Goal: Task Accomplishment & Management: Manage account settings

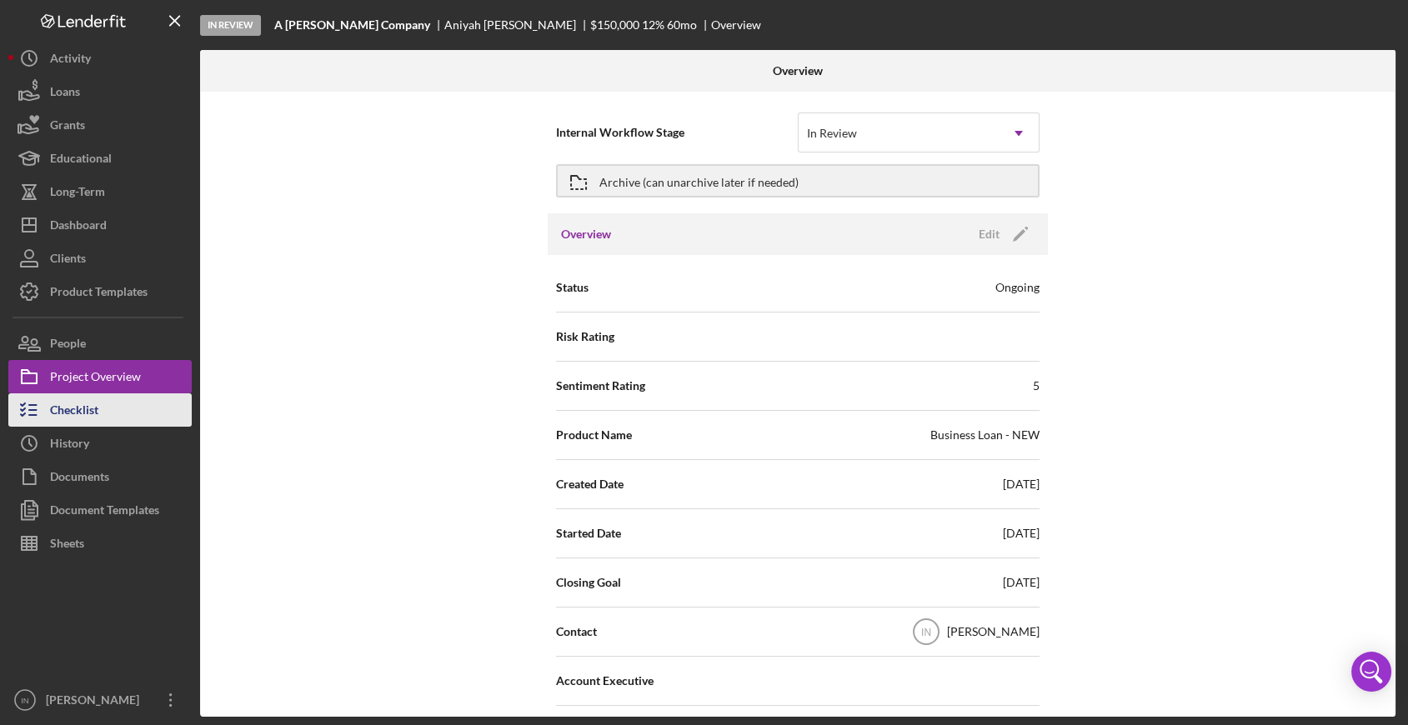
click at [117, 404] on button "Checklist" at bounding box center [99, 410] width 183 height 33
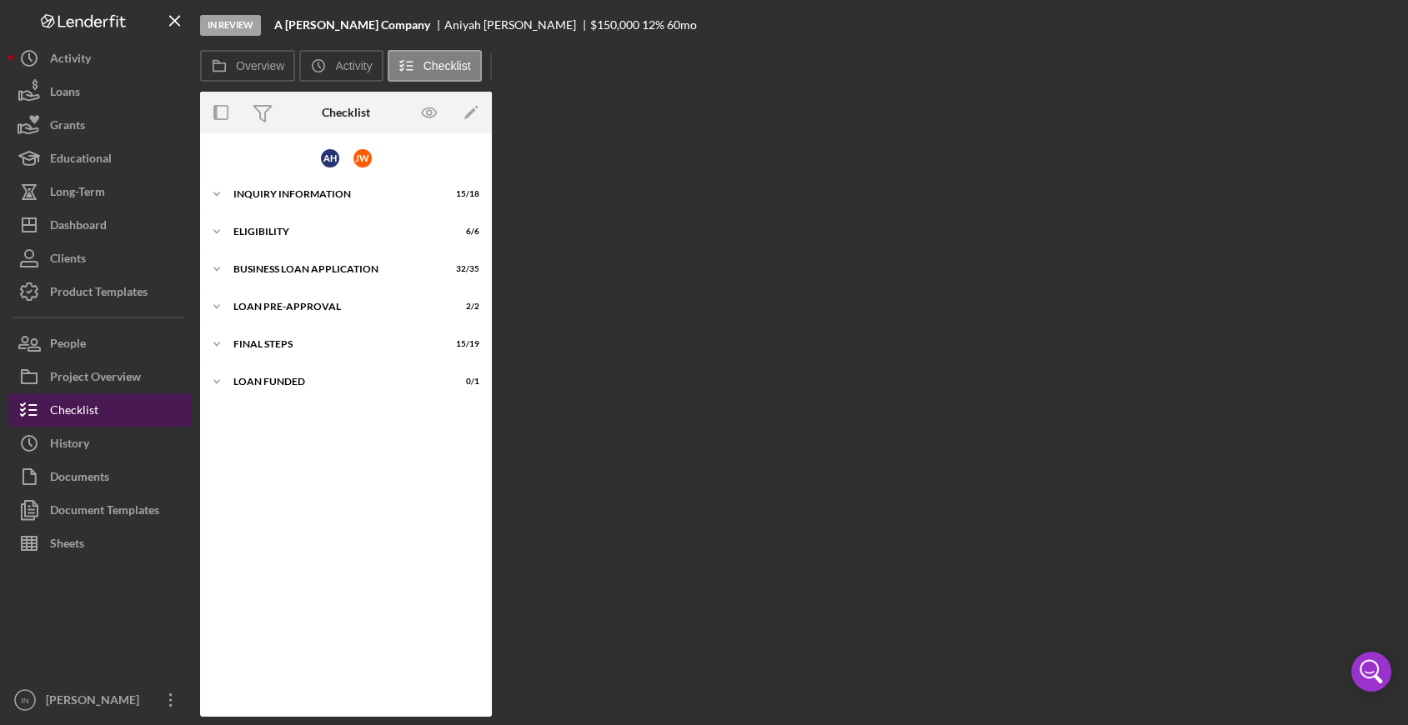
scroll to position [275, 0]
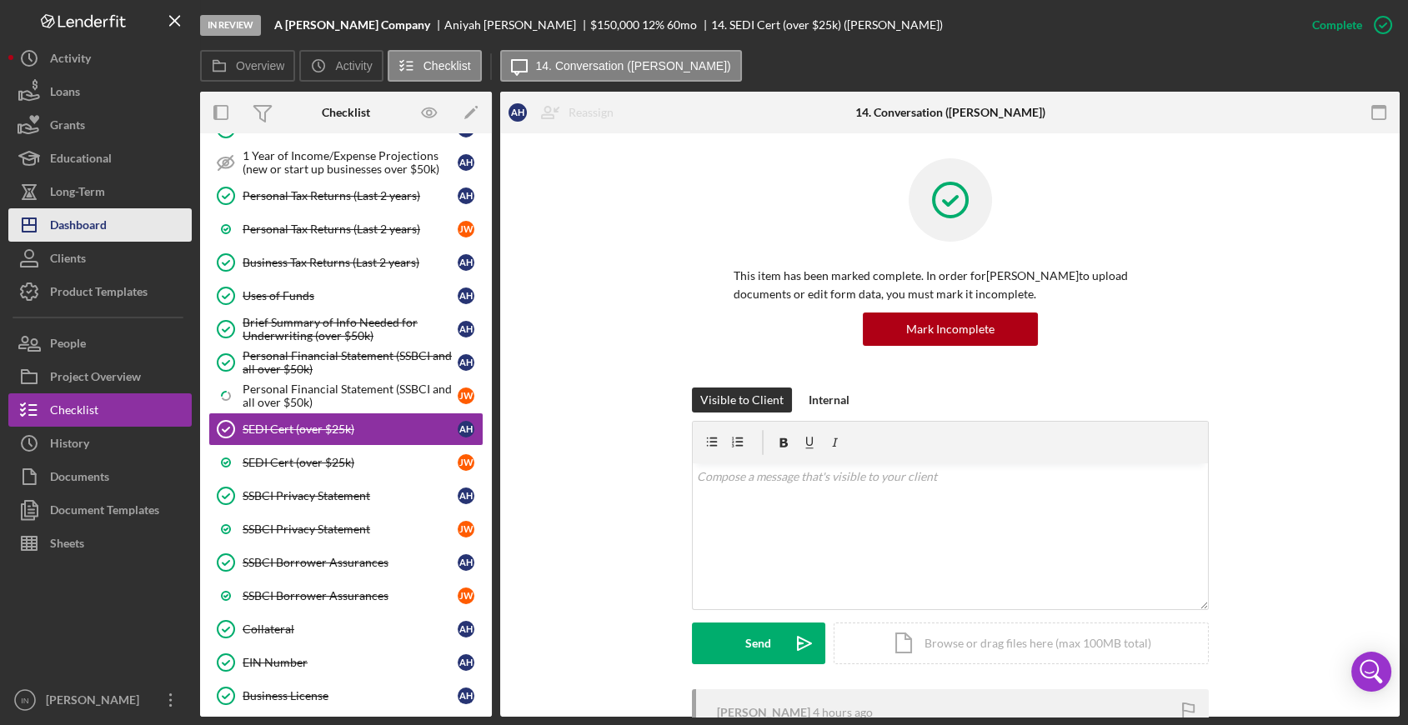
click at [108, 220] on button "Icon/Dashboard Dashboard" at bounding box center [99, 224] width 183 height 33
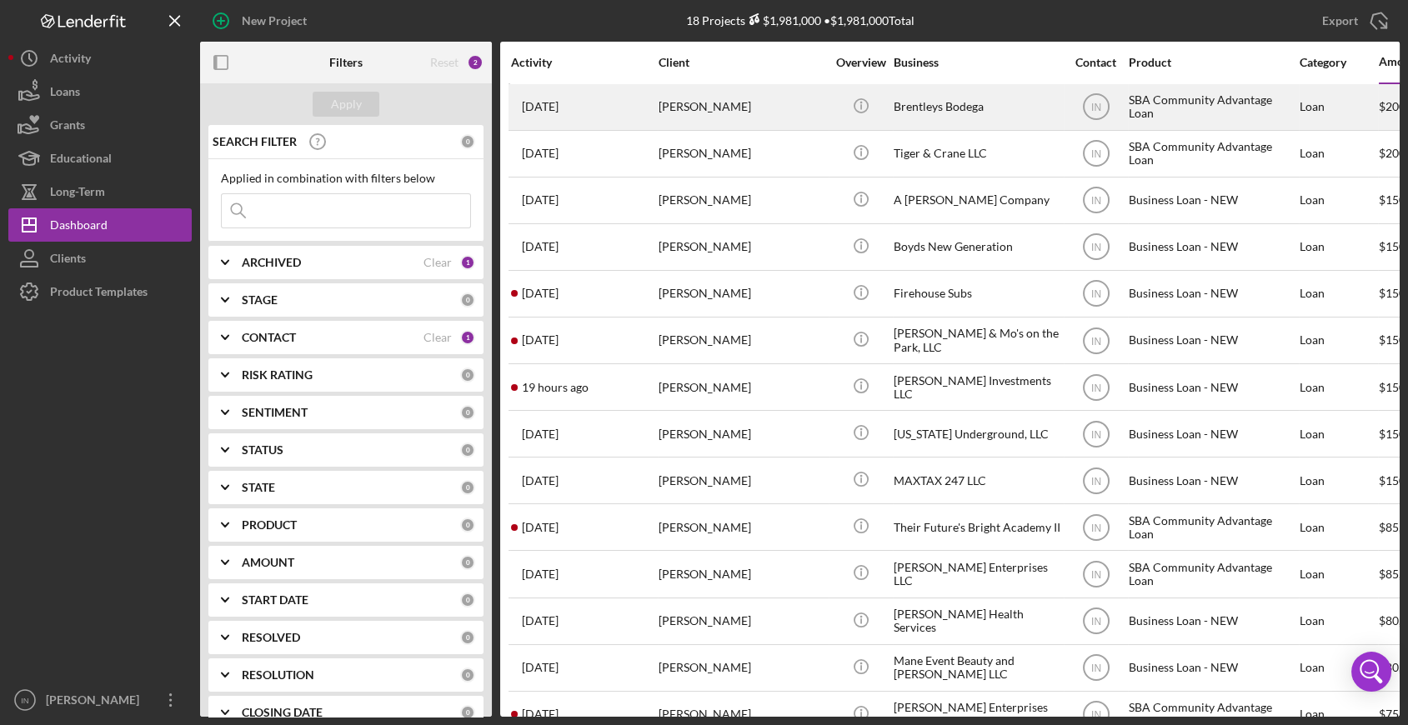
click at [1035, 118] on div "Brentleys Bodega" at bounding box center [977, 107] width 167 height 44
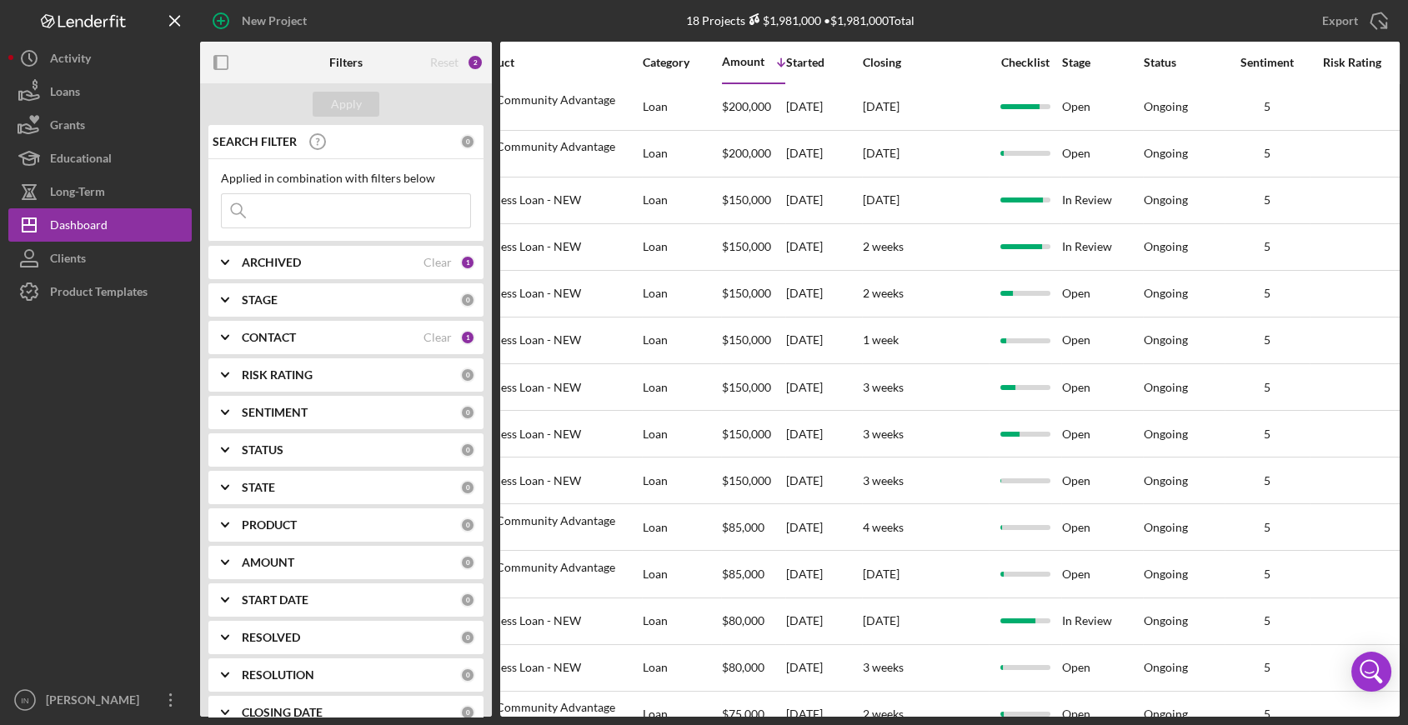
scroll to position [0, 679]
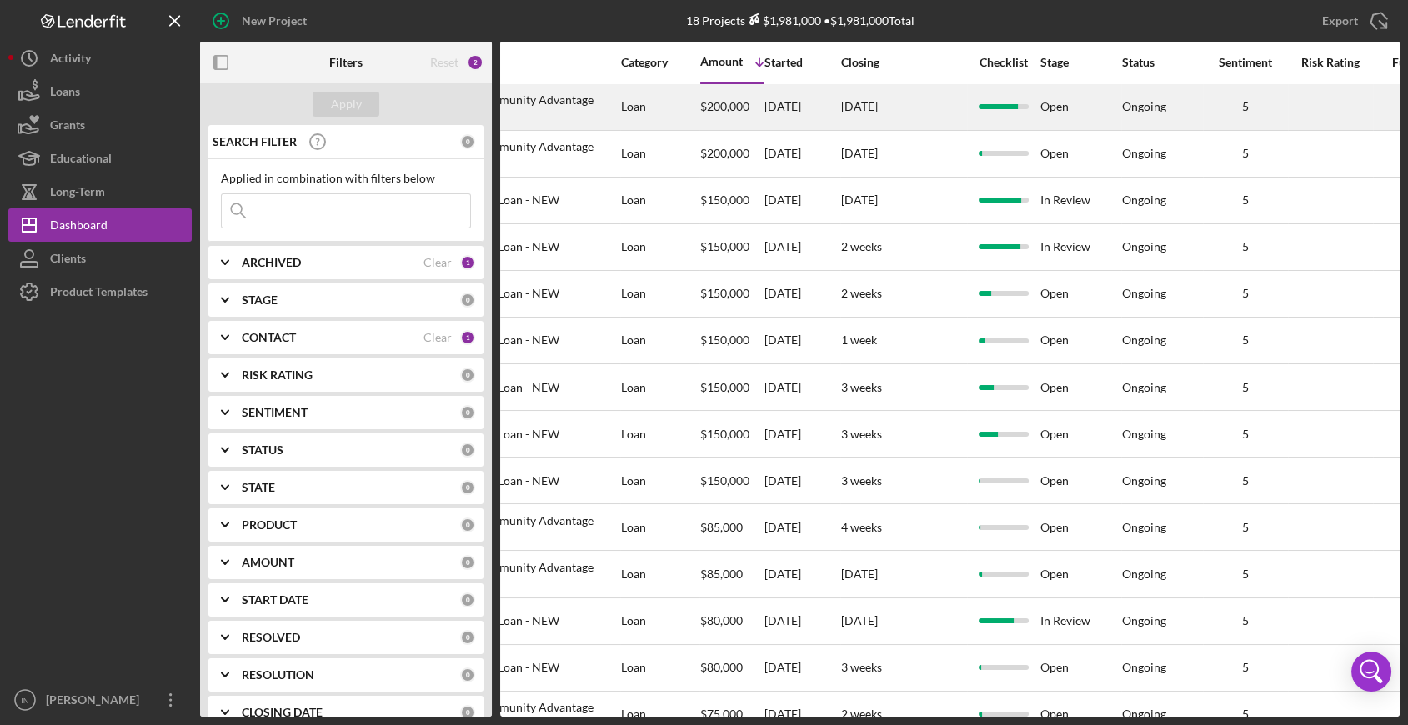
click at [1159, 103] on div "Ongoing" at bounding box center [1144, 106] width 44 height 13
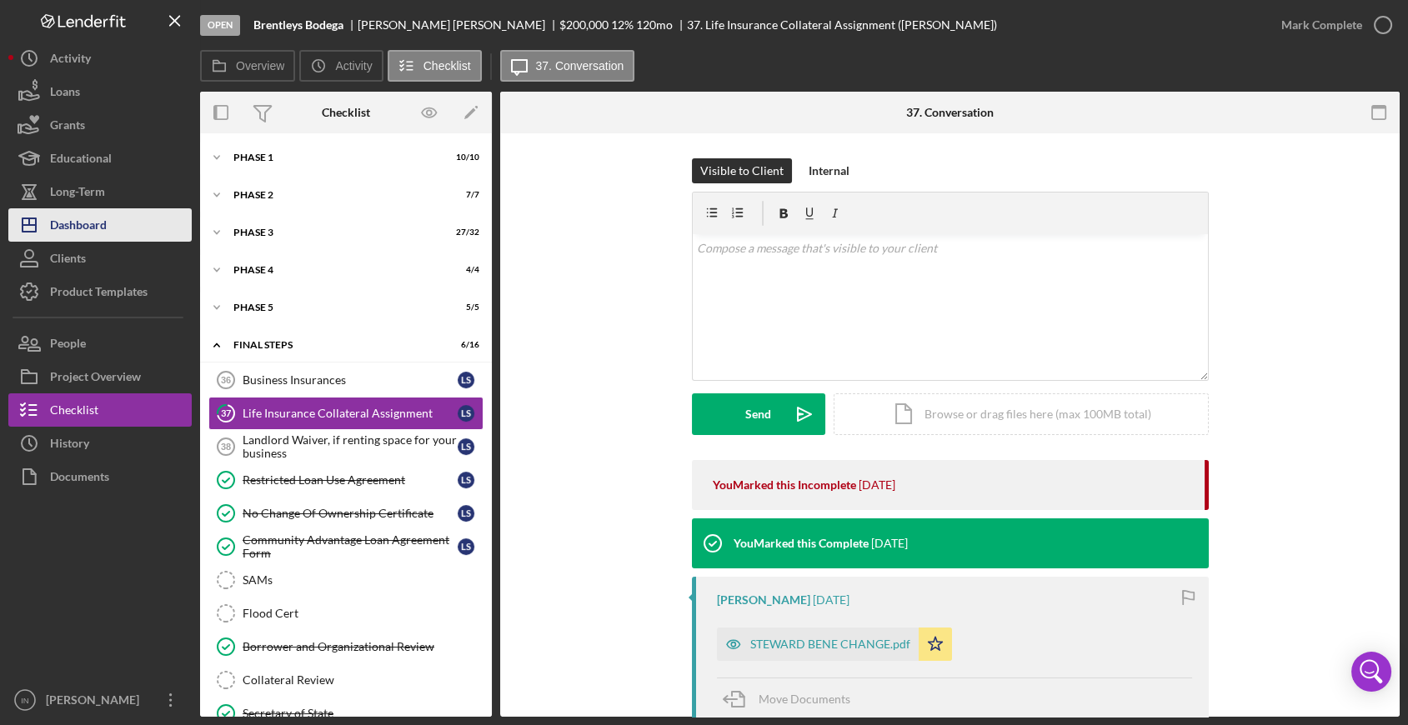
click at [103, 210] on div "Dashboard" at bounding box center [78, 227] width 57 height 38
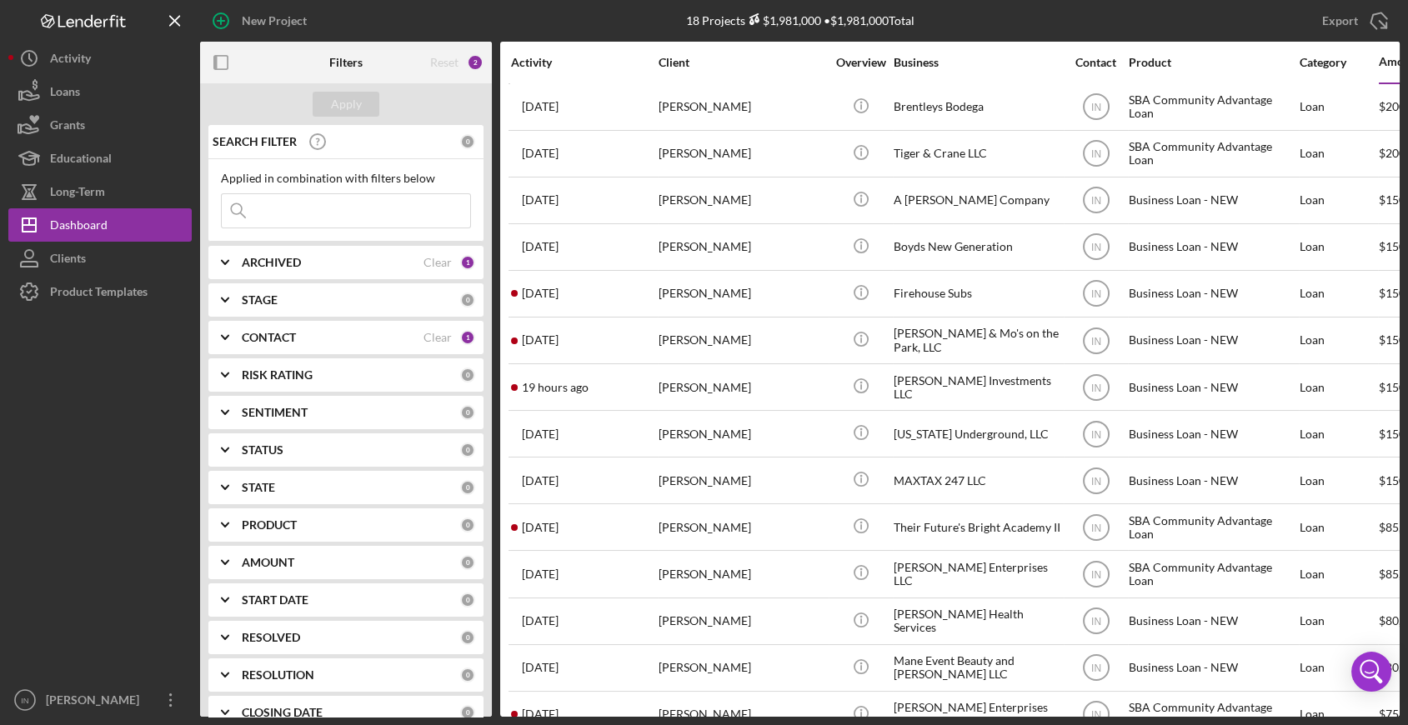
click at [276, 406] on b "SENTIMENT" at bounding box center [275, 412] width 66 height 13
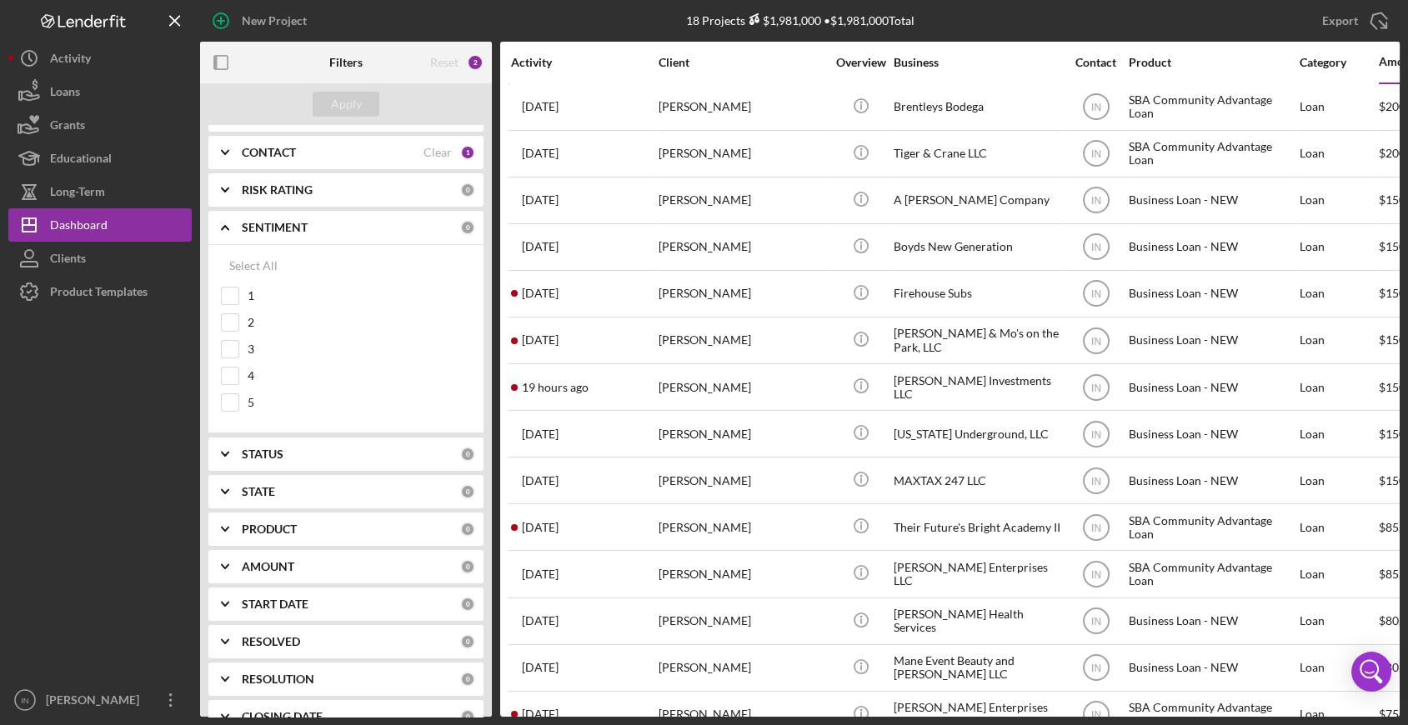
click at [312, 673] on b "RESOLUTION" at bounding box center [278, 679] width 73 height 13
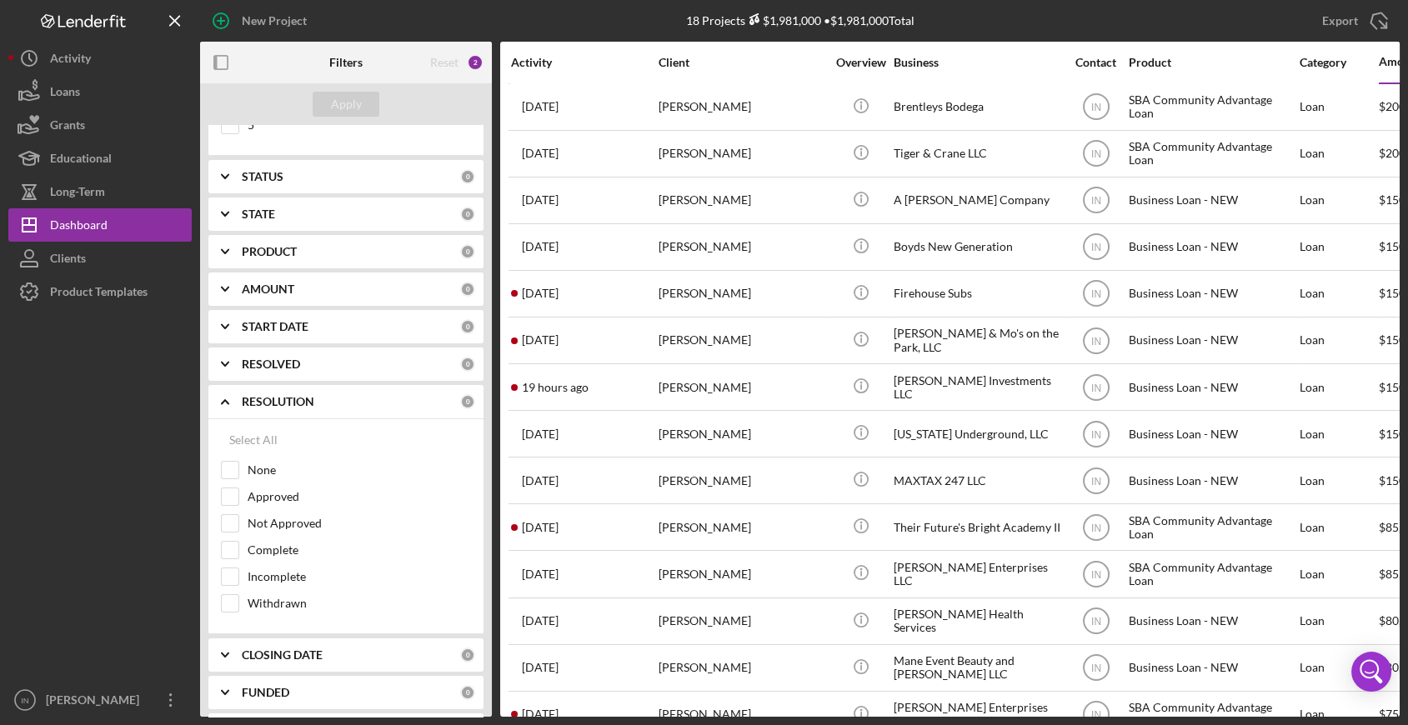
scroll to position [502, 0]
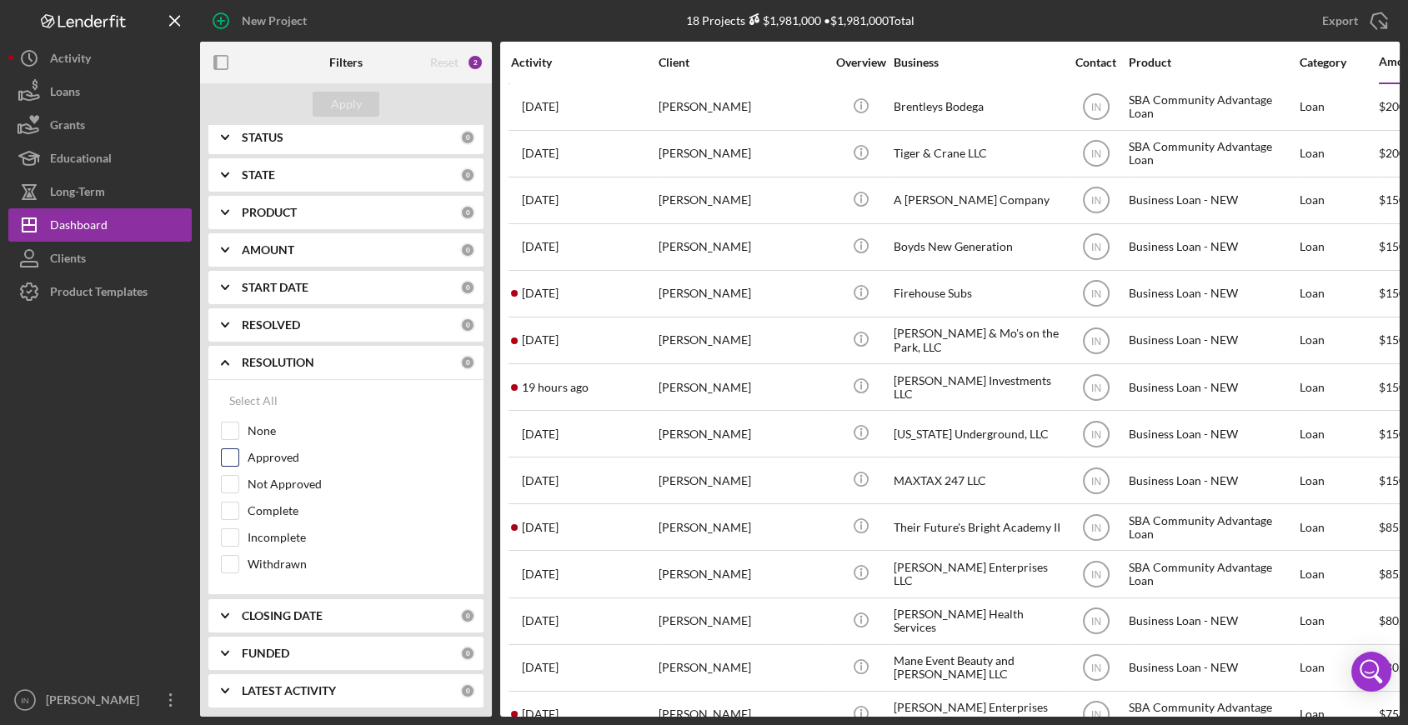
click at [289, 451] on label "Approved" at bounding box center [359, 457] width 223 height 17
click at [238, 451] on input "Approved" at bounding box center [230, 457] width 17 height 17
checkbox input "true"
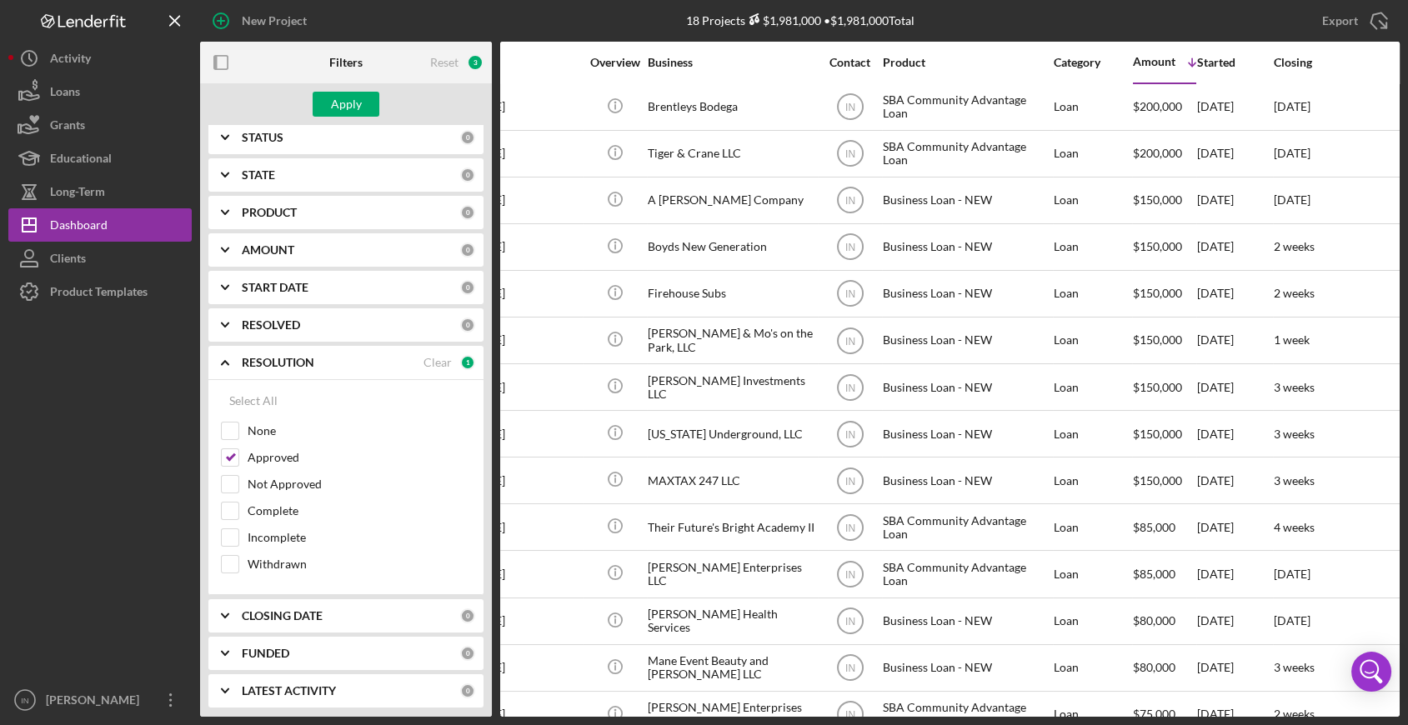
scroll to position [0, 0]
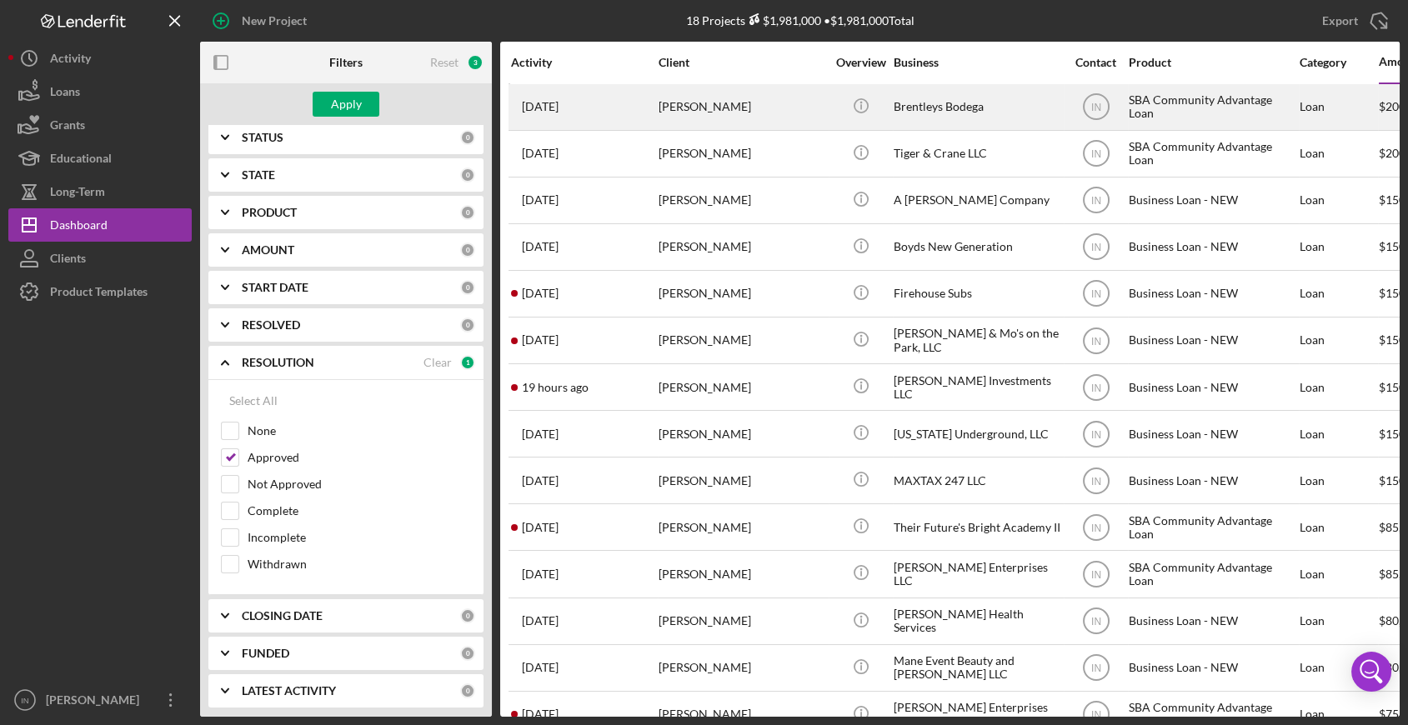
click at [688, 103] on div "[PERSON_NAME]" at bounding box center [742, 107] width 167 height 44
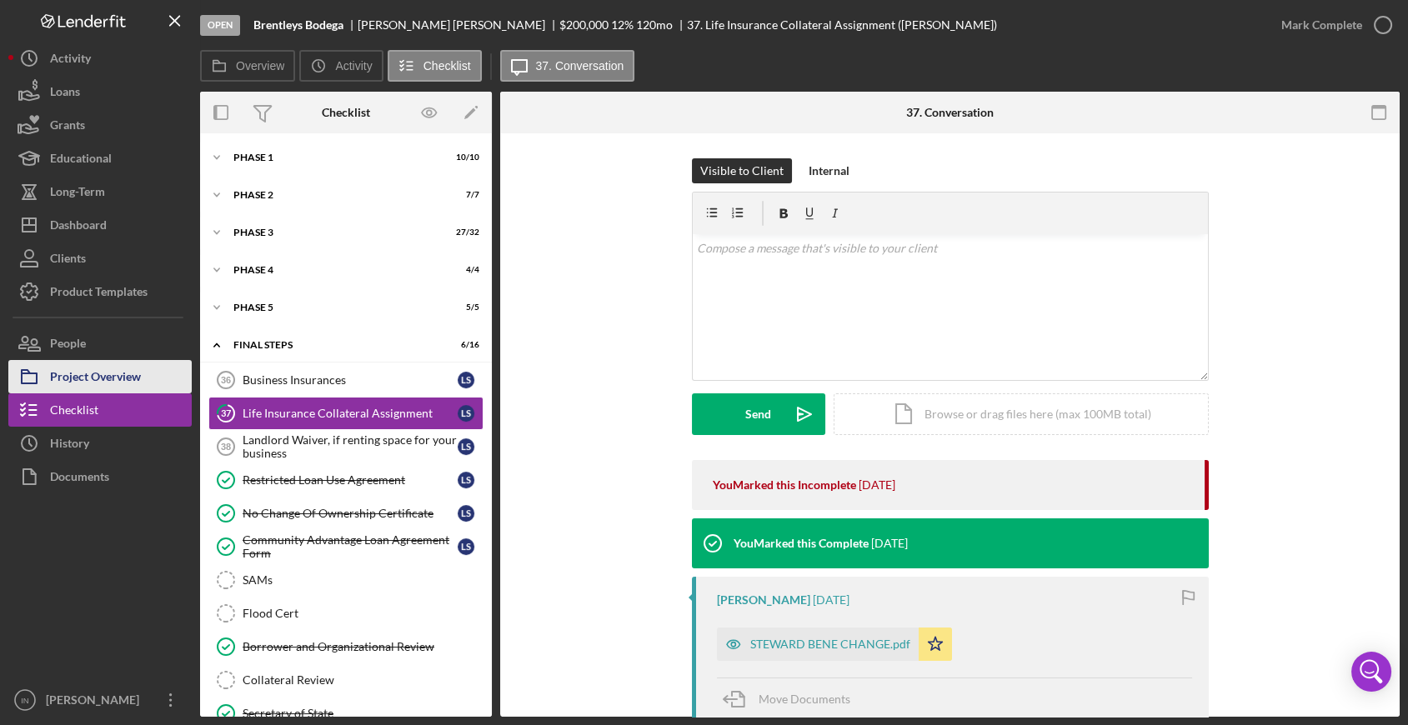
click at [141, 368] on div "Project Overview" at bounding box center [95, 379] width 91 height 38
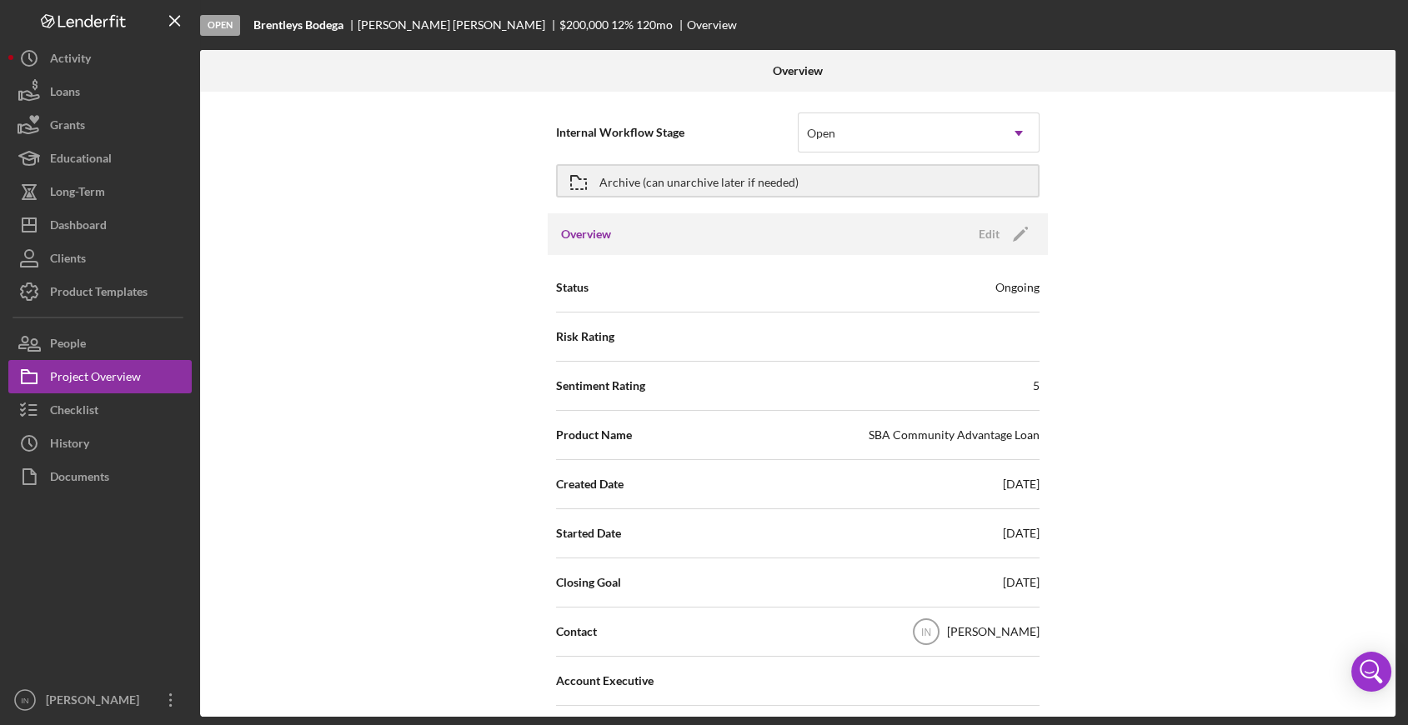
click at [588, 225] on div "Overview Edit Icon/Edit" at bounding box center [798, 234] width 500 height 42
click at [588, 232] on h3 "Overview" at bounding box center [586, 234] width 50 height 17
click at [987, 229] on div "Edit" at bounding box center [989, 234] width 21 height 25
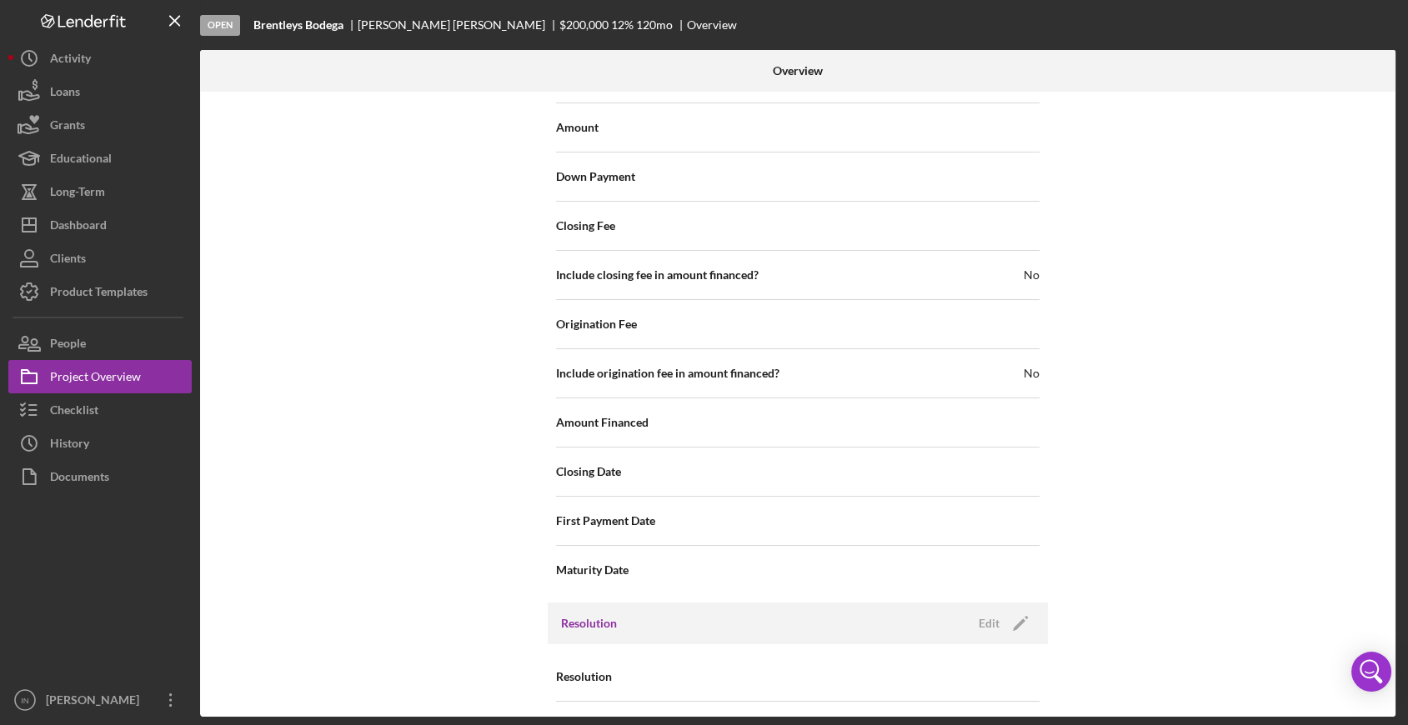
scroll to position [1898, 0]
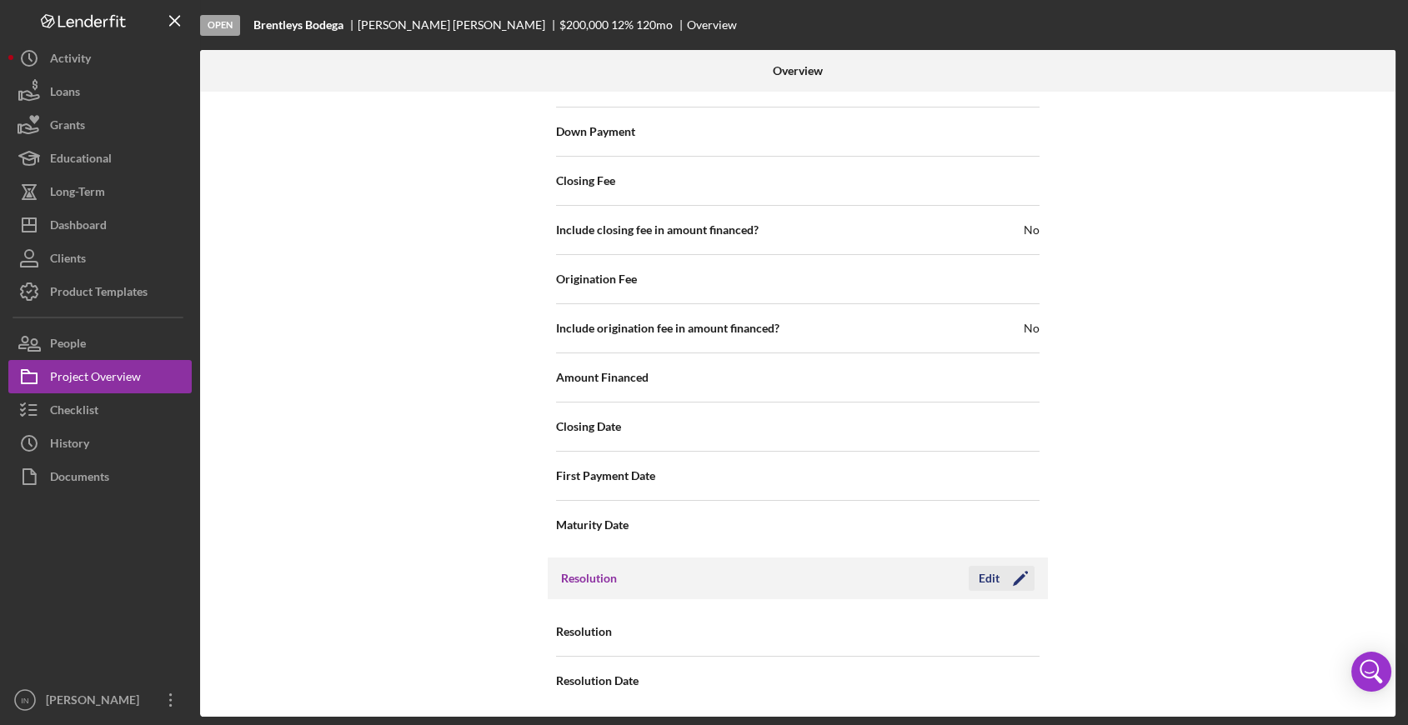
click at [976, 569] on button "Edit Icon/Edit" at bounding box center [1002, 578] width 66 height 25
click at [961, 629] on div "Select..." at bounding box center [899, 633] width 200 height 38
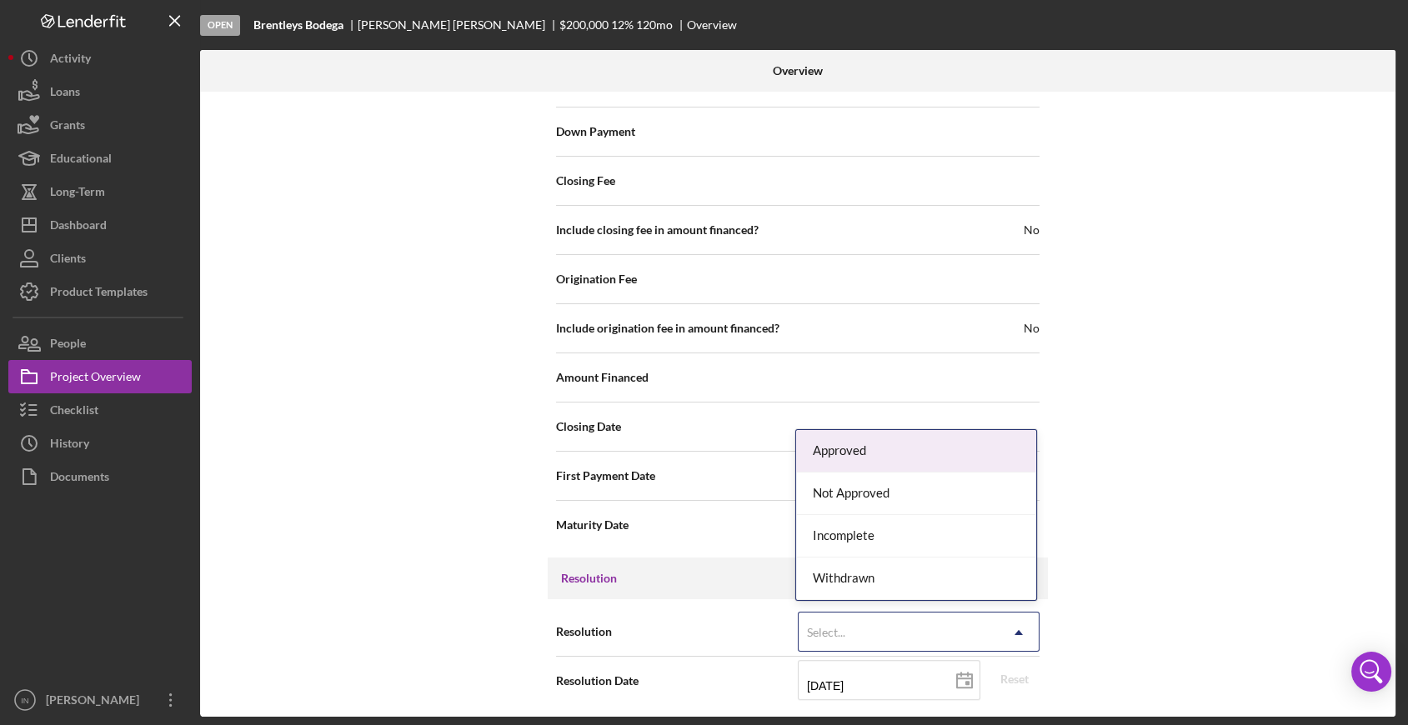
click at [890, 455] on div "Approved" at bounding box center [916, 451] width 240 height 43
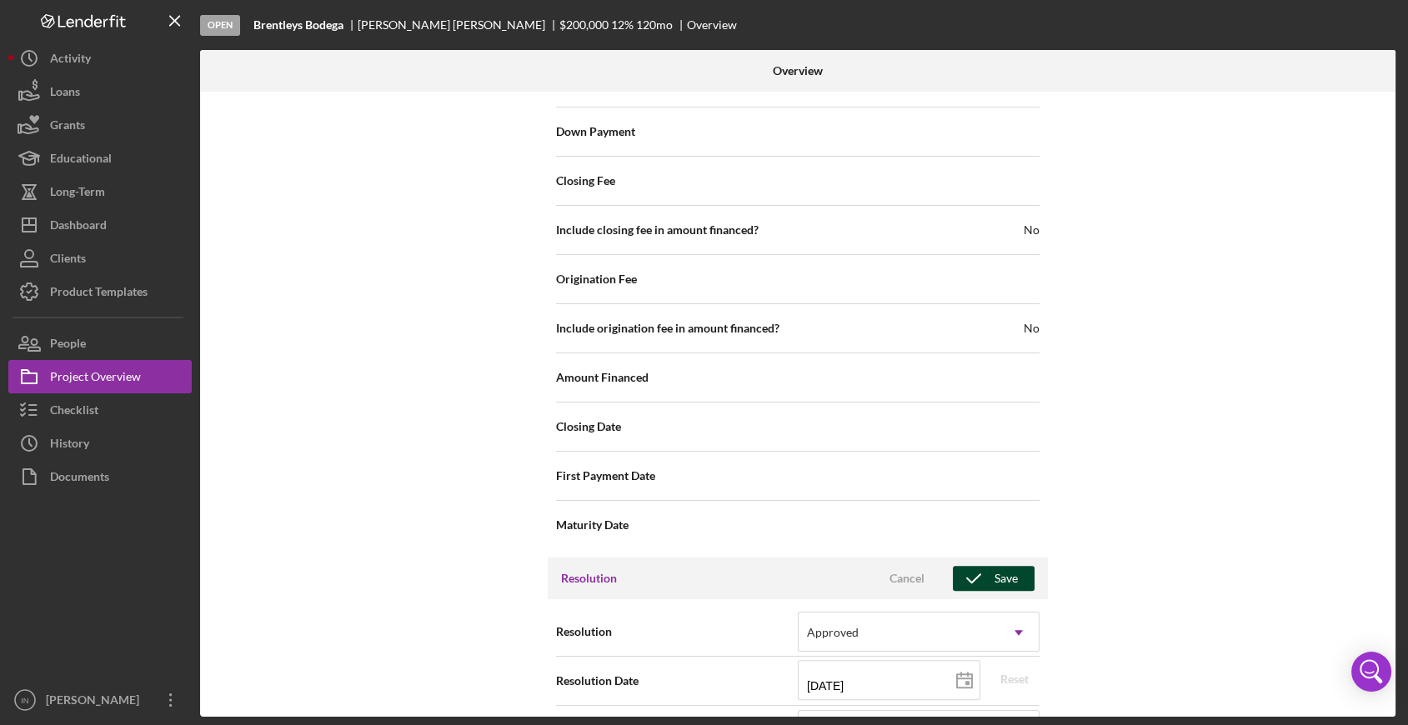
click at [1021, 577] on button "Save" at bounding box center [994, 578] width 82 height 25
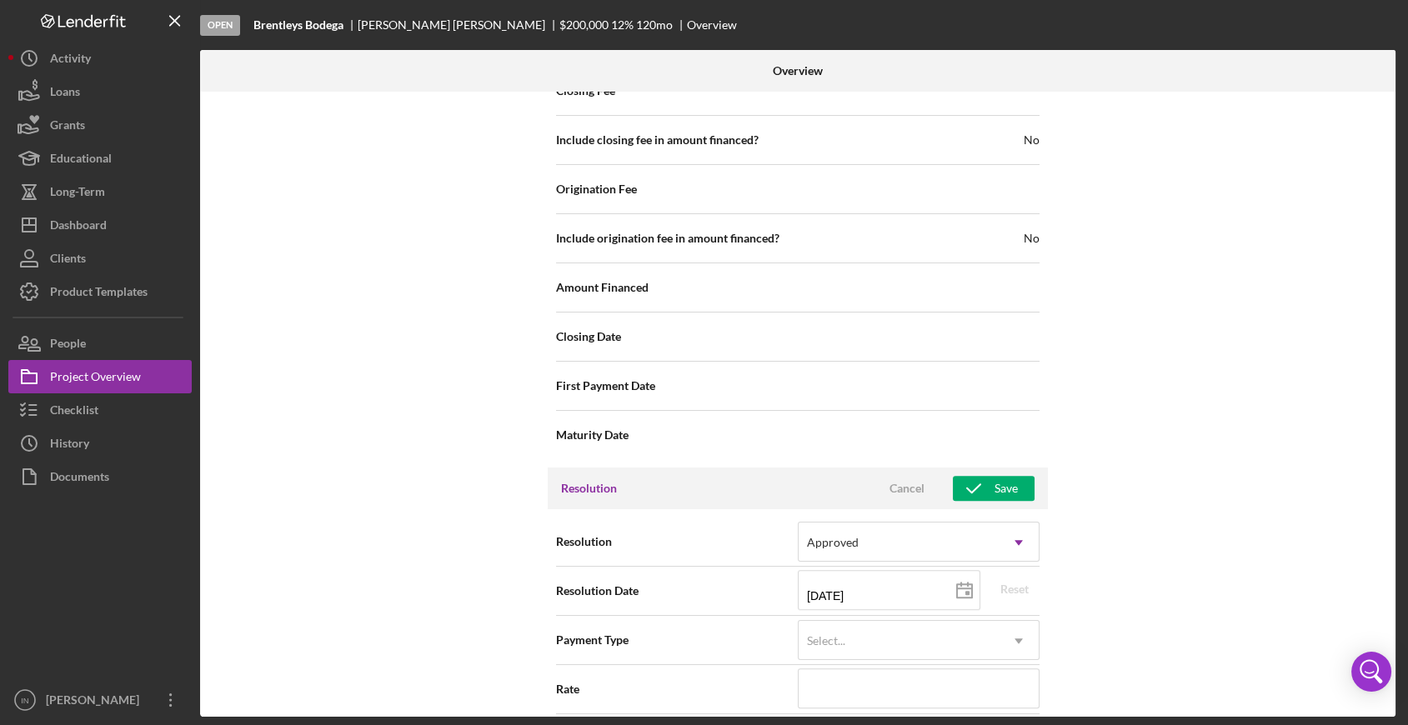
scroll to position [2174, 0]
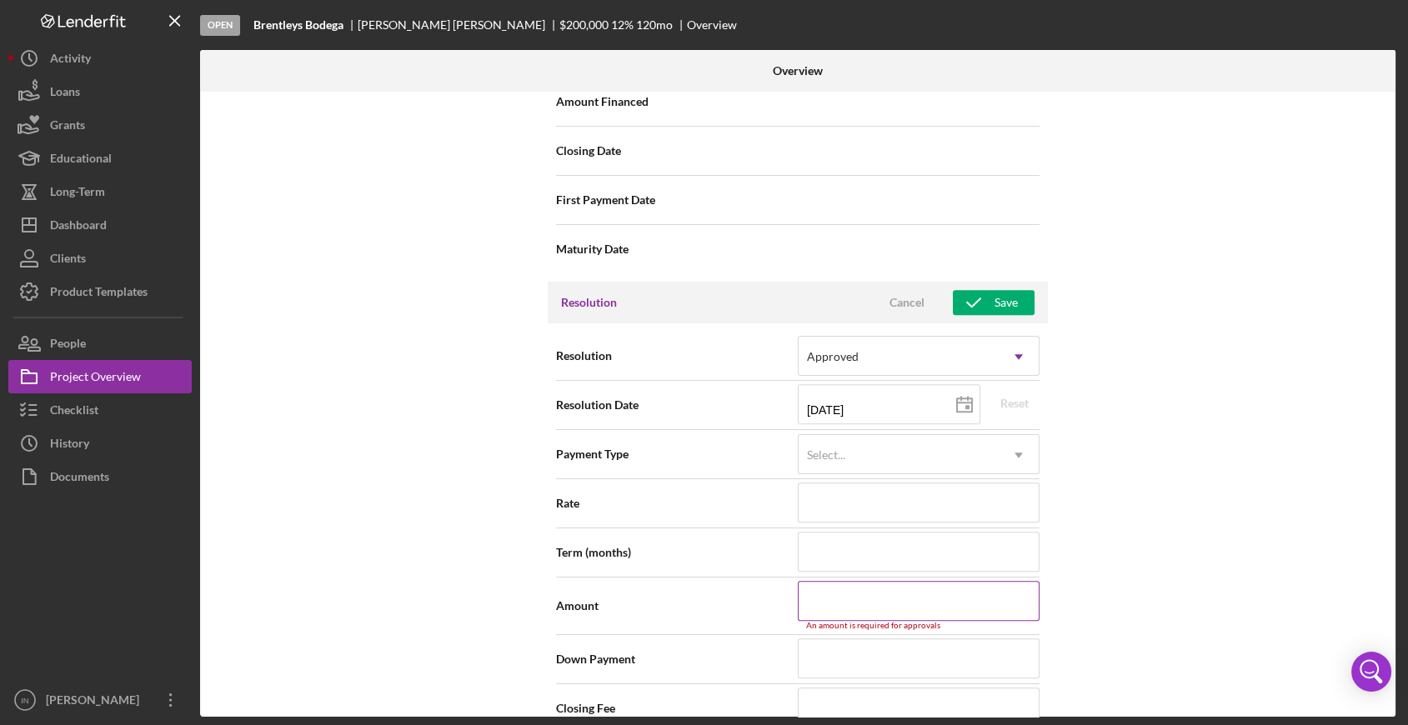
click at [871, 614] on input at bounding box center [919, 601] width 242 height 40
click at [836, 596] on input at bounding box center [919, 601] width 242 height 40
type input "$2"
type input "$20"
type input "$206"
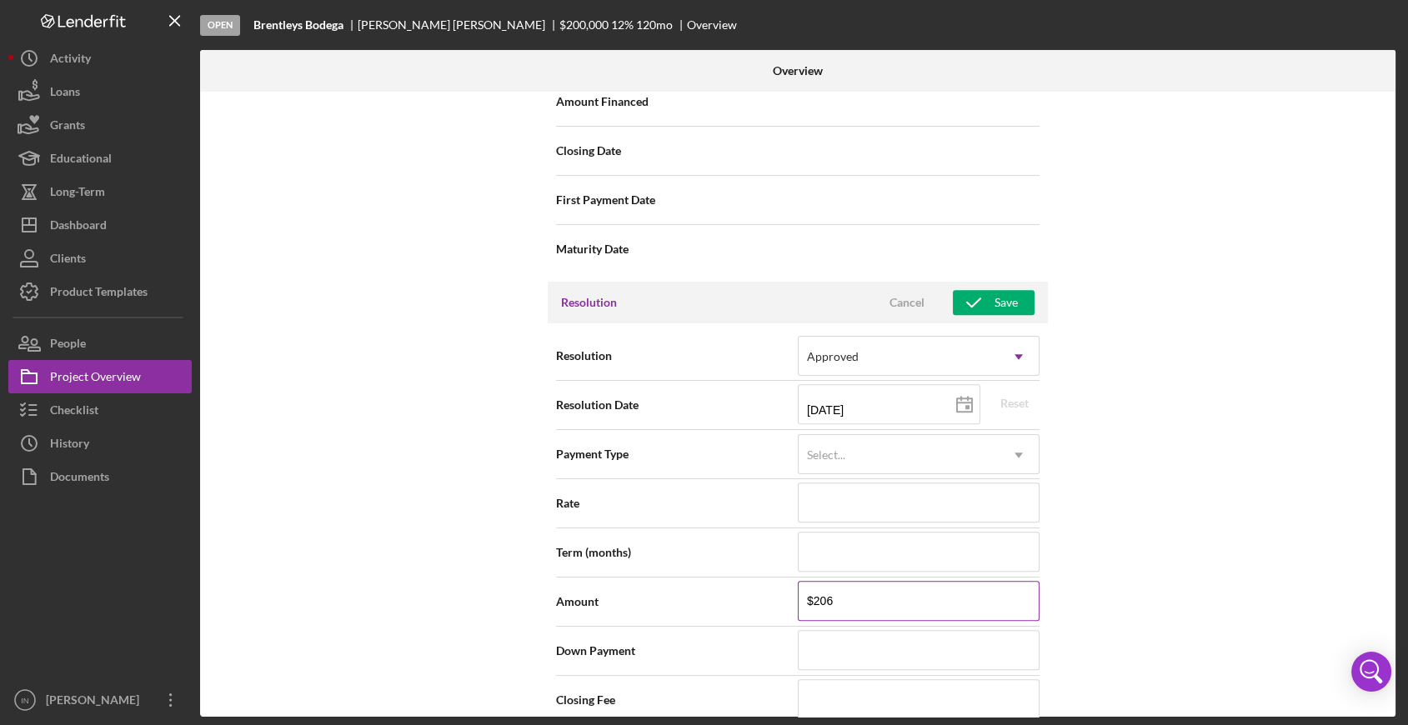
type input "$2,067"
type input "$20,670"
type input "$206,700"
click at [1012, 299] on div "Save" at bounding box center [1006, 302] width 23 height 25
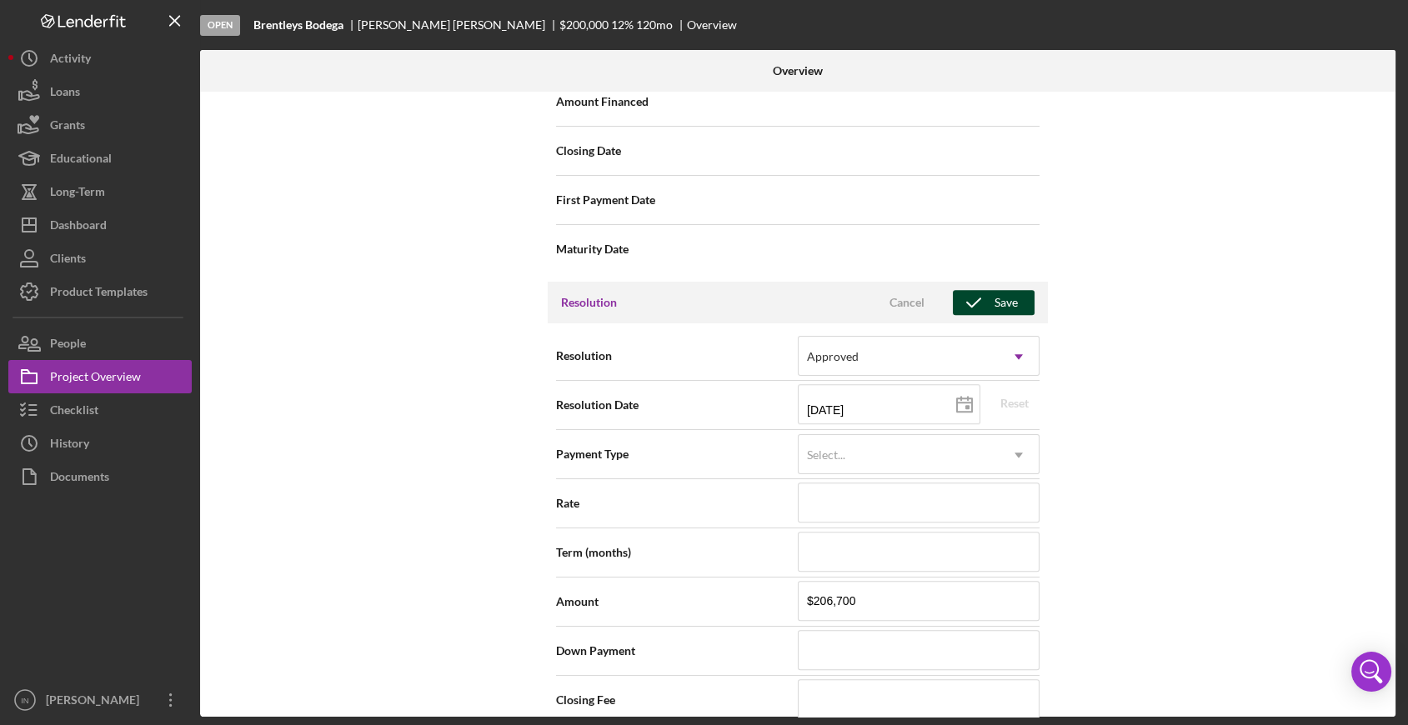
type textarea "Thank you for your application to Justine PETERSEN! Please login to see what we…"
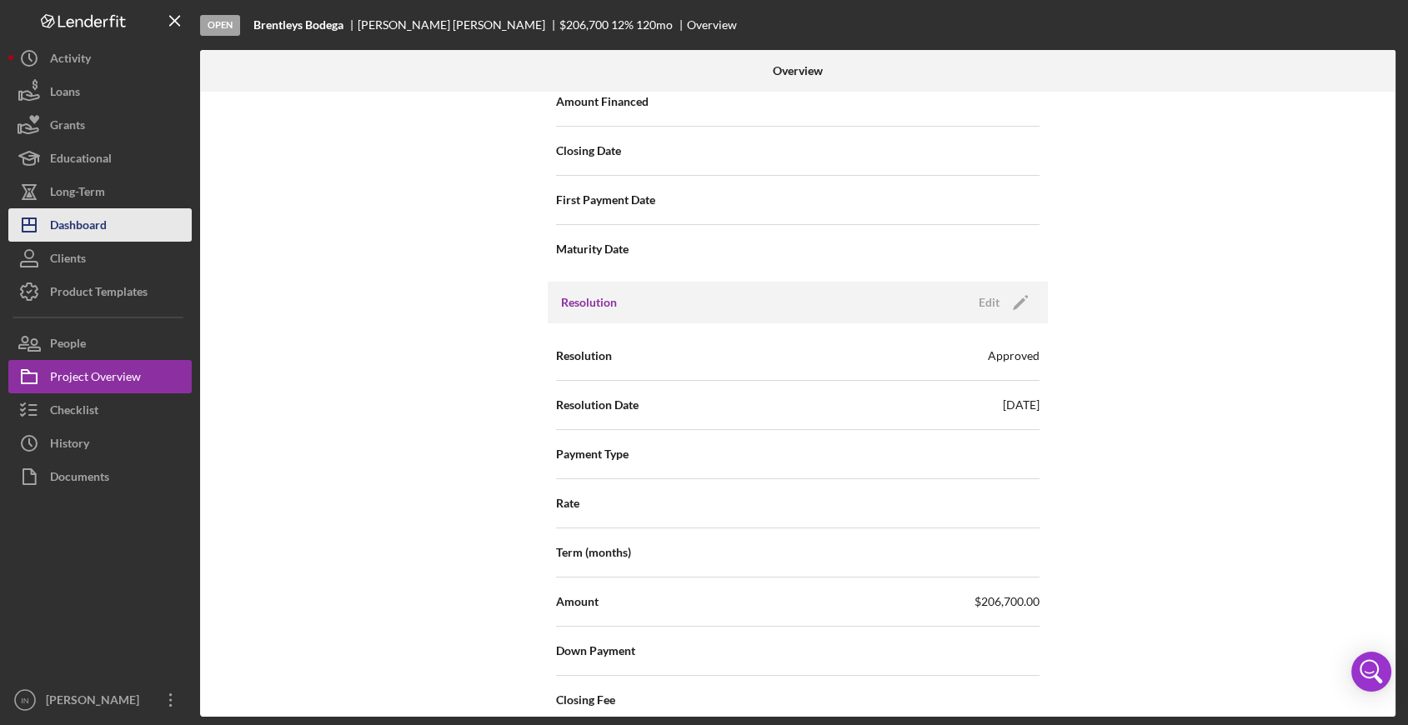
click at [107, 222] on div "Dashboard" at bounding box center [78, 227] width 57 height 38
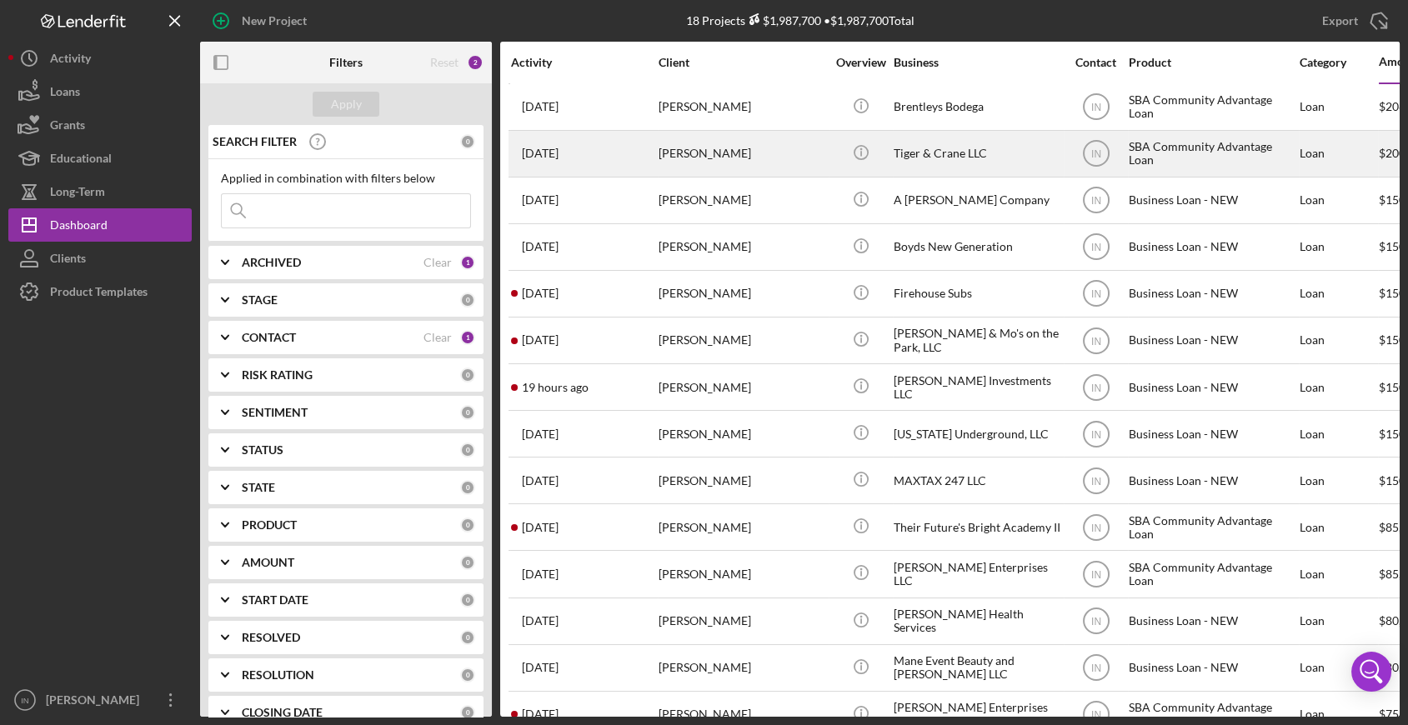
click at [659, 151] on div "[PERSON_NAME]" at bounding box center [742, 154] width 167 height 44
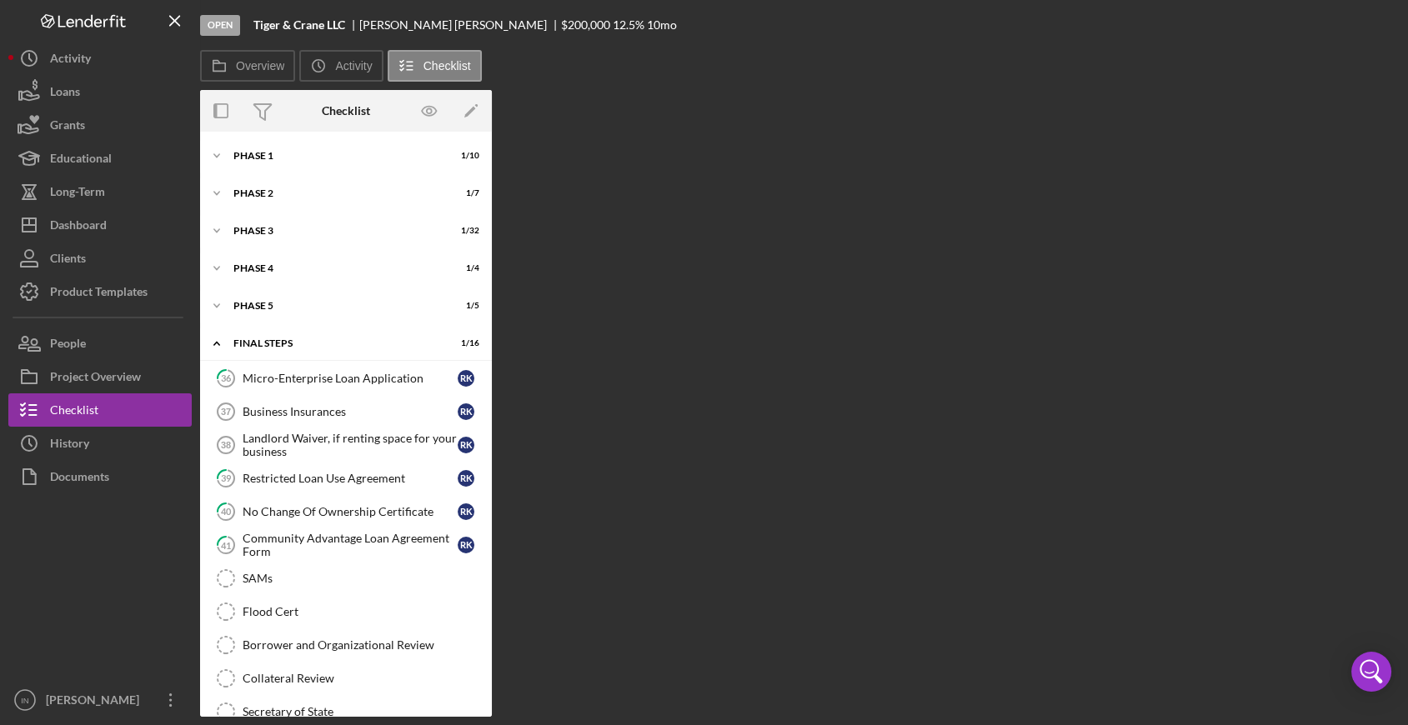
scroll to position [229, 0]
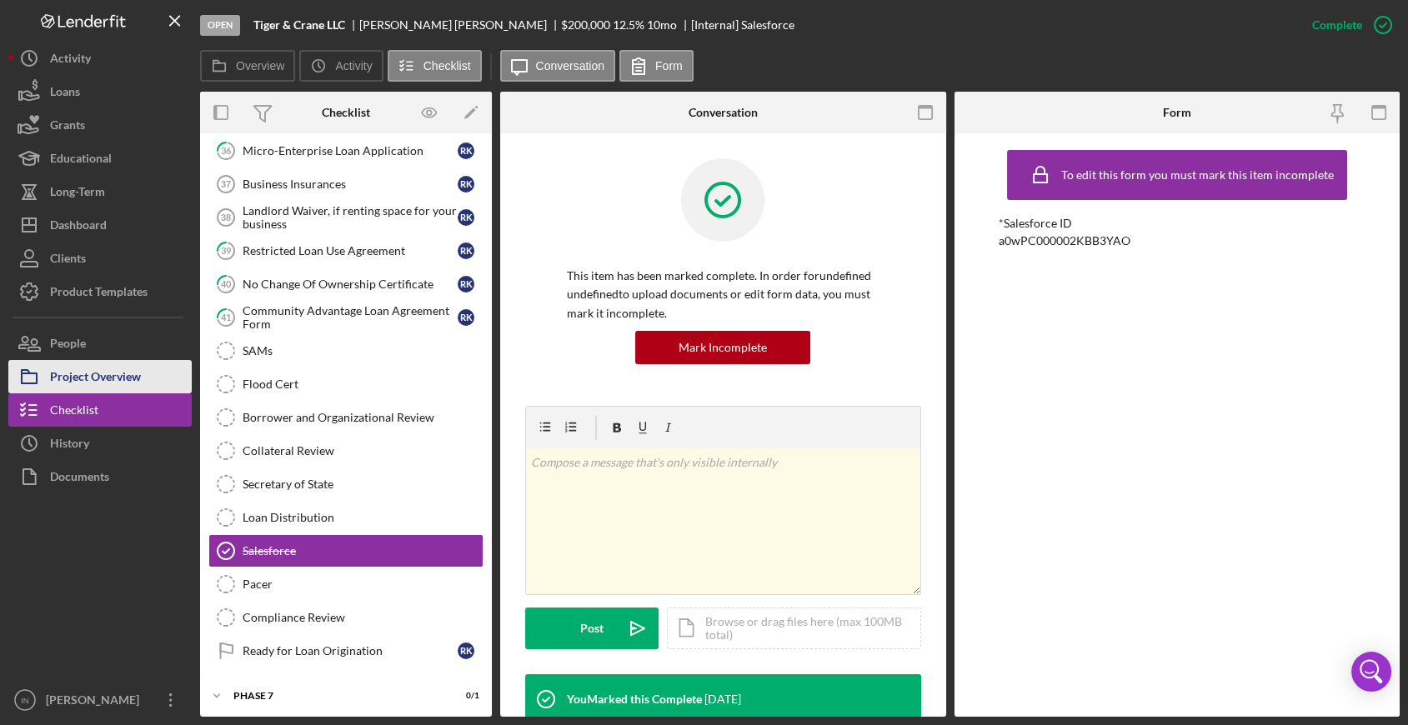
click at [113, 380] on div "Project Overview" at bounding box center [95, 379] width 91 height 38
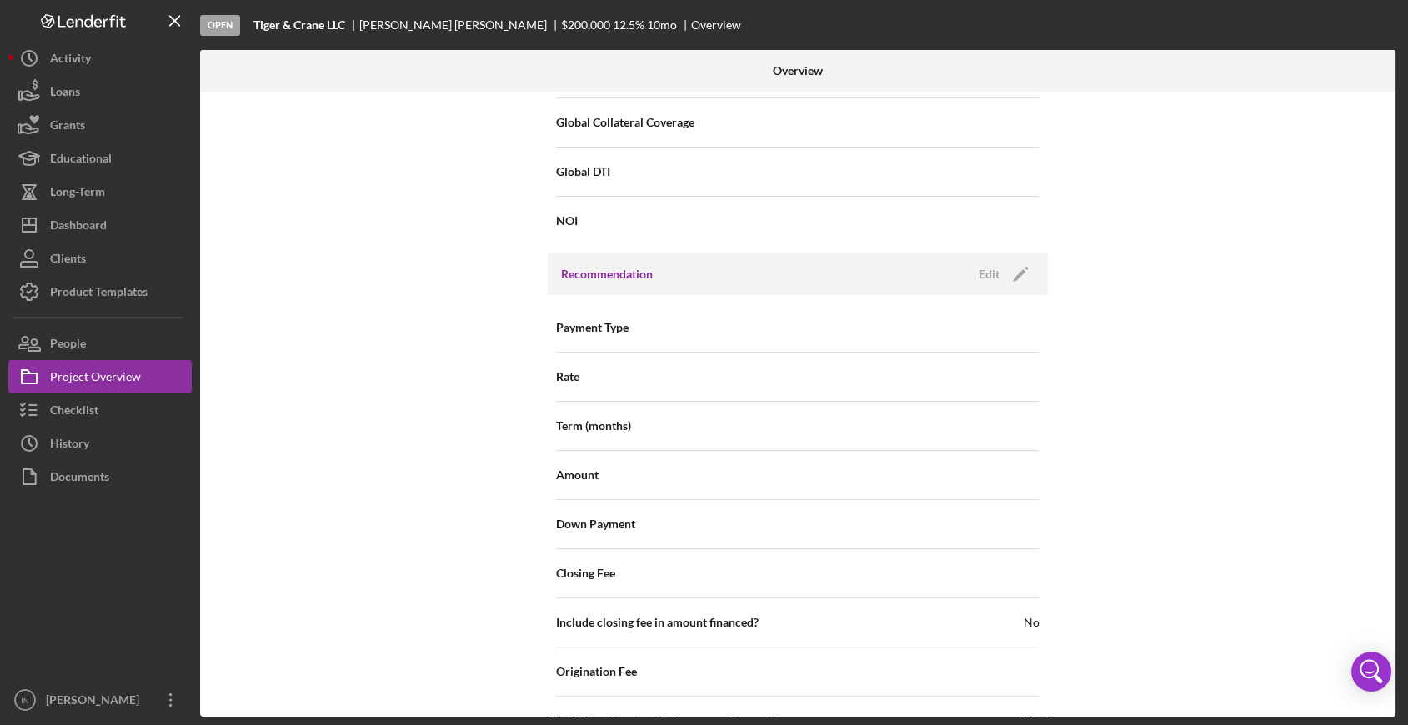
scroll to position [1783, 0]
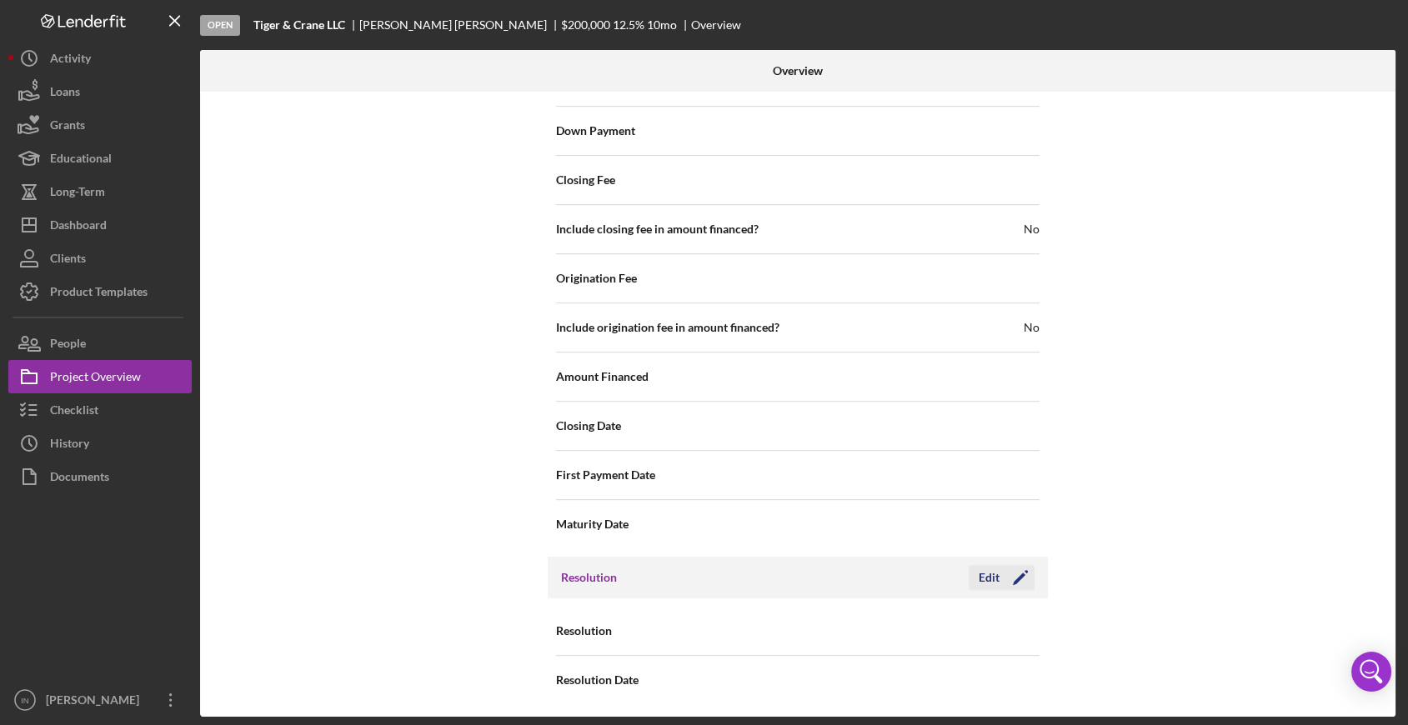
click at [1013, 565] on icon "Icon/Edit" at bounding box center [1021, 578] width 42 height 42
click at [887, 635] on div "Select..." at bounding box center [899, 632] width 200 height 38
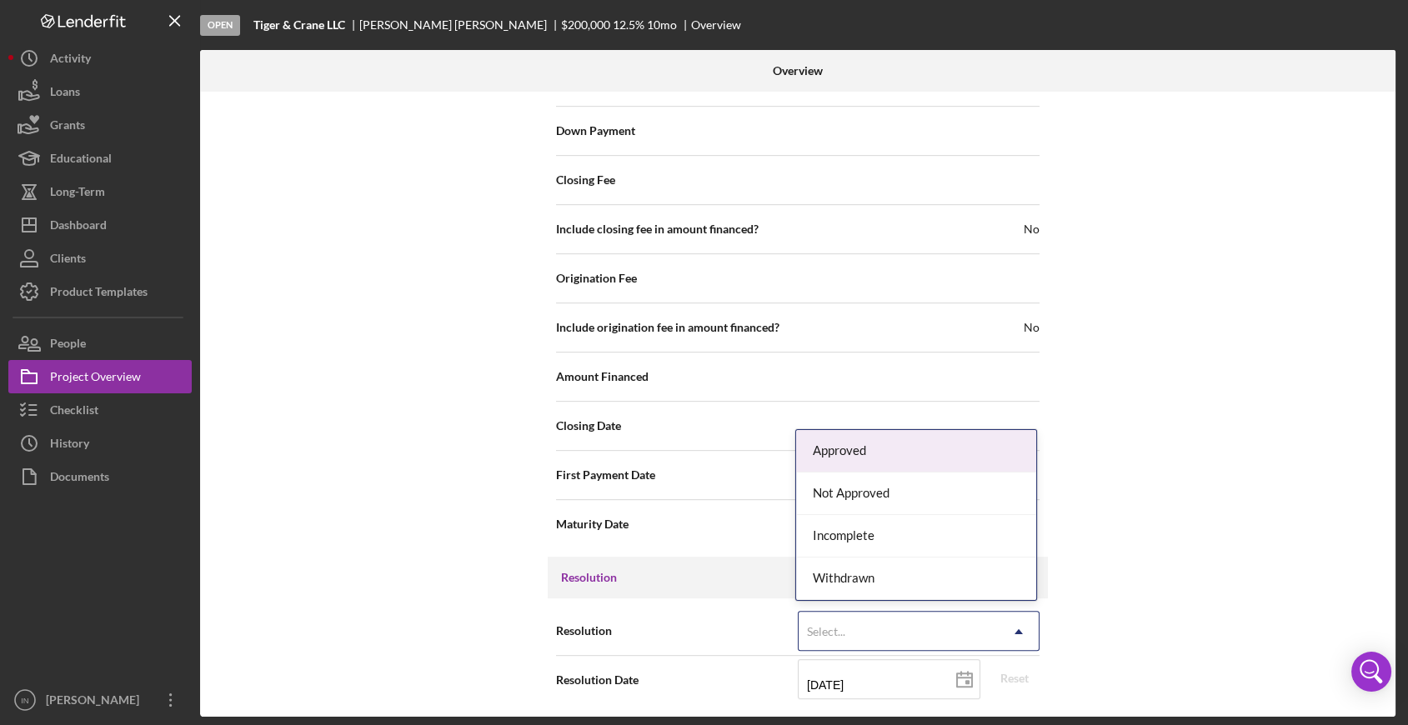
click at [860, 456] on div "Approved" at bounding box center [916, 451] width 240 height 43
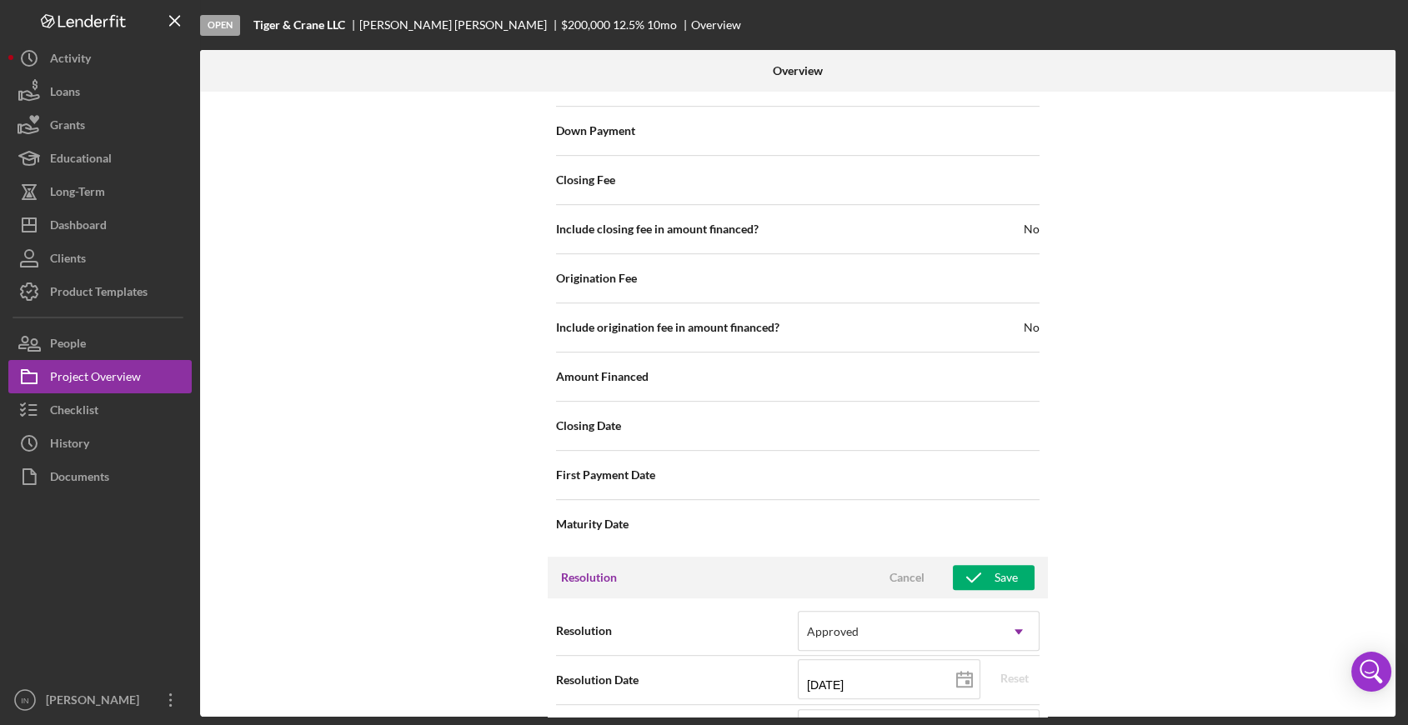
scroll to position [1968, 0]
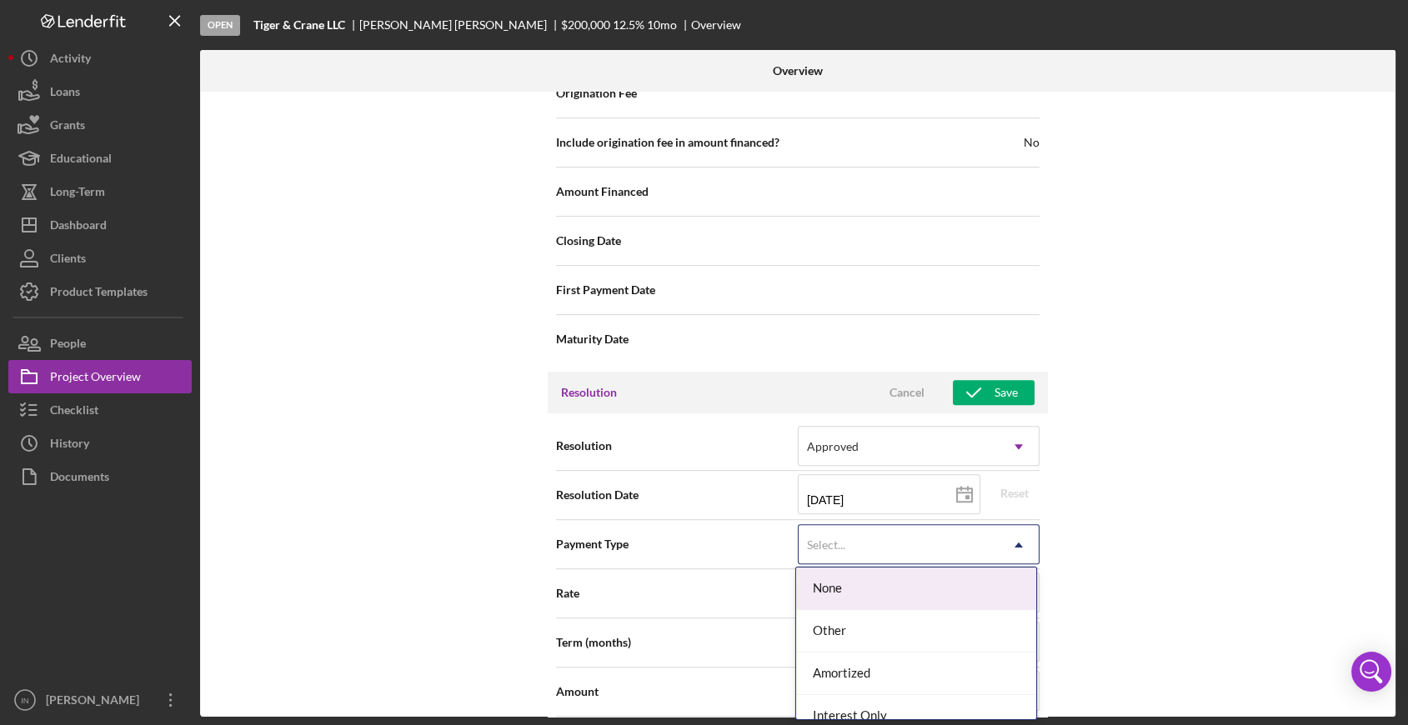
click at [853, 536] on div "Select..." at bounding box center [899, 545] width 200 height 38
click at [853, 543] on div "Select..." at bounding box center [899, 545] width 200 height 38
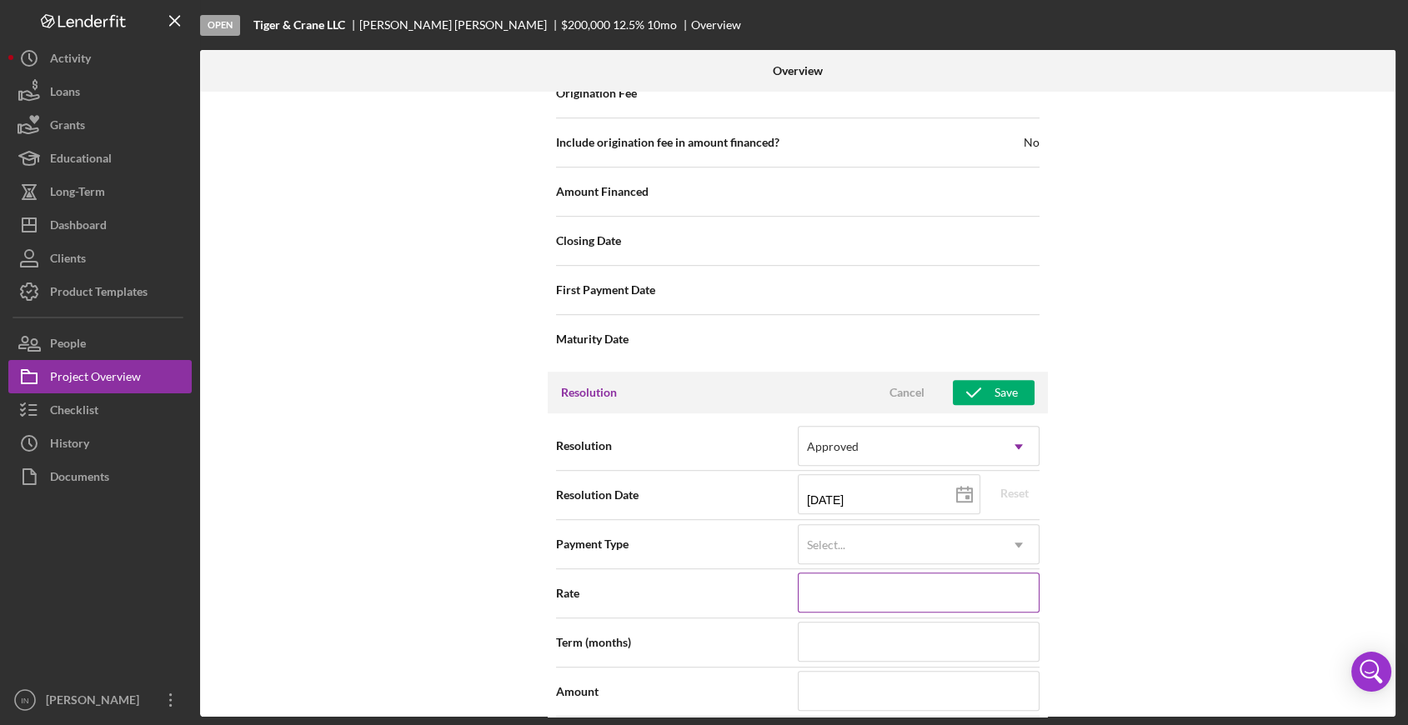
click at [854, 588] on input at bounding box center [919, 593] width 242 height 40
click at [845, 642] on input at bounding box center [919, 642] width 242 height 40
click at [845, 682] on input at bounding box center [919, 691] width 242 height 40
type input "$2"
type input "$22"
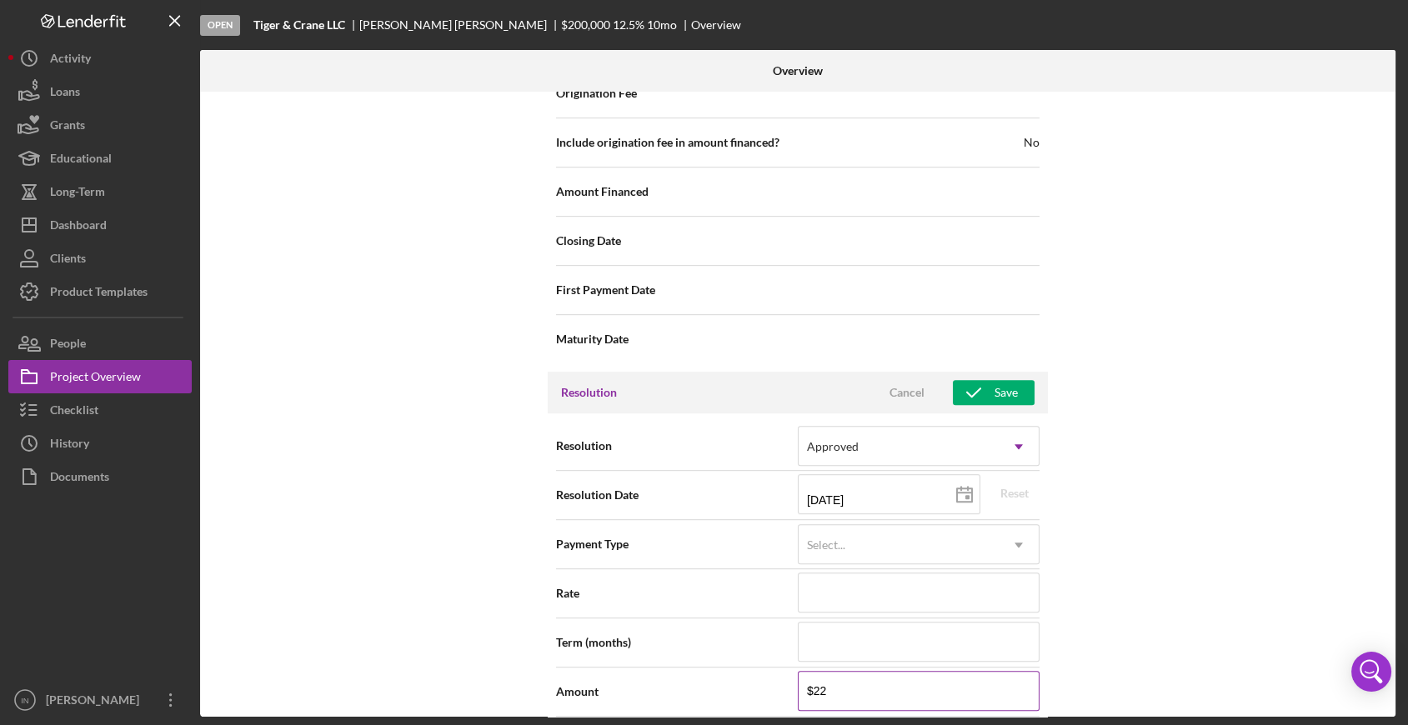
type input "$226"
type input "$2,264"
type input "$22,640"
type input "$226,400"
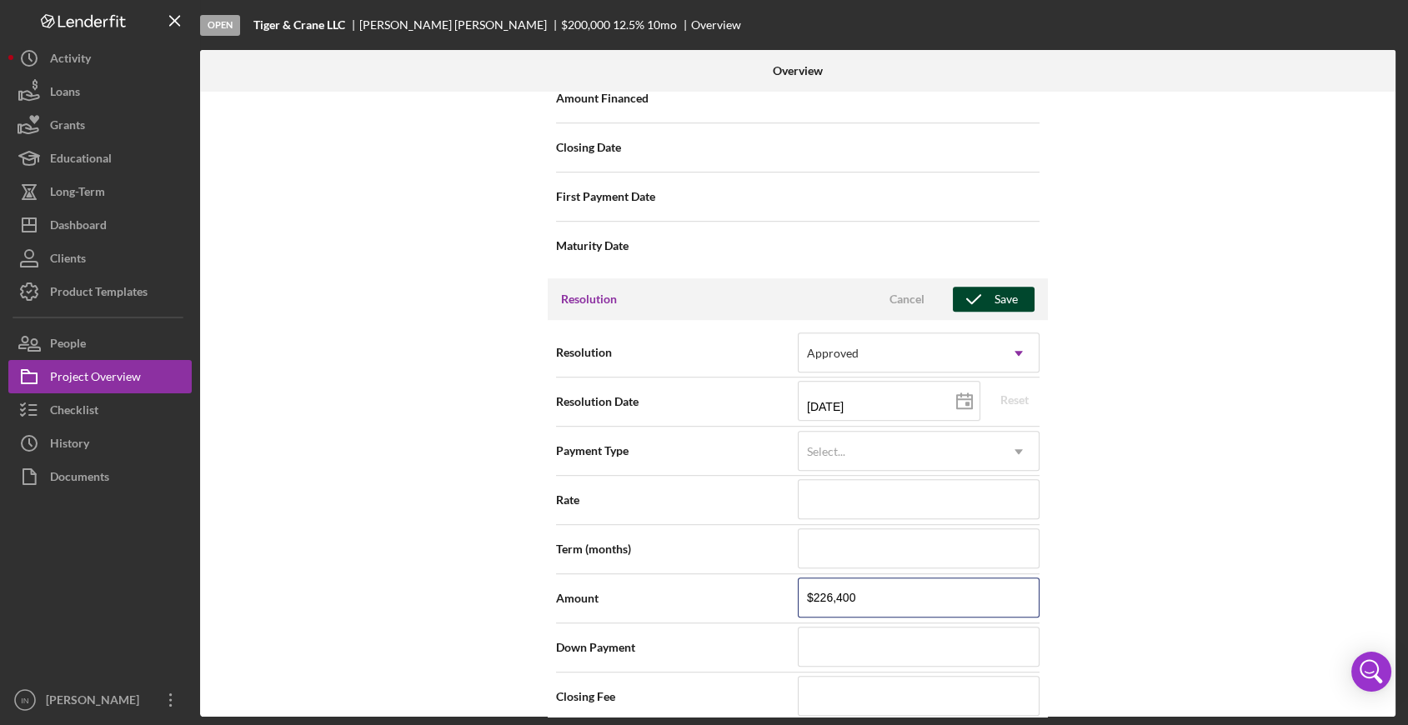
type input "$226,400"
click at [1016, 291] on button "Save" at bounding box center [994, 299] width 82 height 25
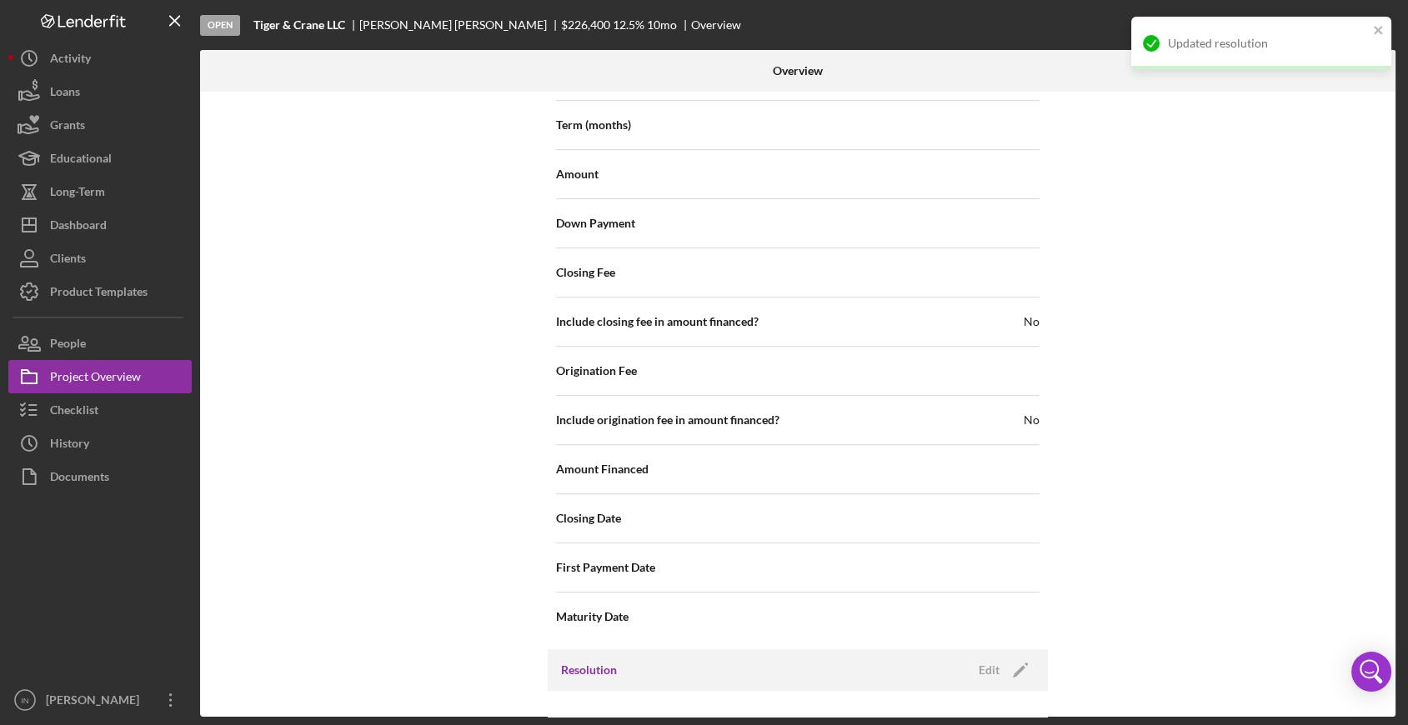
scroll to position [1505, 0]
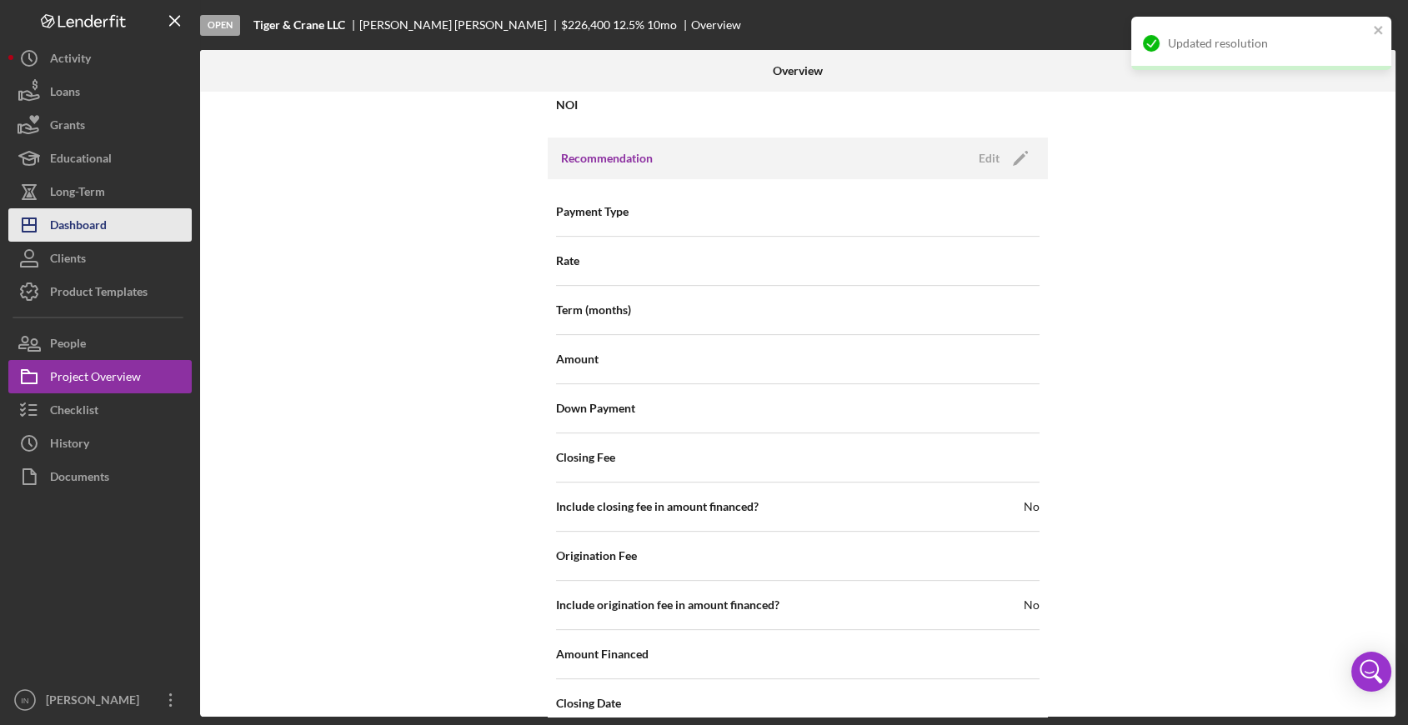
click at [103, 228] on div "Dashboard" at bounding box center [78, 227] width 57 height 38
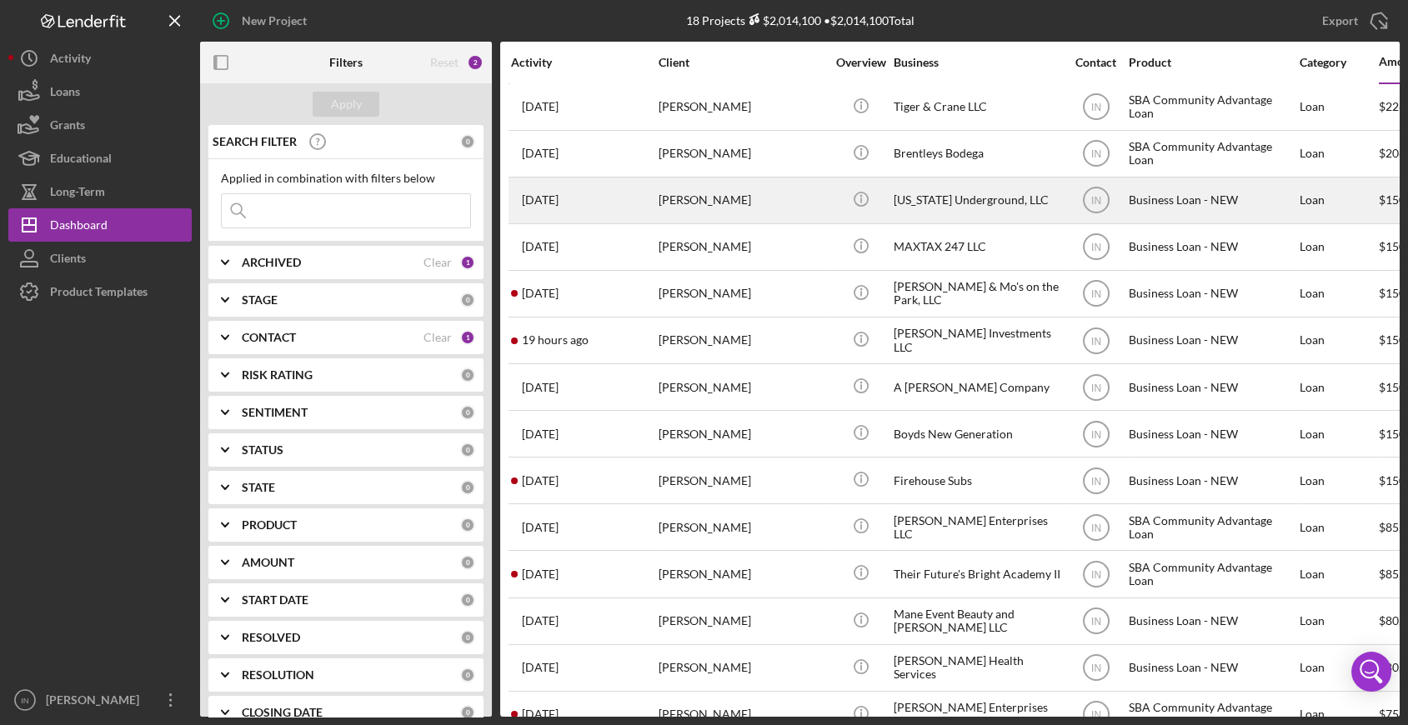
click at [766, 201] on div "[PERSON_NAME]" at bounding box center [742, 200] width 167 height 44
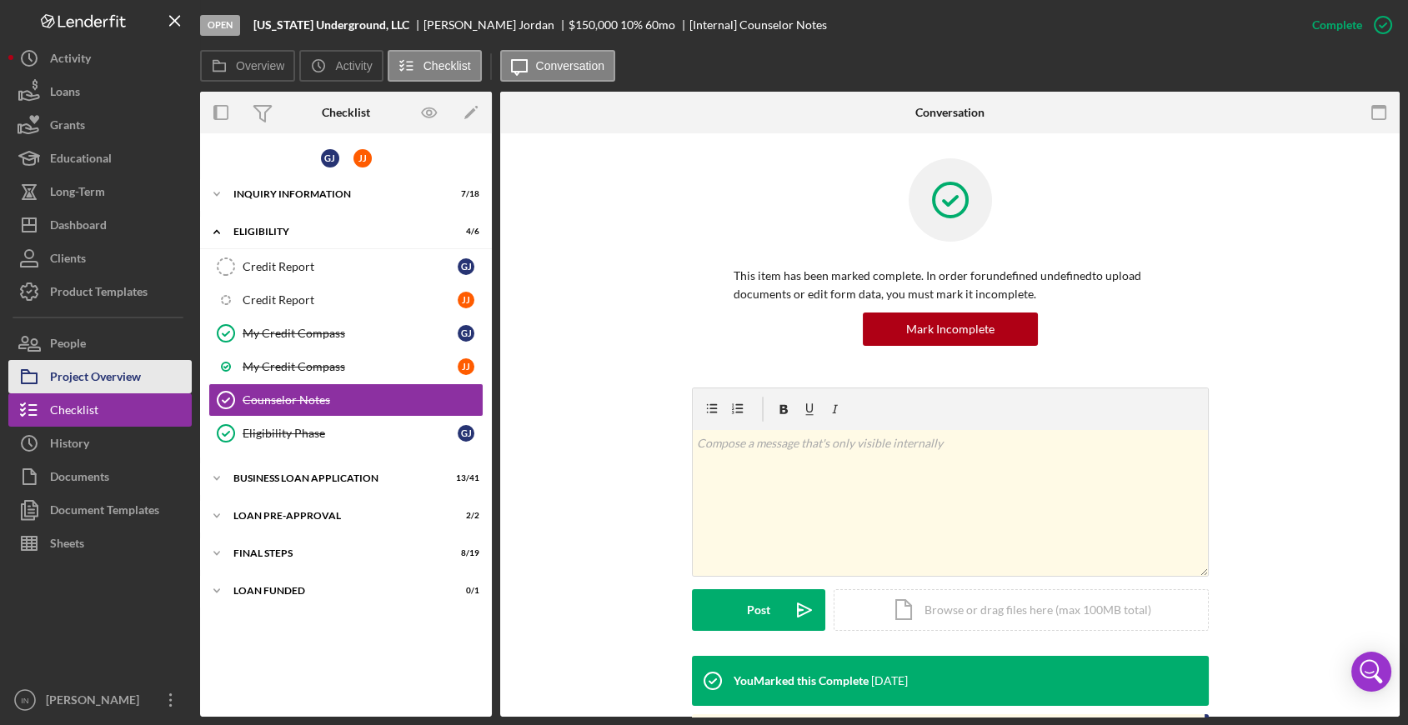
click at [99, 376] on div "Project Overview" at bounding box center [95, 379] width 91 height 38
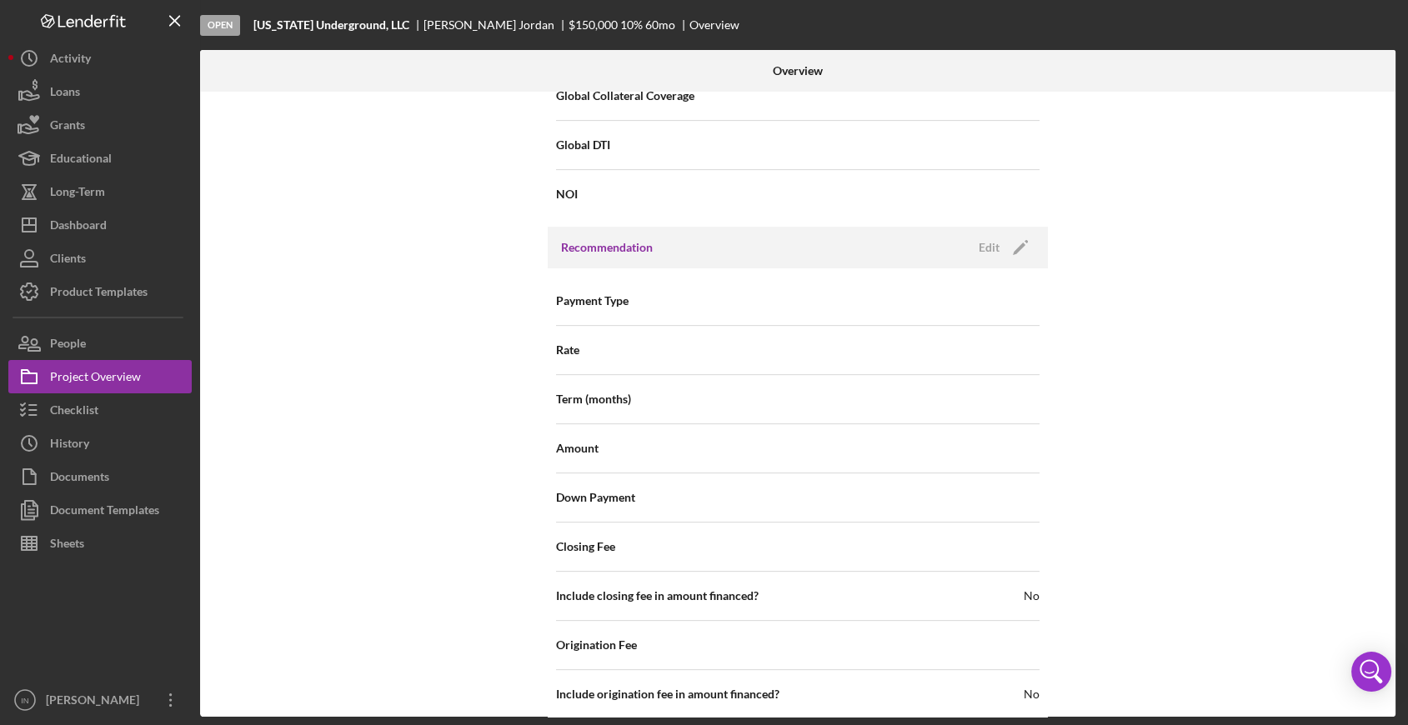
scroll to position [1756, 0]
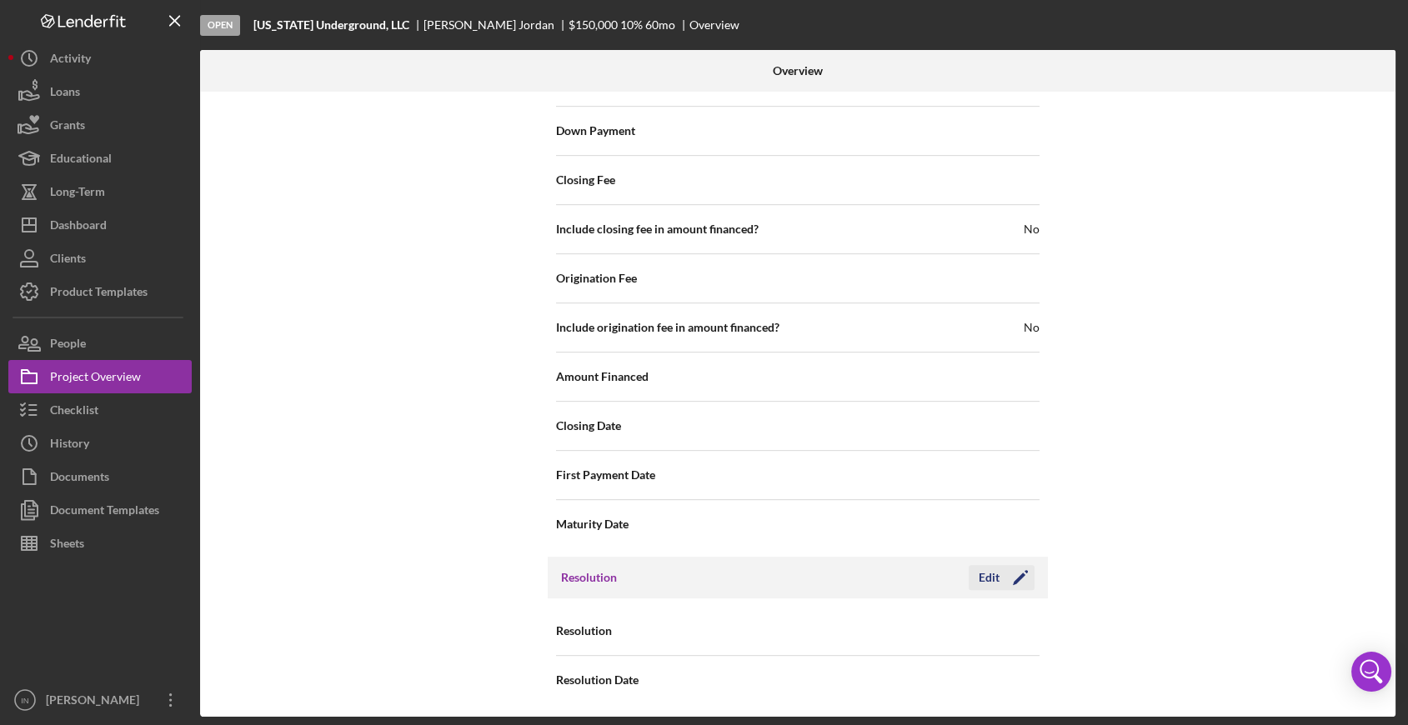
click at [1014, 567] on icon "Icon/Edit" at bounding box center [1021, 578] width 42 height 42
click at [871, 618] on div "Select..." at bounding box center [899, 632] width 200 height 38
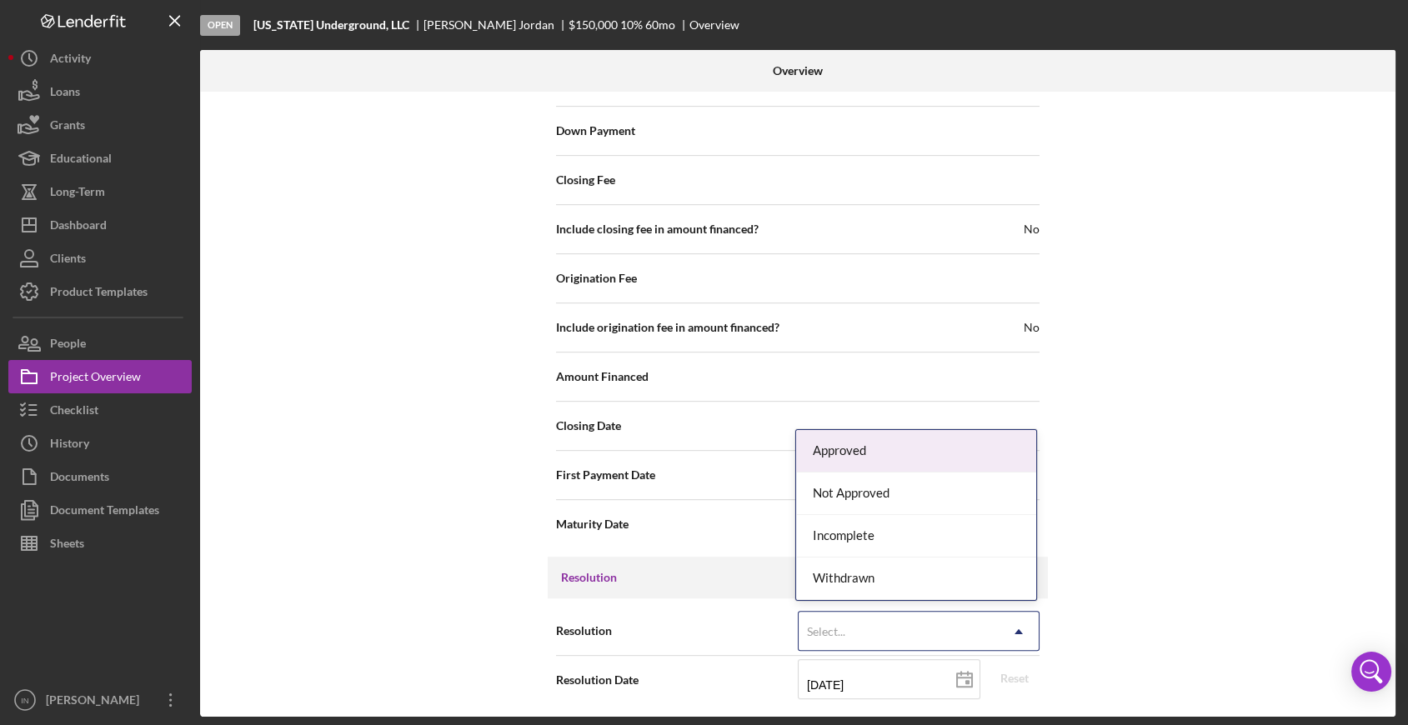
click at [869, 453] on div "Approved" at bounding box center [916, 451] width 240 height 43
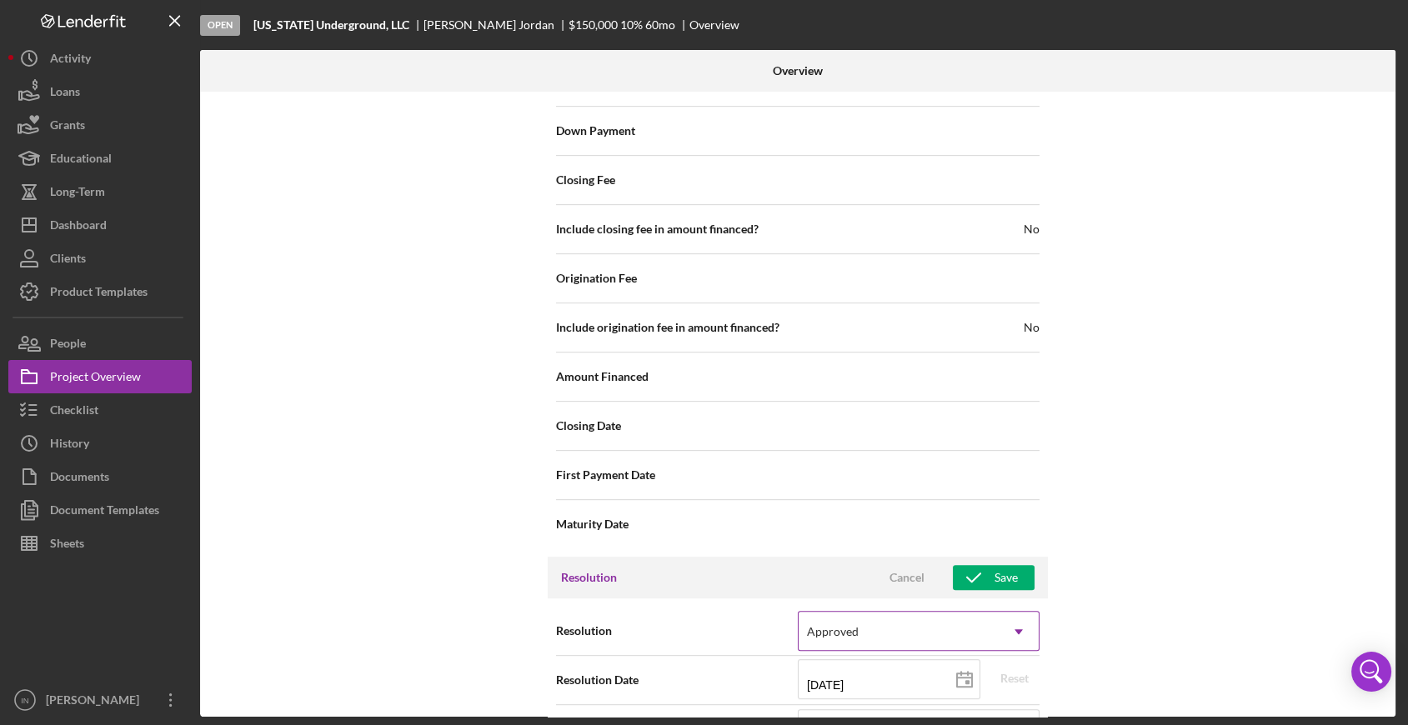
scroll to position [1941, 0]
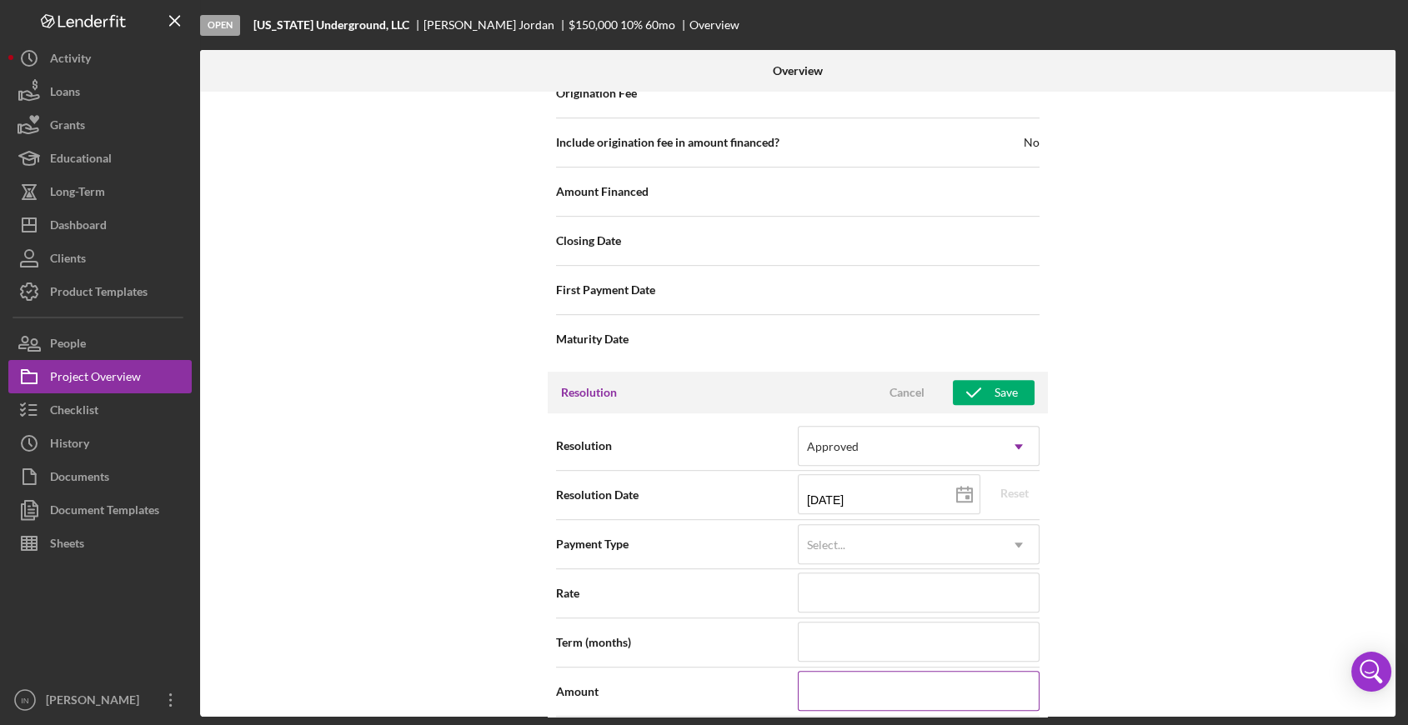
click at [836, 681] on input at bounding box center [919, 691] width 242 height 40
type input "$3"
type input "$31"
type input "$311"
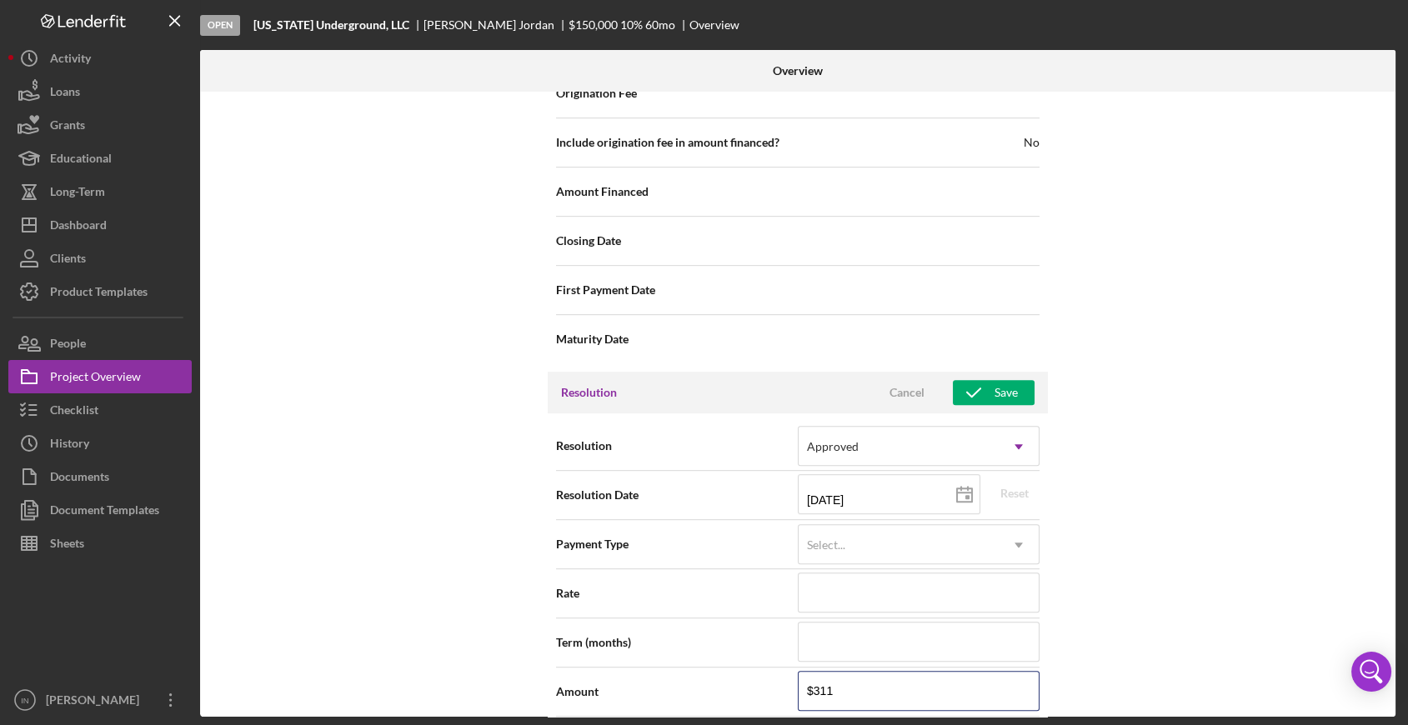
type input "$31"
type input "$3"
type input "$30"
type input "$306"
type input "$3,069"
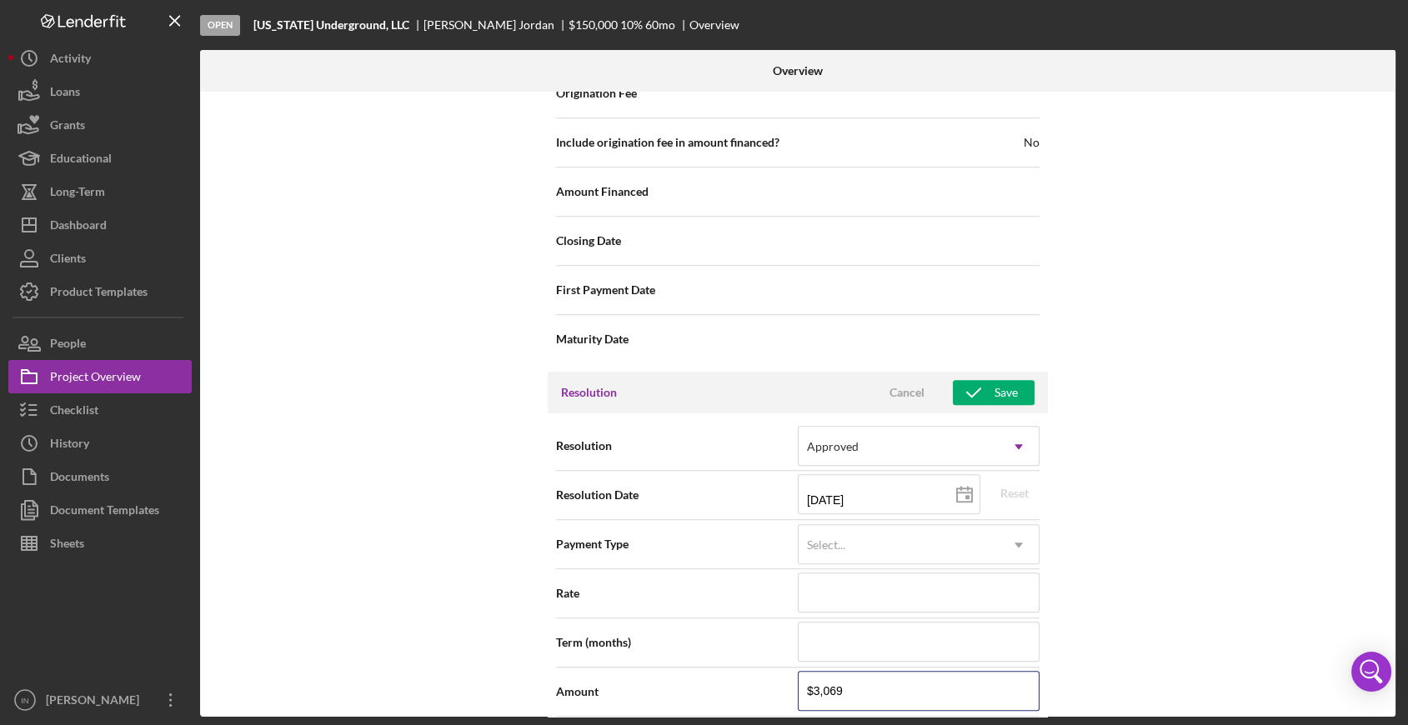
type input "$30,690"
type input "$306,900"
click at [1015, 385] on button "Save" at bounding box center [994, 392] width 82 height 25
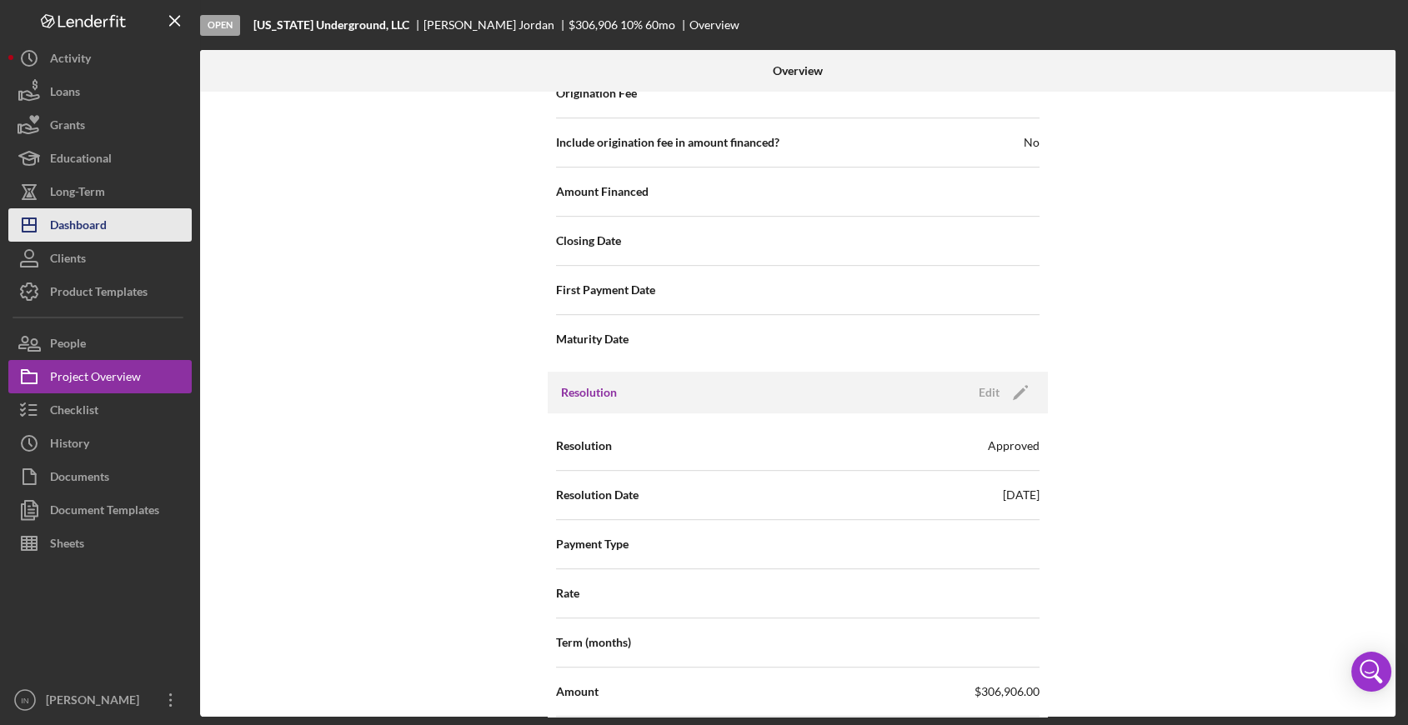
click at [116, 226] on button "Icon/Dashboard Dashboard" at bounding box center [99, 224] width 183 height 33
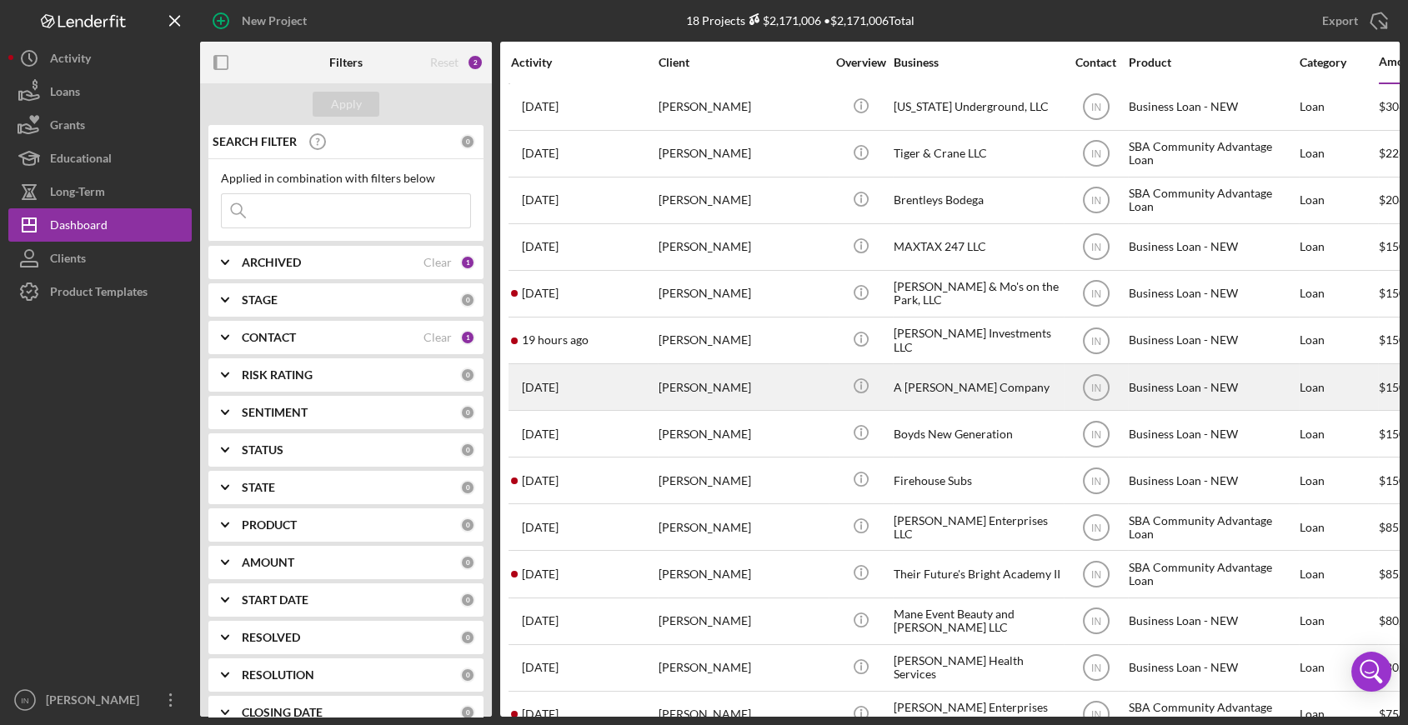
click at [724, 380] on div "[PERSON_NAME]" at bounding box center [742, 387] width 167 height 44
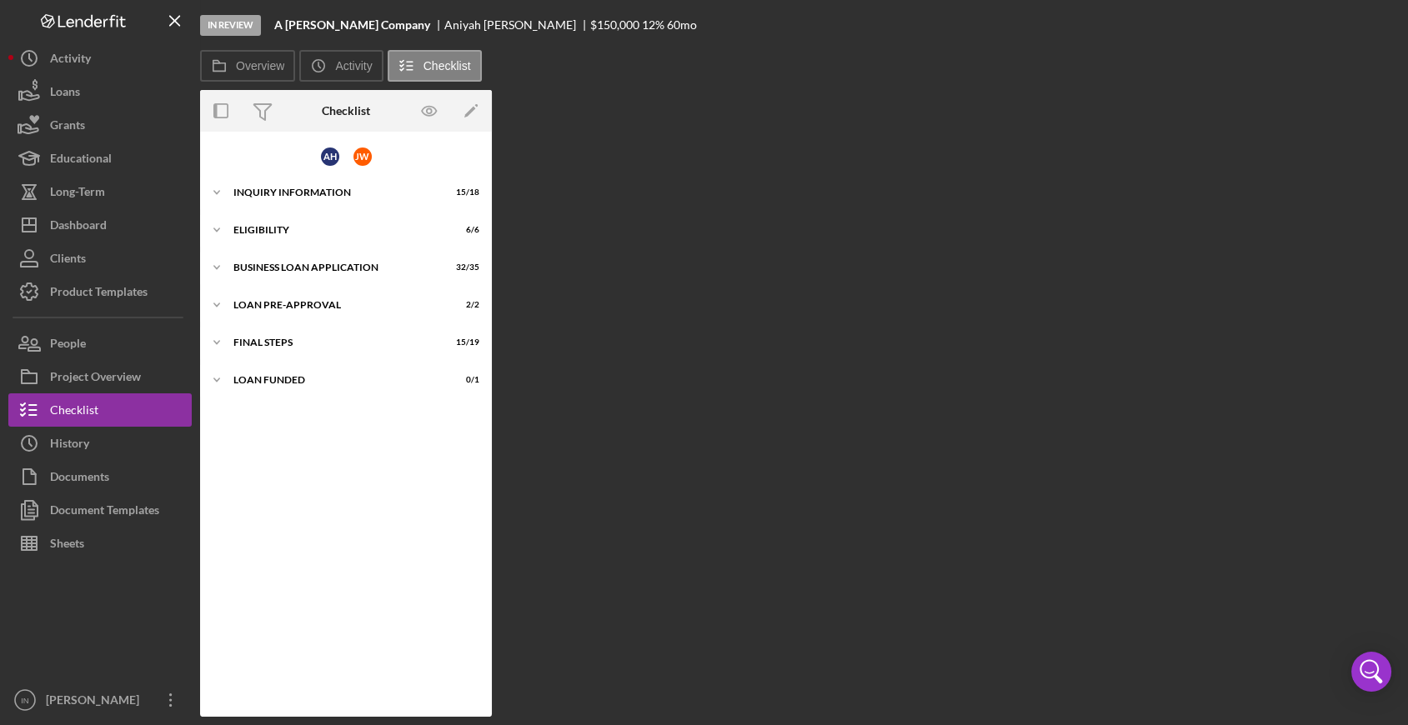
scroll to position [275, 0]
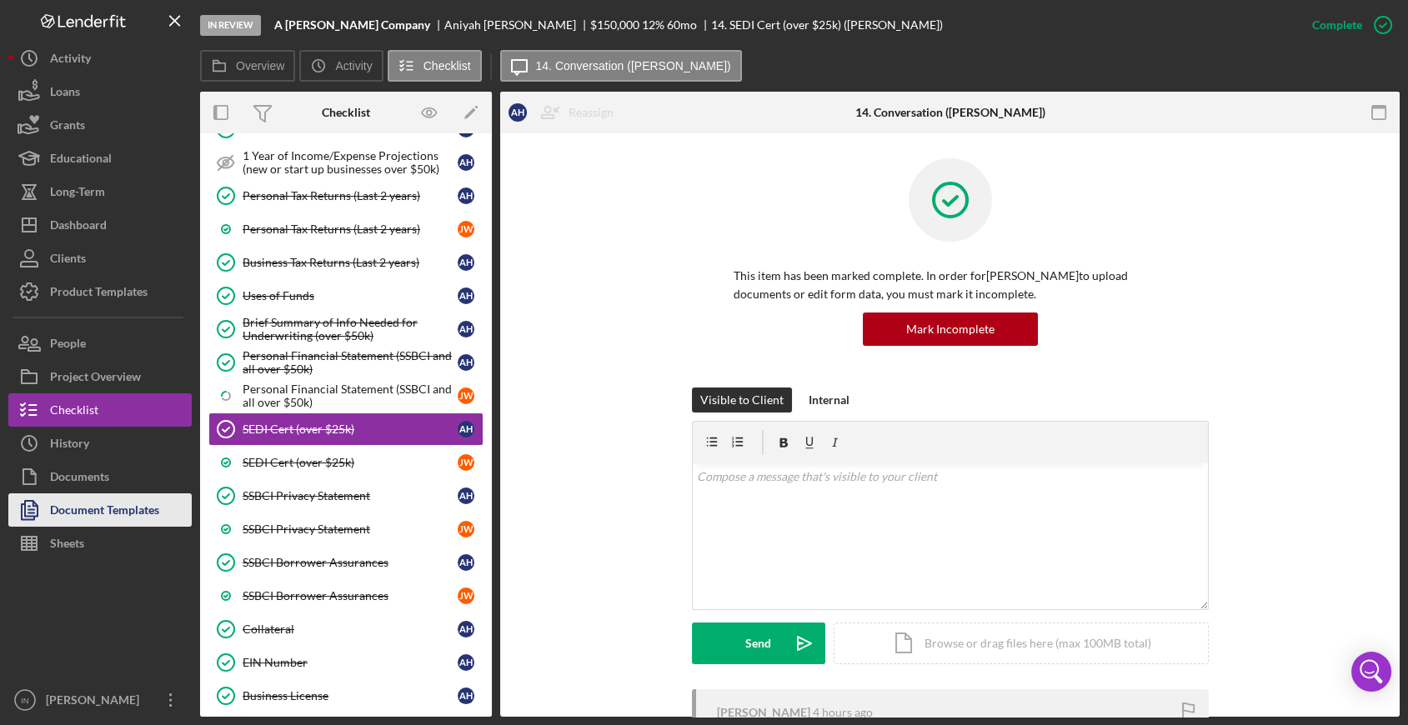
click at [119, 508] on div "Document Templates" at bounding box center [104, 513] width 109 height 38
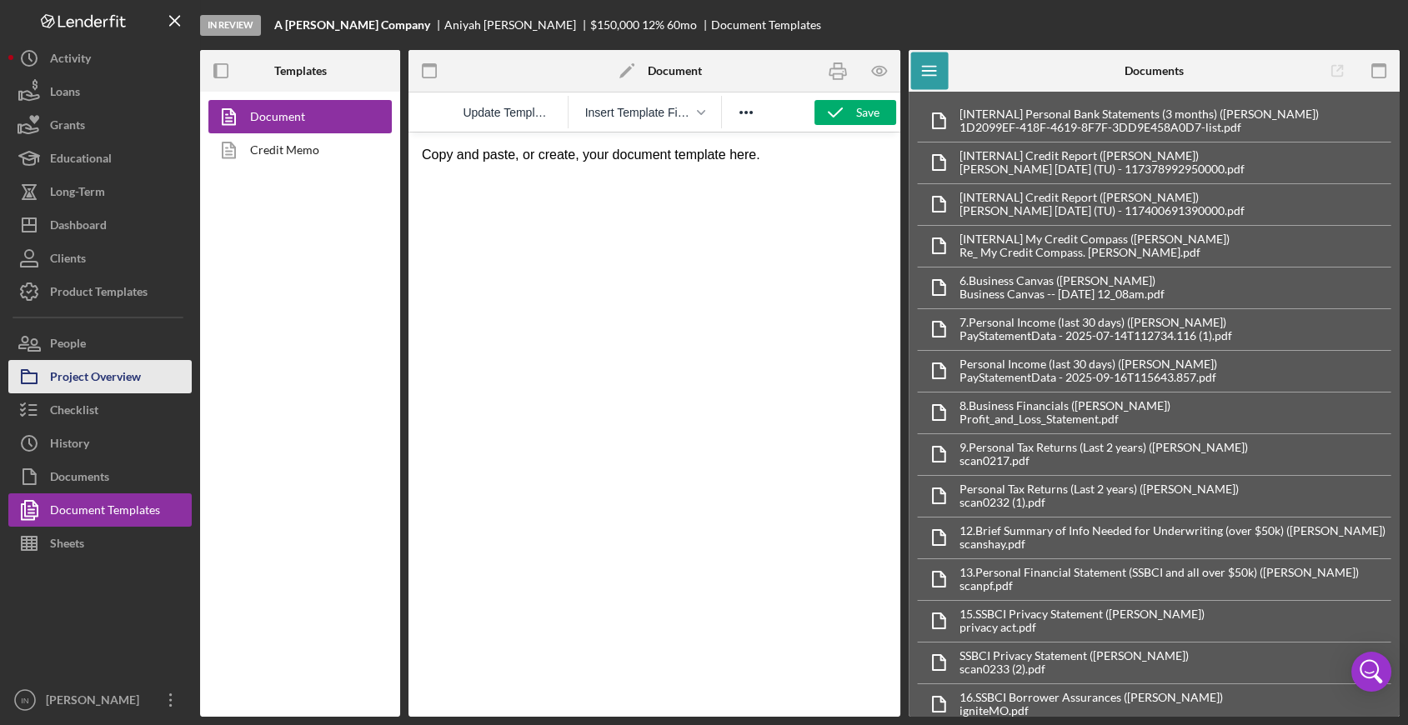
click at [113, 375] on div "Project Overview" at bounding box center [95, 379] width 91 height 38
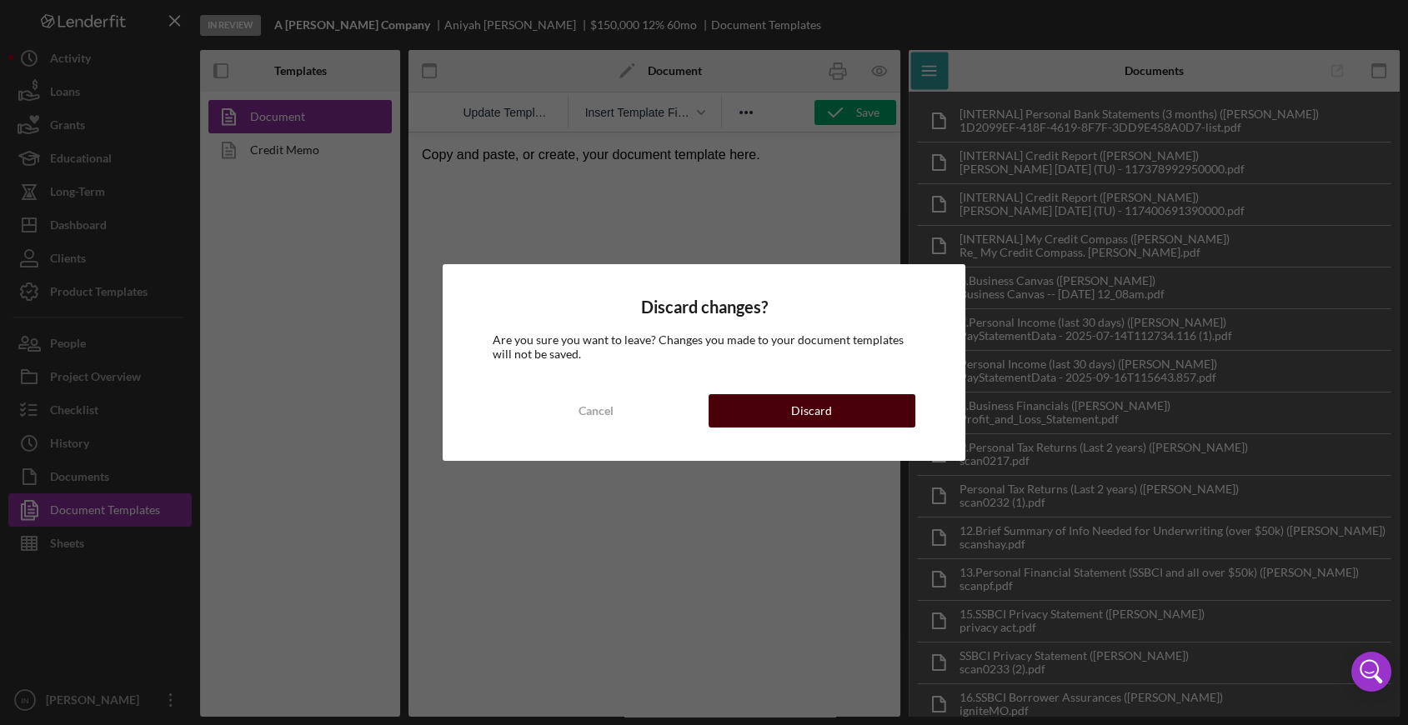
click at [817, 405] on div "Discard" at bounding box center [811, 410] width 41 height 33
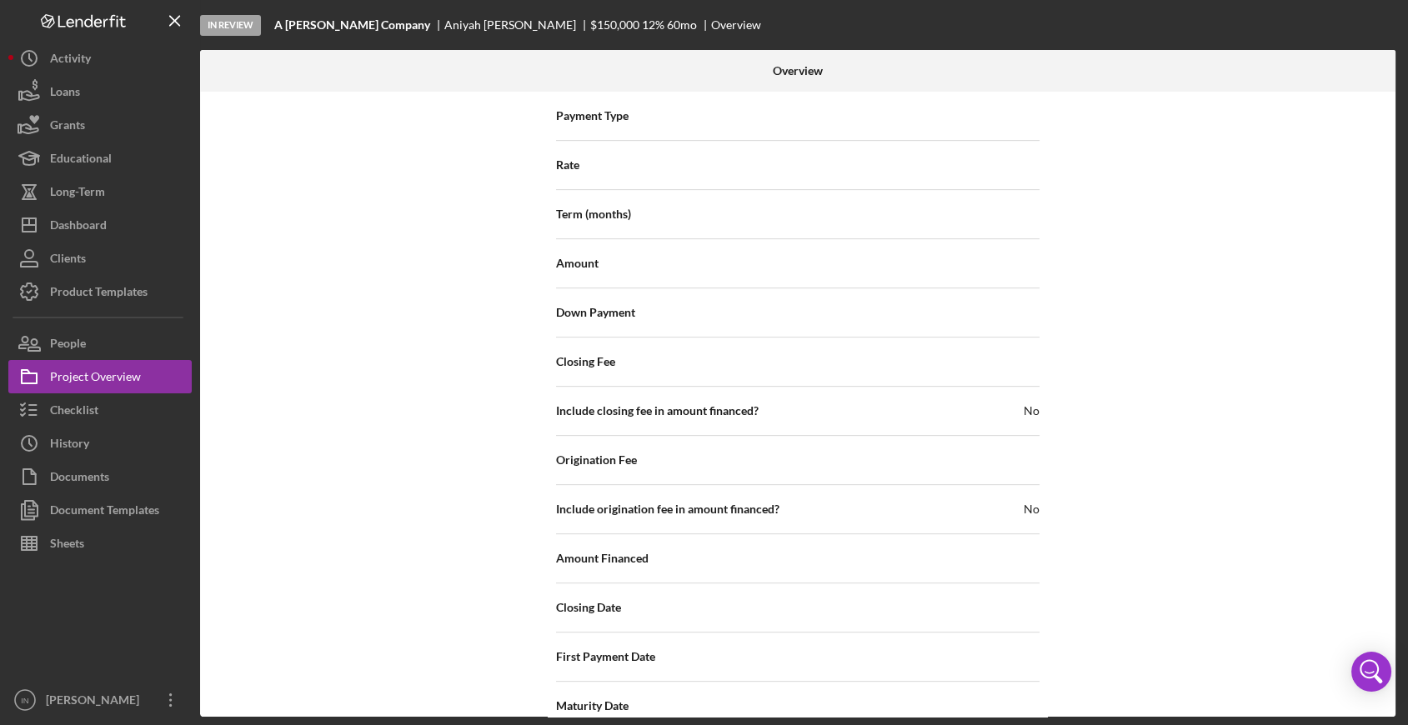
scroll to position [1756, 0]
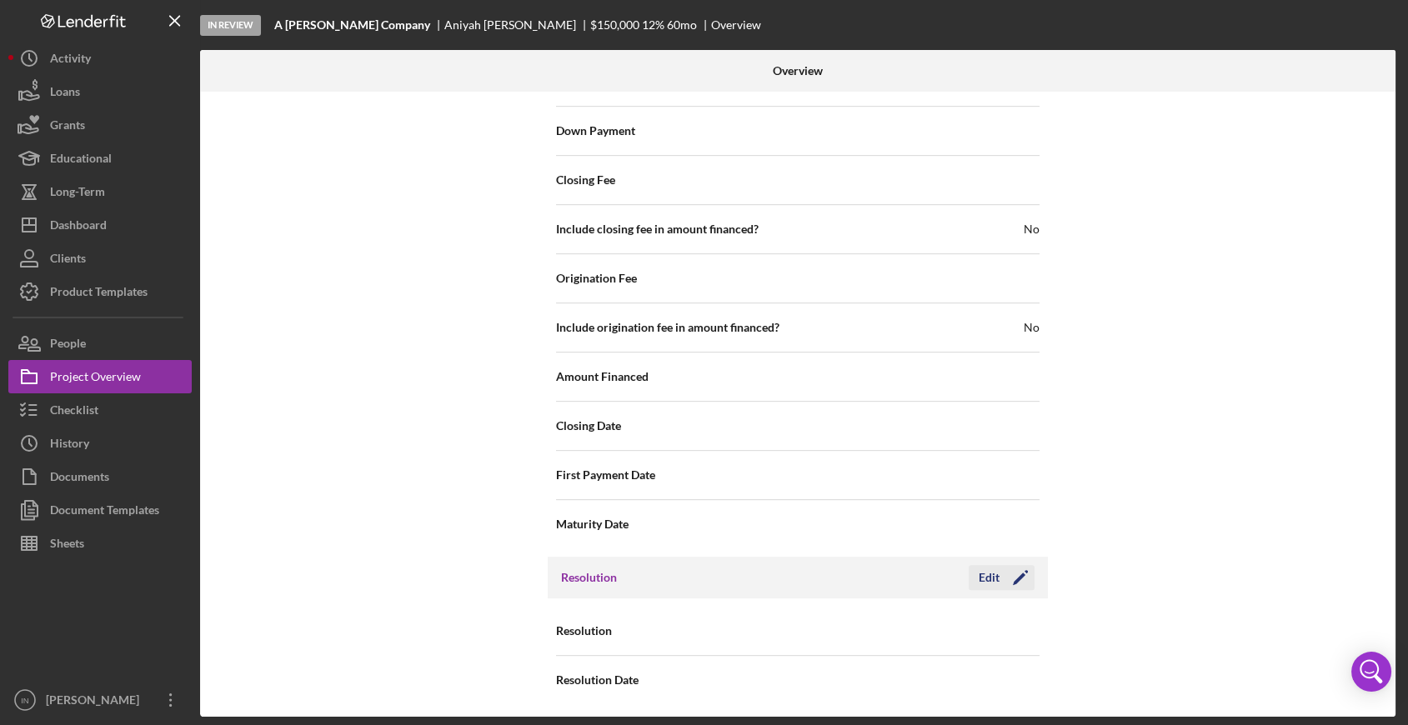
click at [981, 572] on div "Edit" at bounding box center [989, 577] width 21 height 25
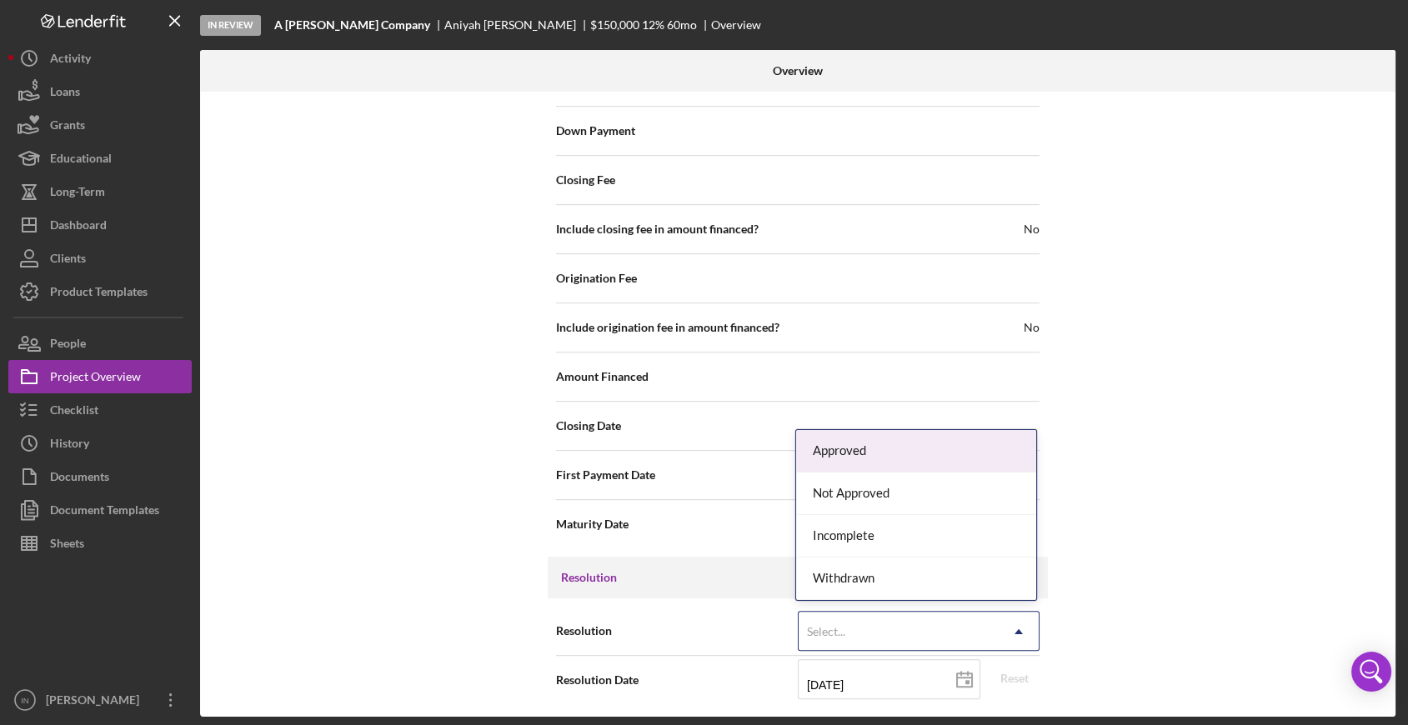
click at [864, 629] on div "Select..." at bounding box center [899, 632] width 200 height 38
click at [865, 446] on div "Approved" at bounding box center [916, 451] width 240 height 43
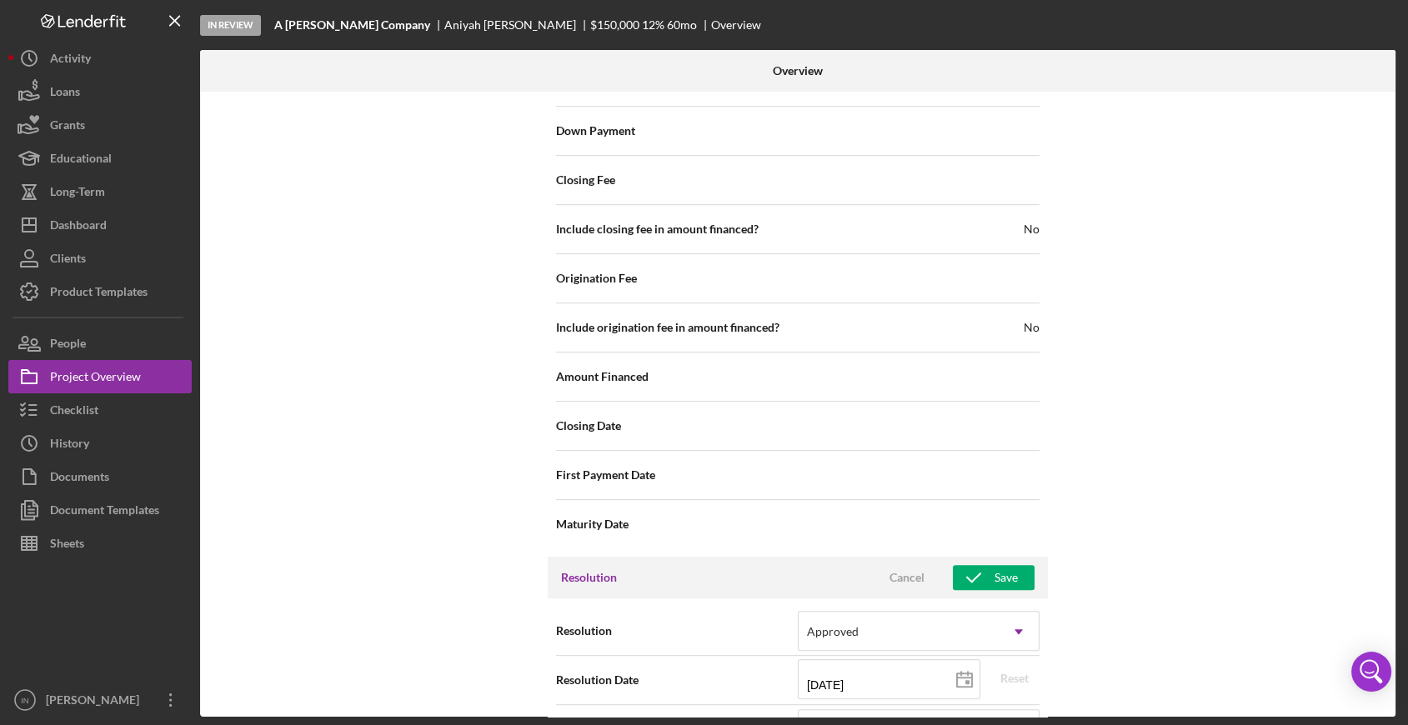
scroll to position [2035, 0]
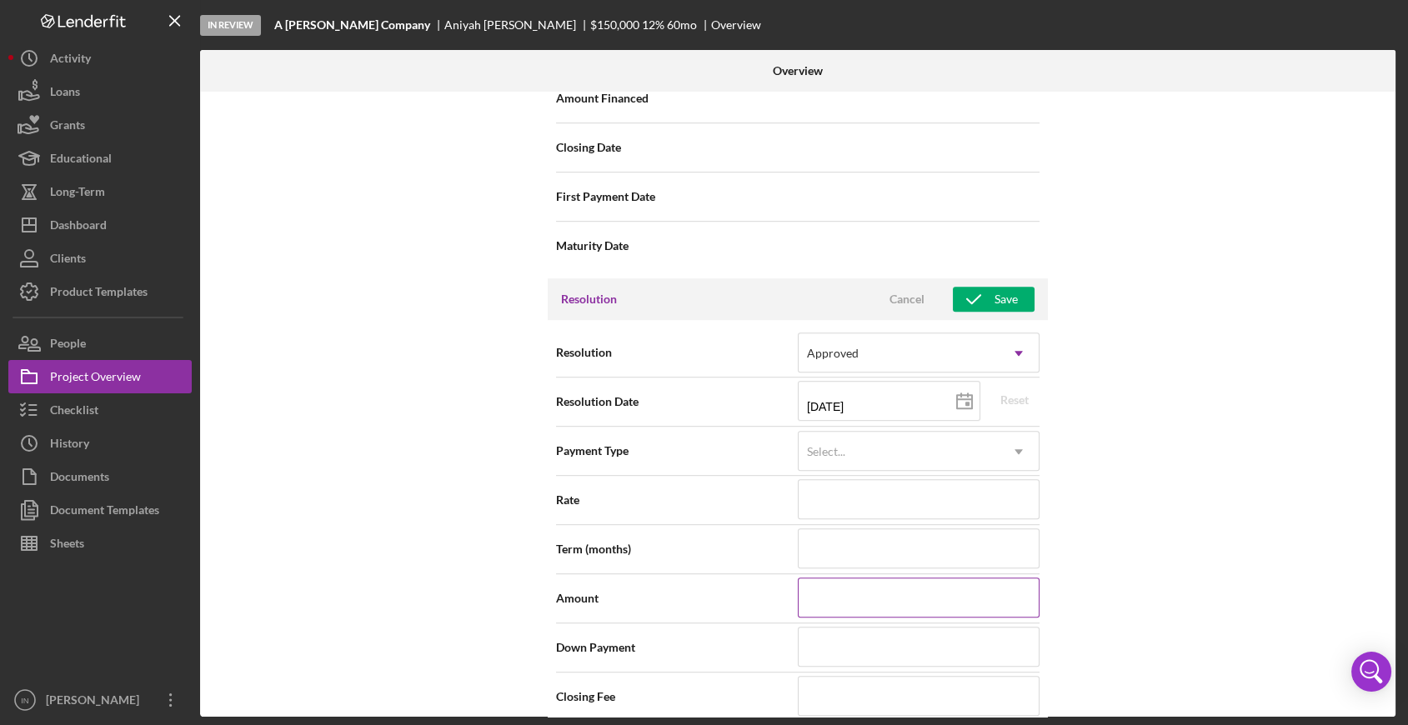
click at [844, 603] on input at bounding box center [919, 598] width 242 height 40
click at [871, 602] on input at bounding box center [919, 598] width 242 height 40
click at [976, 299] on icon "button" at bounding box center [974, 300] width 42 height 42
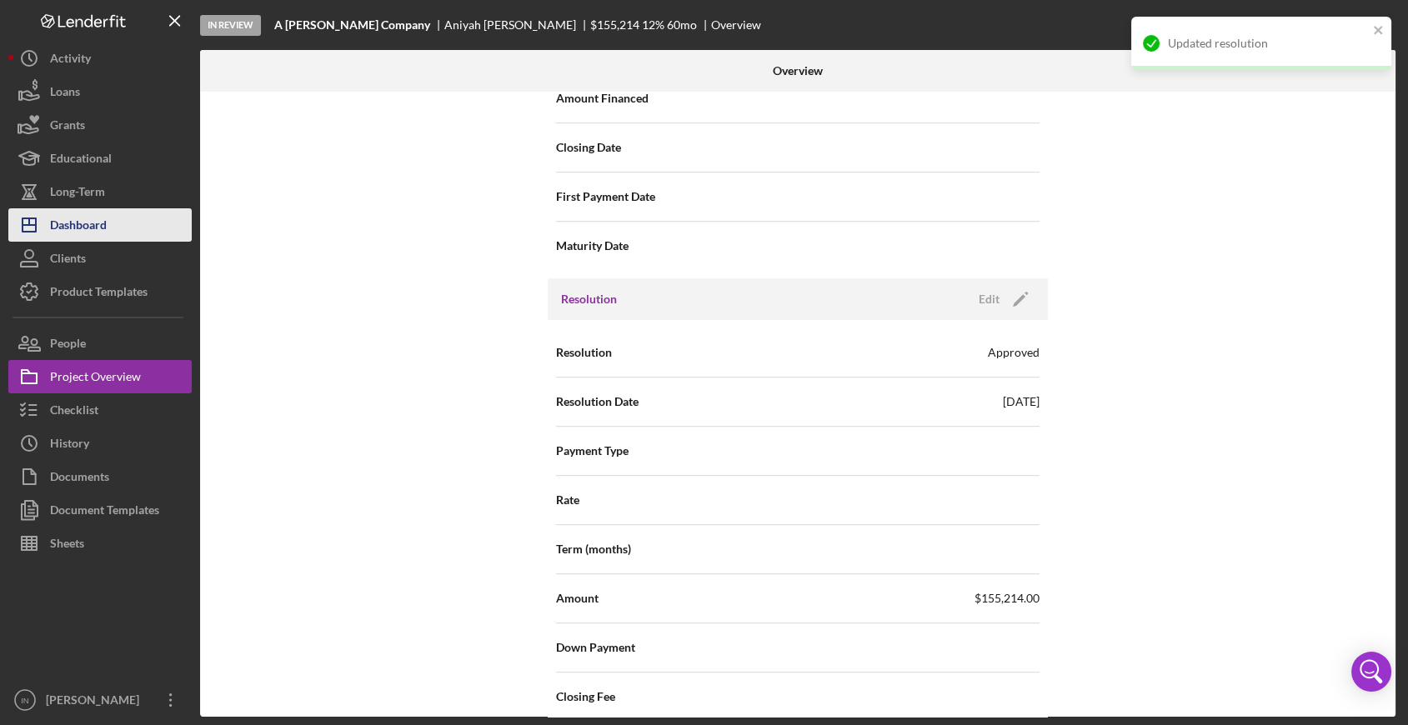
click at [113, 223] on button "Icon/Dashboard Dashboard" at bounding box center [99, 224] width 183 height 33
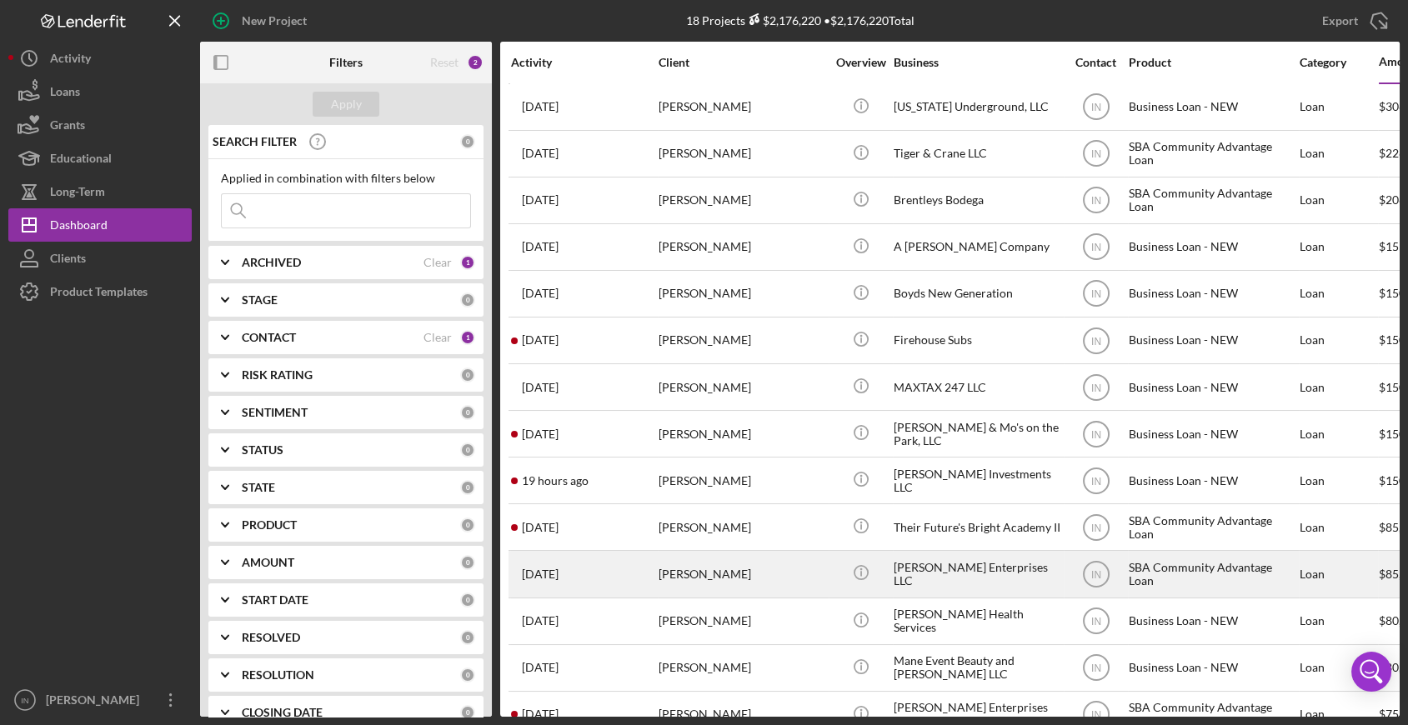
scroll to position [93, 0]
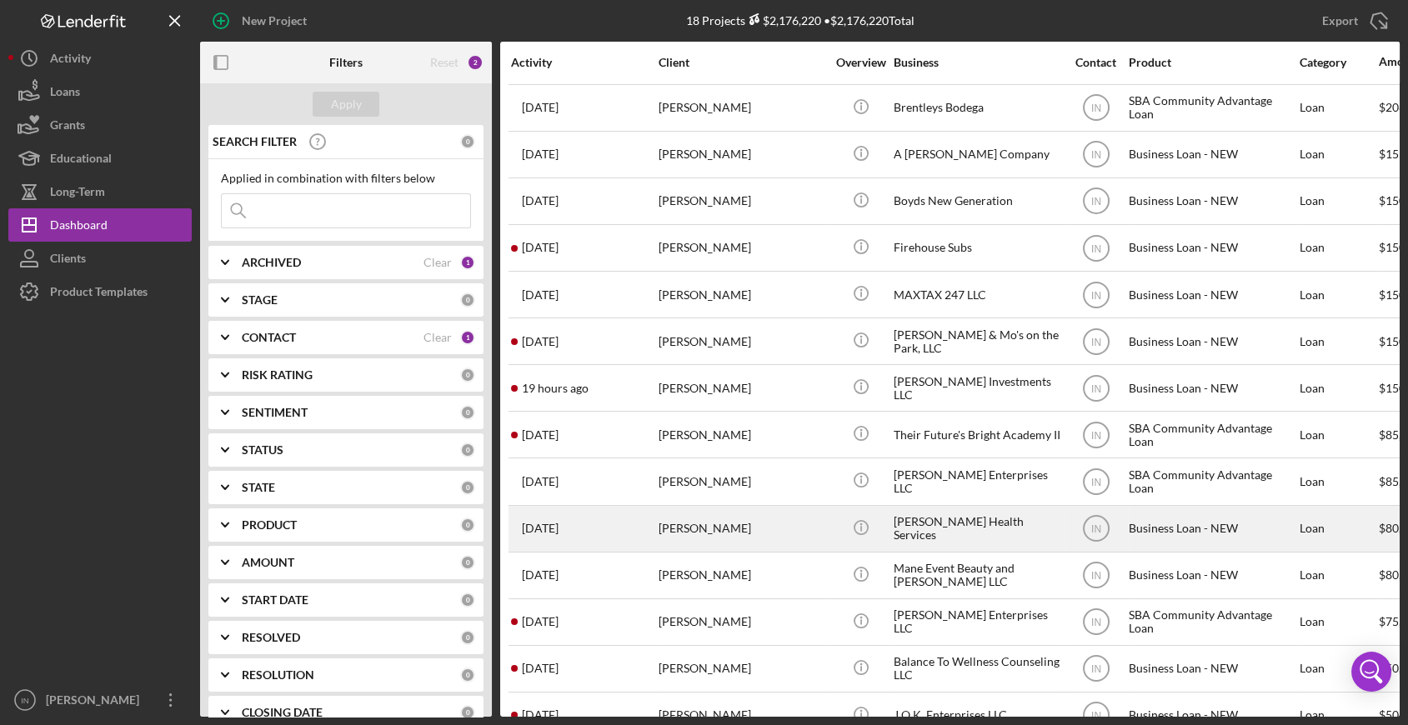
click at [742, 525] on div "[PERSON_NAME]" at bounding box center [742, 529] width 167 height 44
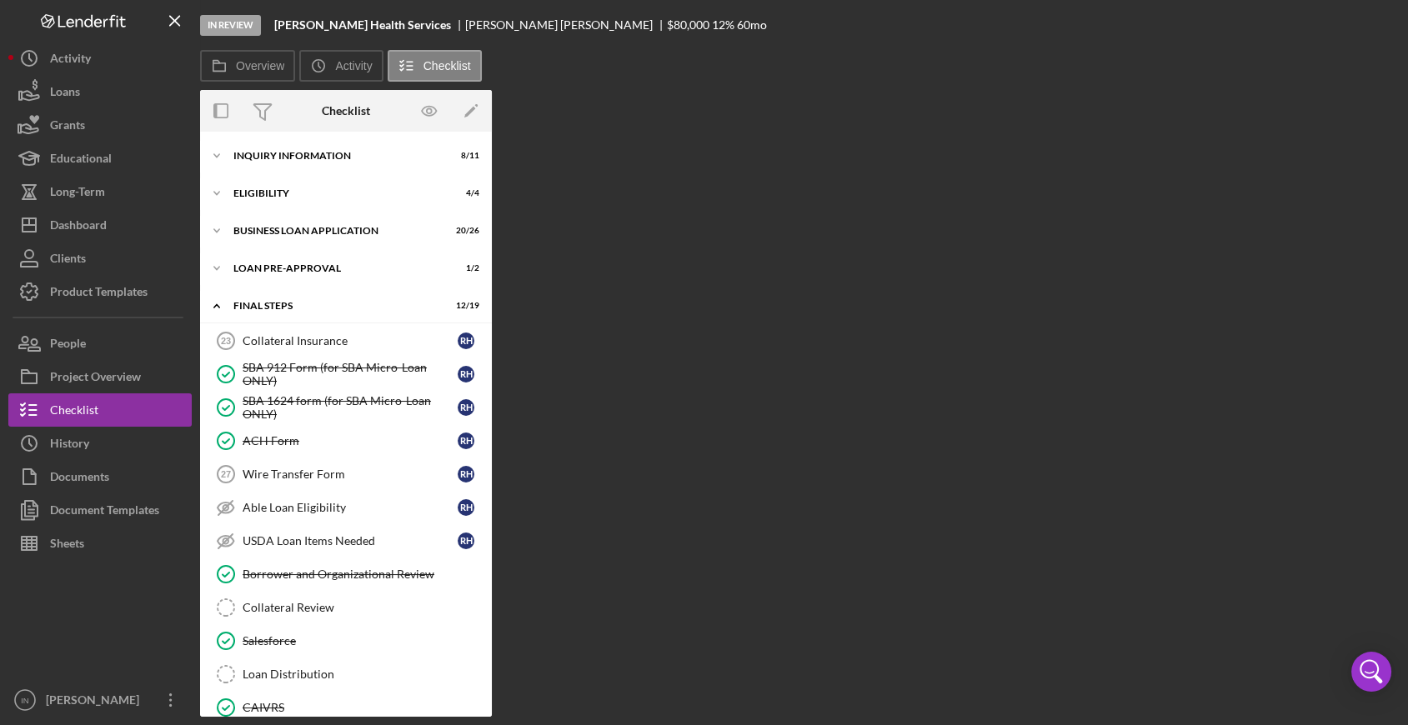
scroll to position [291, 0]
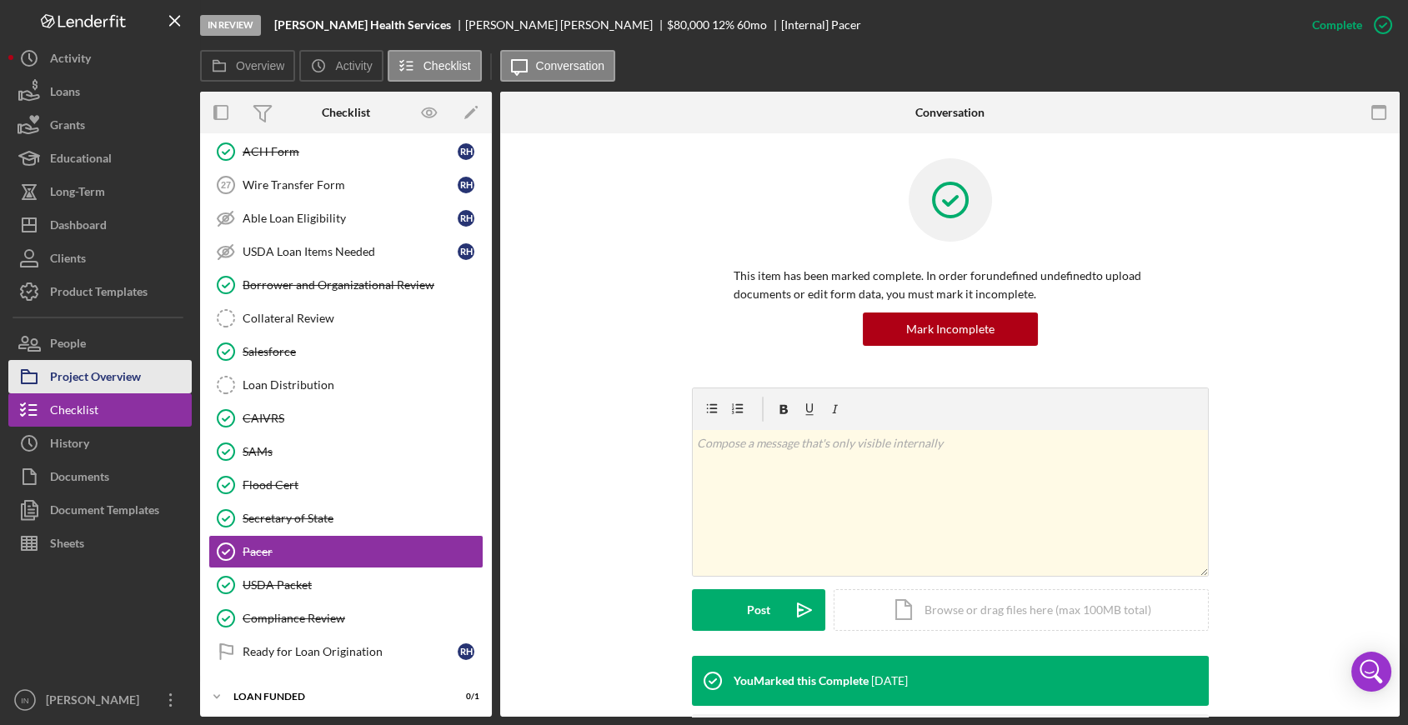
click at [110, 379] on div "Project Overview" at bounding box center [95, 379] width 91 height 38
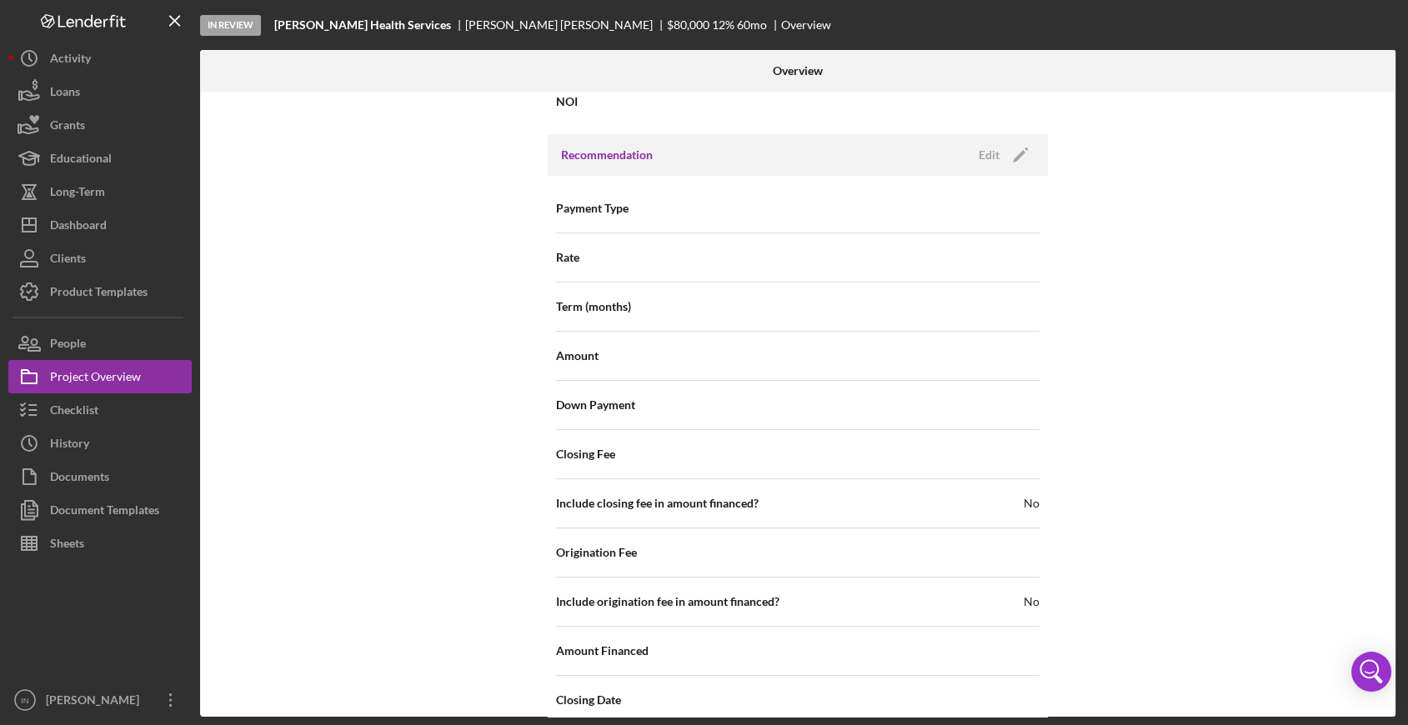
scroll to position [1756, 0]
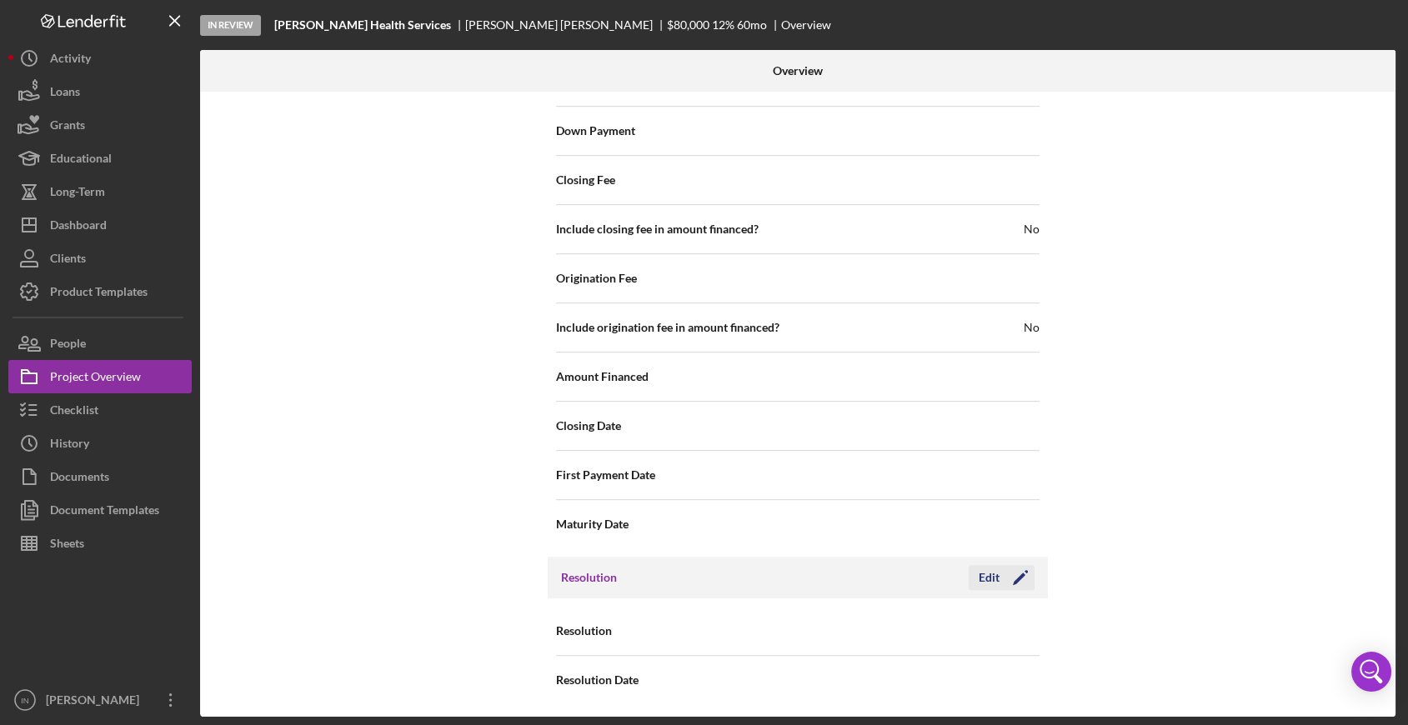
click at [1000, 570] on icon "Icon/Edit" at bounding box center [1021, 578] width 42 height 42
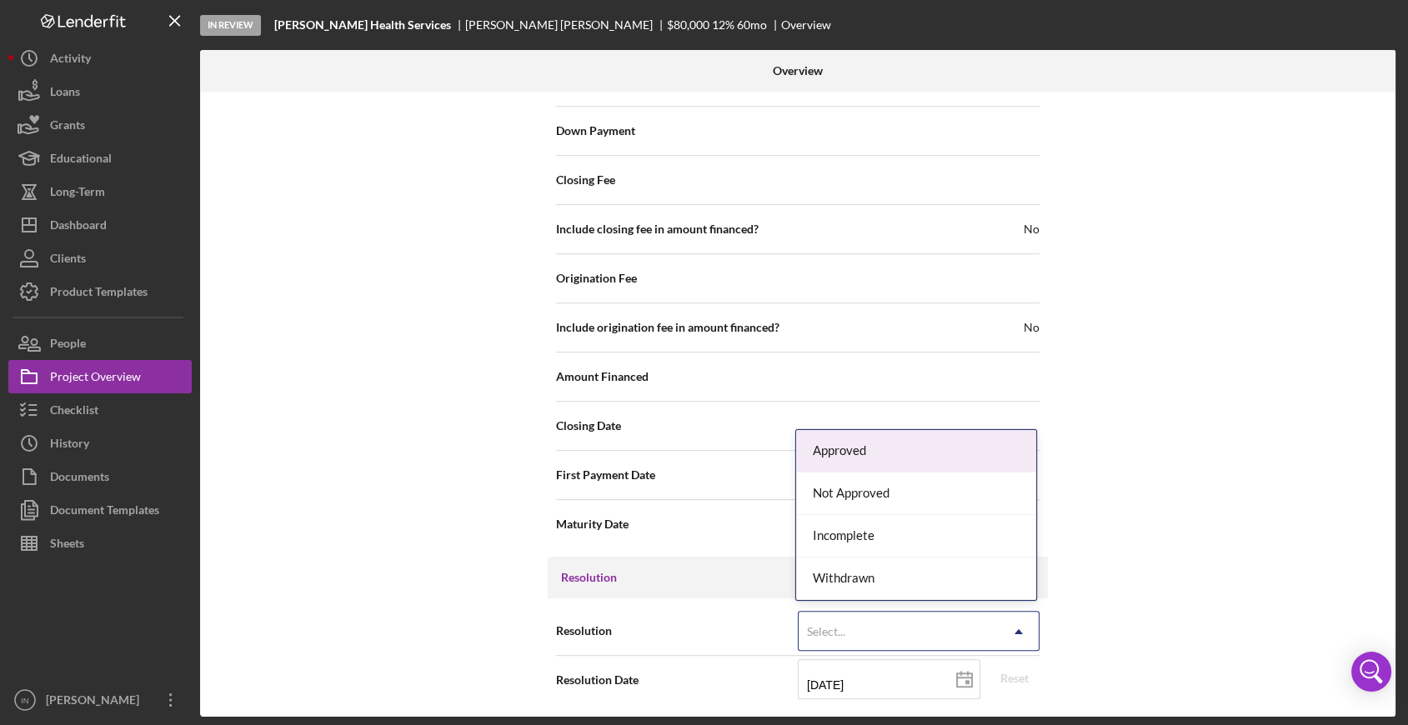
click at [907, 632] on div "Select..." at bounding box center [899, 632] width 200 height 38
click at [871, 459] on div "Approved" at bounding box center [916, 451] width 240 height 43
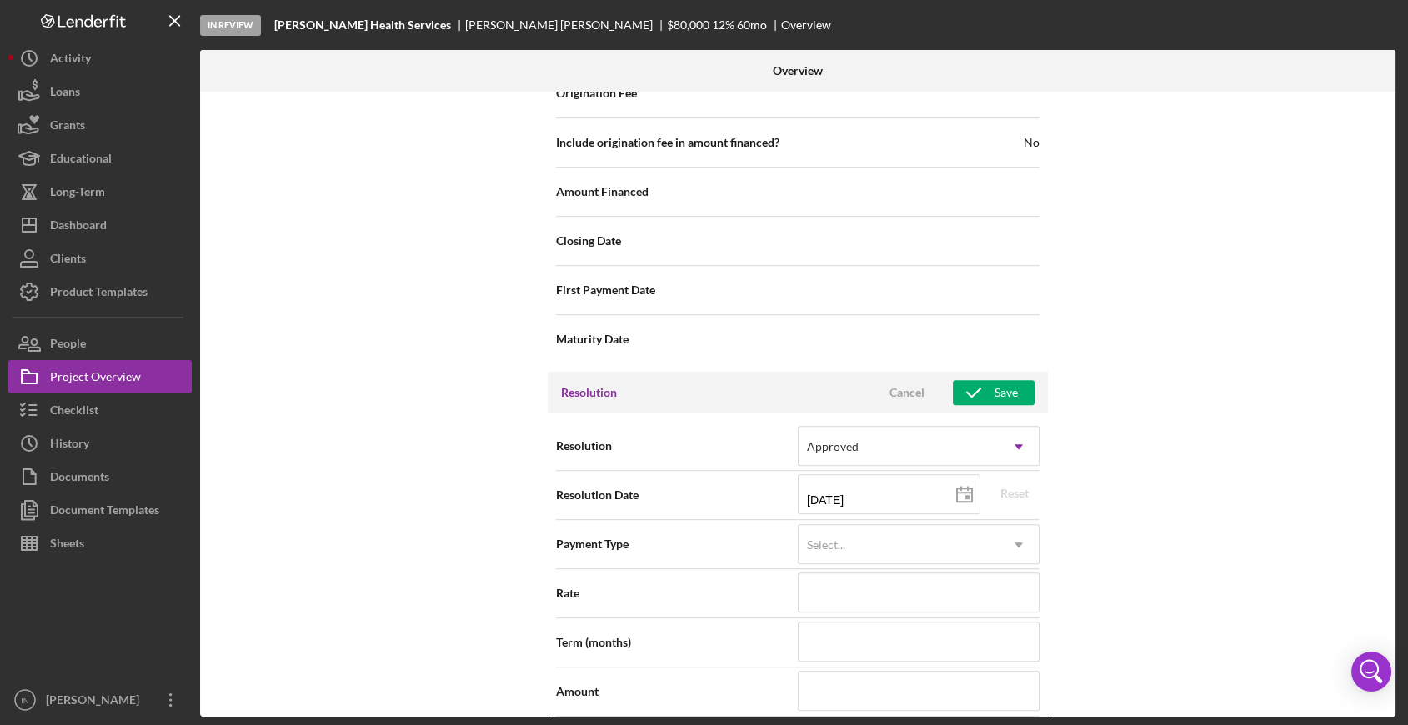
scroll to position [2035, 0]
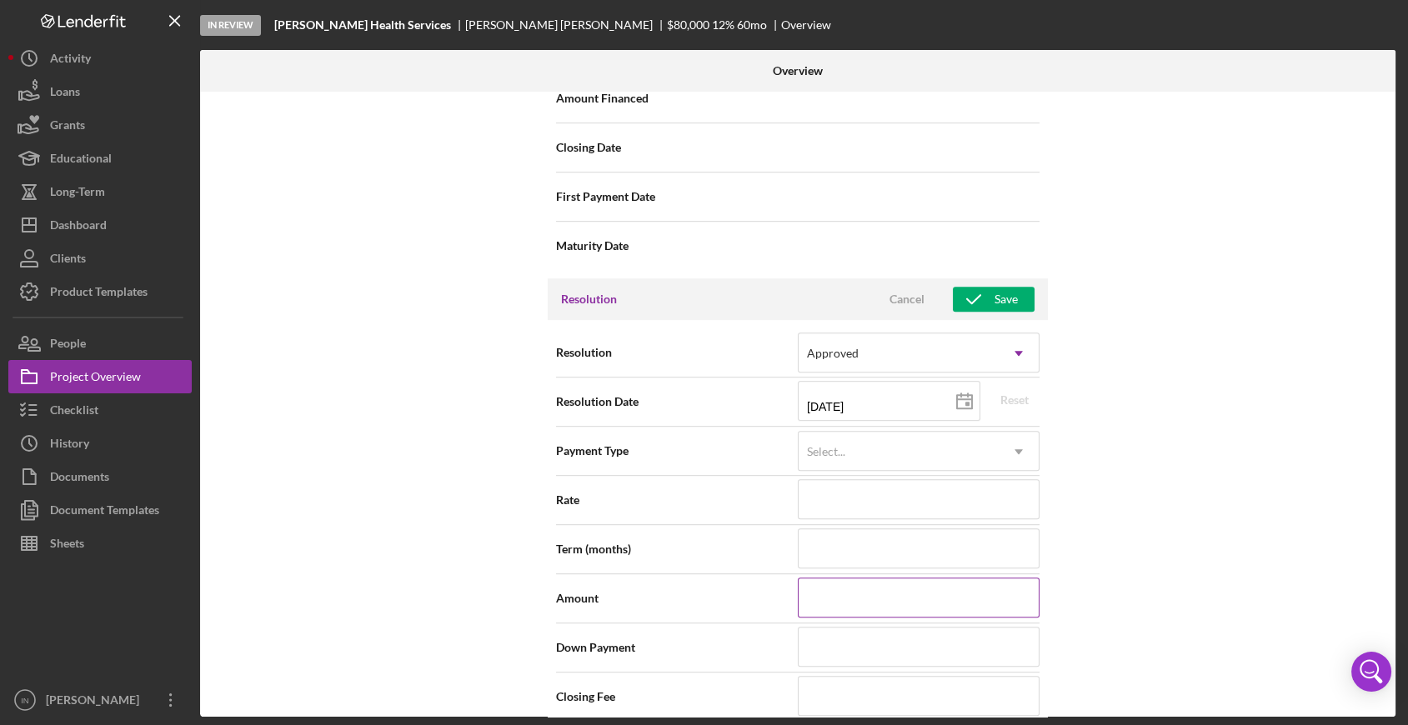
click at [841, 599] on input at bounding box center [919, 598] width 242 height 40
click at [995, 296] on div "Save" at bounding box center [1006, 299] width 23 height 25
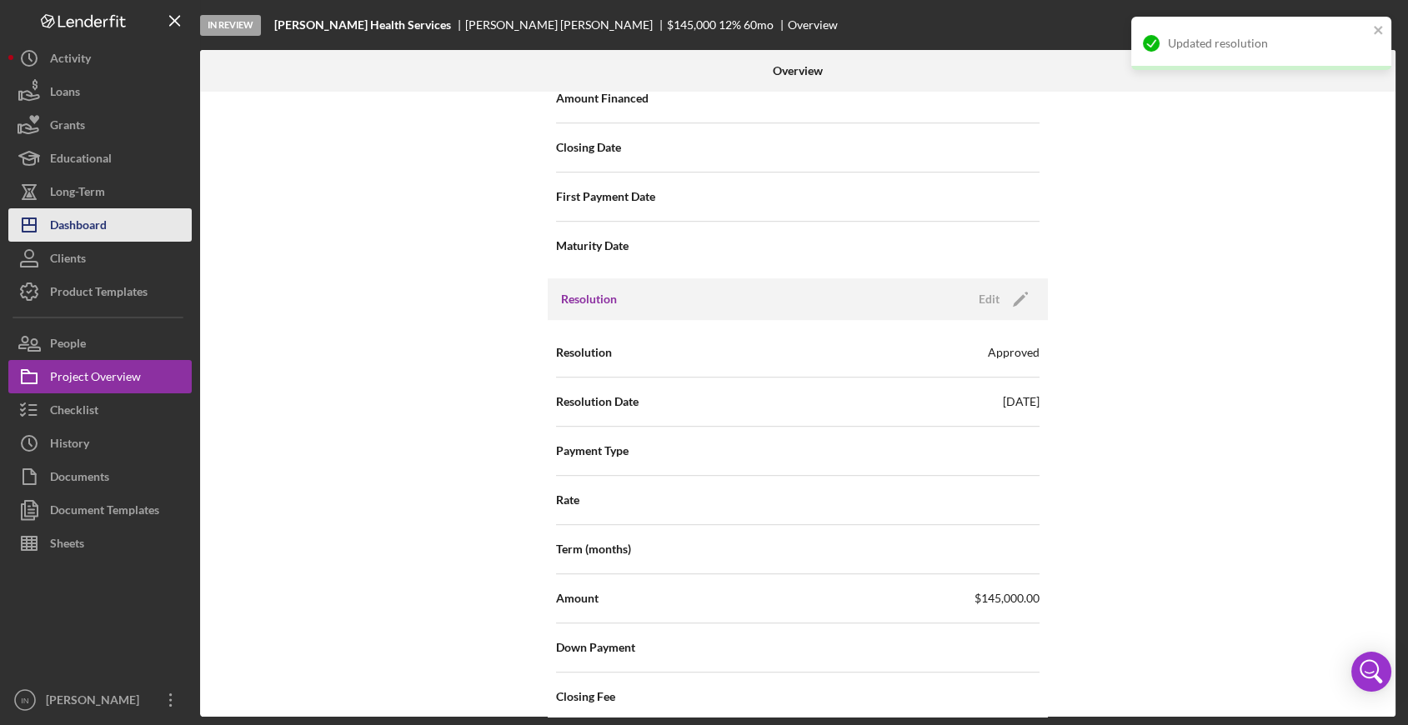
click at [109, 225] on button "Icon/Dashboard Dashboard" at bounding box center [99, 224] width 183 height 33
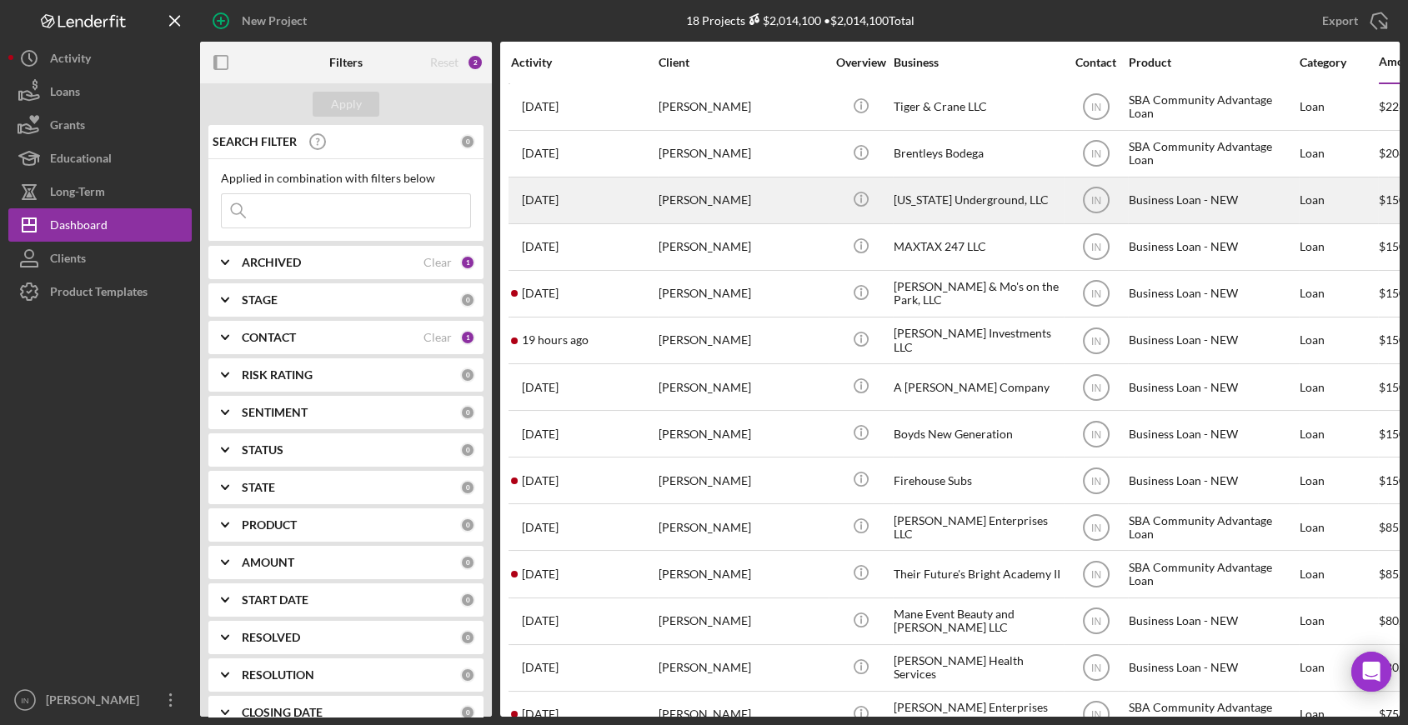
click at [725, 196] on div "[PERSON_NAME]" at bounding box center [742, 200] width 167 height 44
